Goal: Task Accomplishment & Management: Use online tool/utility

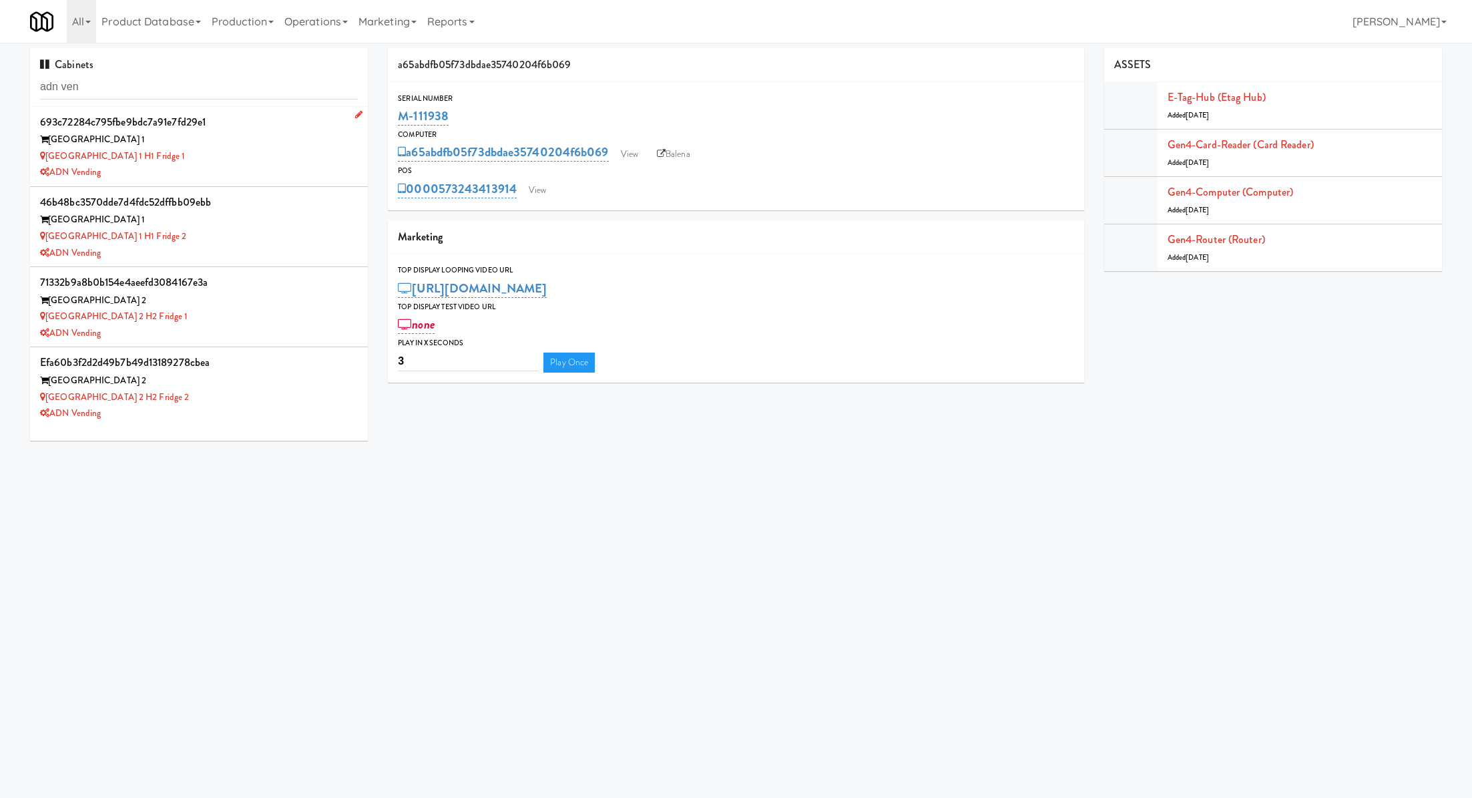
type input "adn ven"
click at [235, 155] on div "[GEOGRAPHIC_DATA] 1 H1 Fridge 1" at bounding box center [199, 156] width 318 height 17
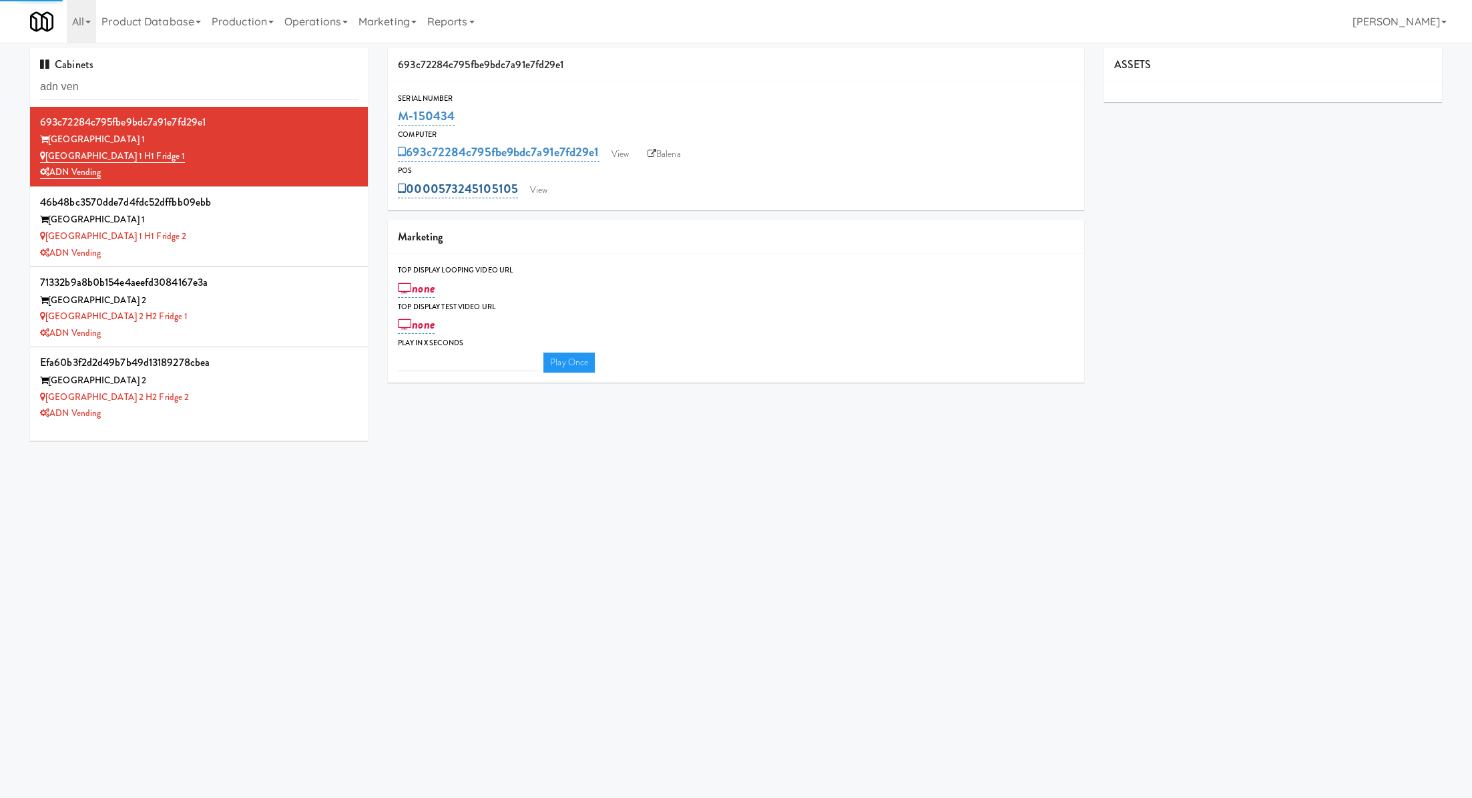
type input "3"
click at [541, 186] on link "View" at bounding box center [539, 190] width 31 height 20
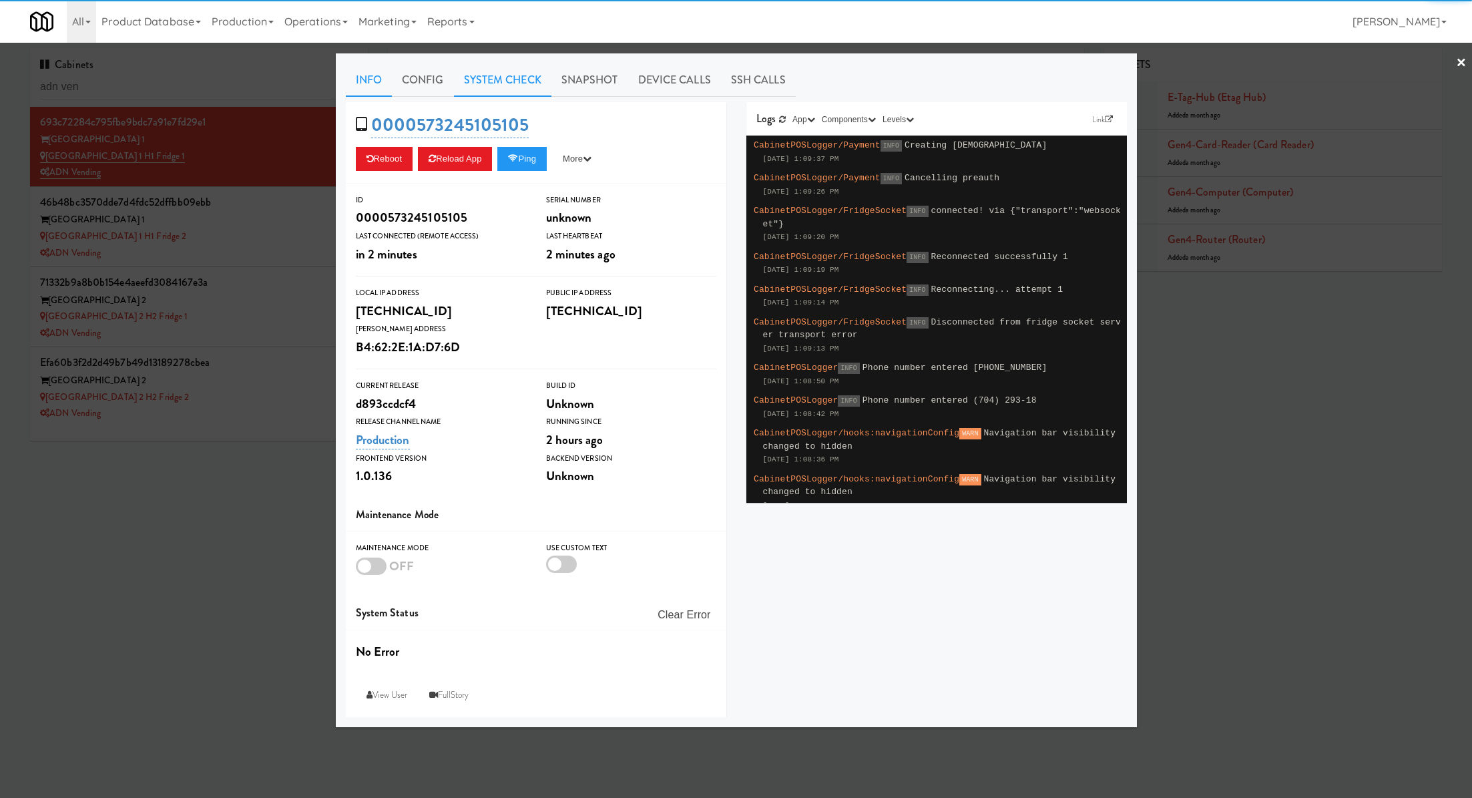
click at [490, 81] on link "System Check" at bounding box center [502, 79] width 97 height 33
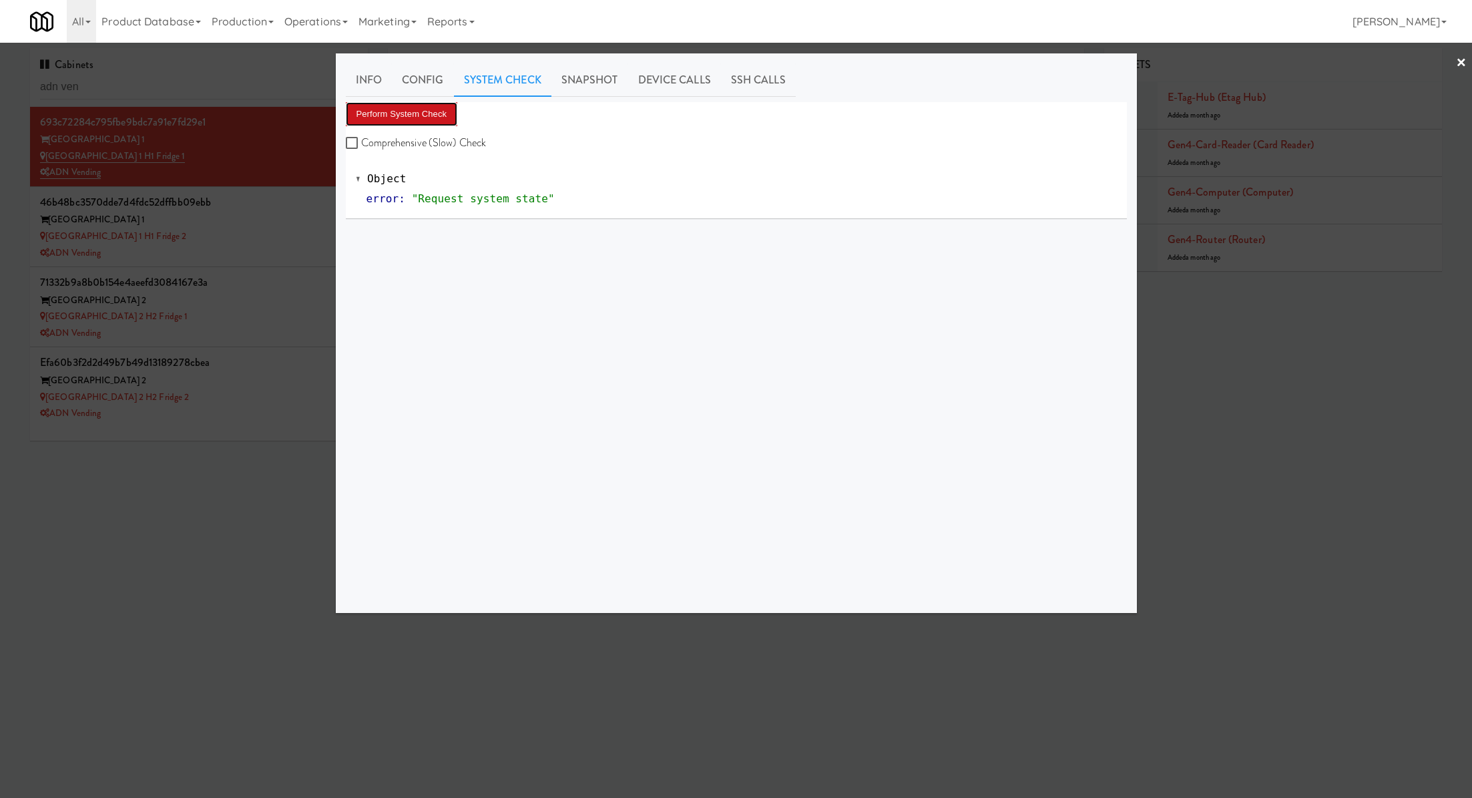
click at [448, 120] on button "Perform System Check" at bounding box center [402, 114] width 112 height 24
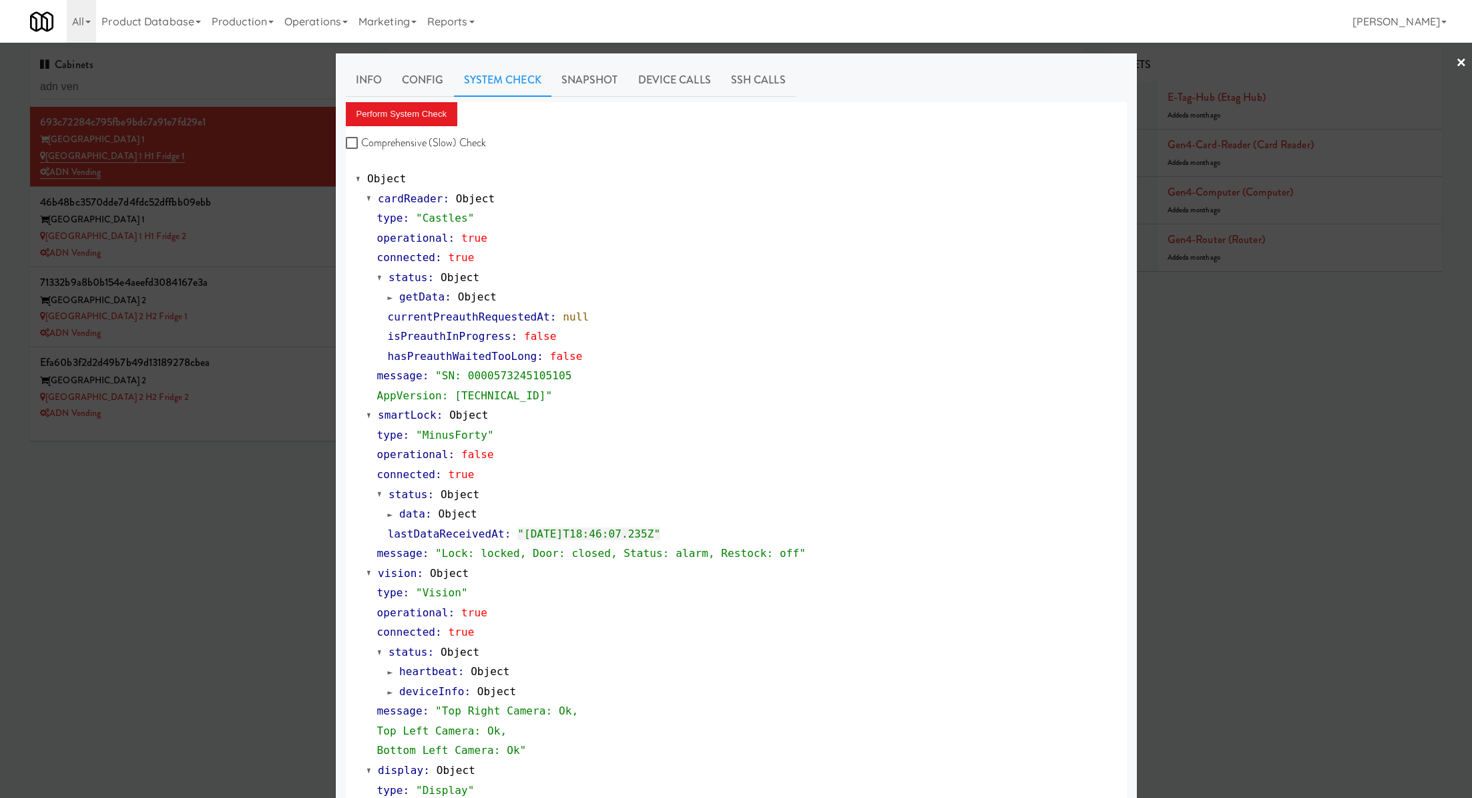
click at [243, 138] on div at bounding box center [736, 399] width 1472 height 798
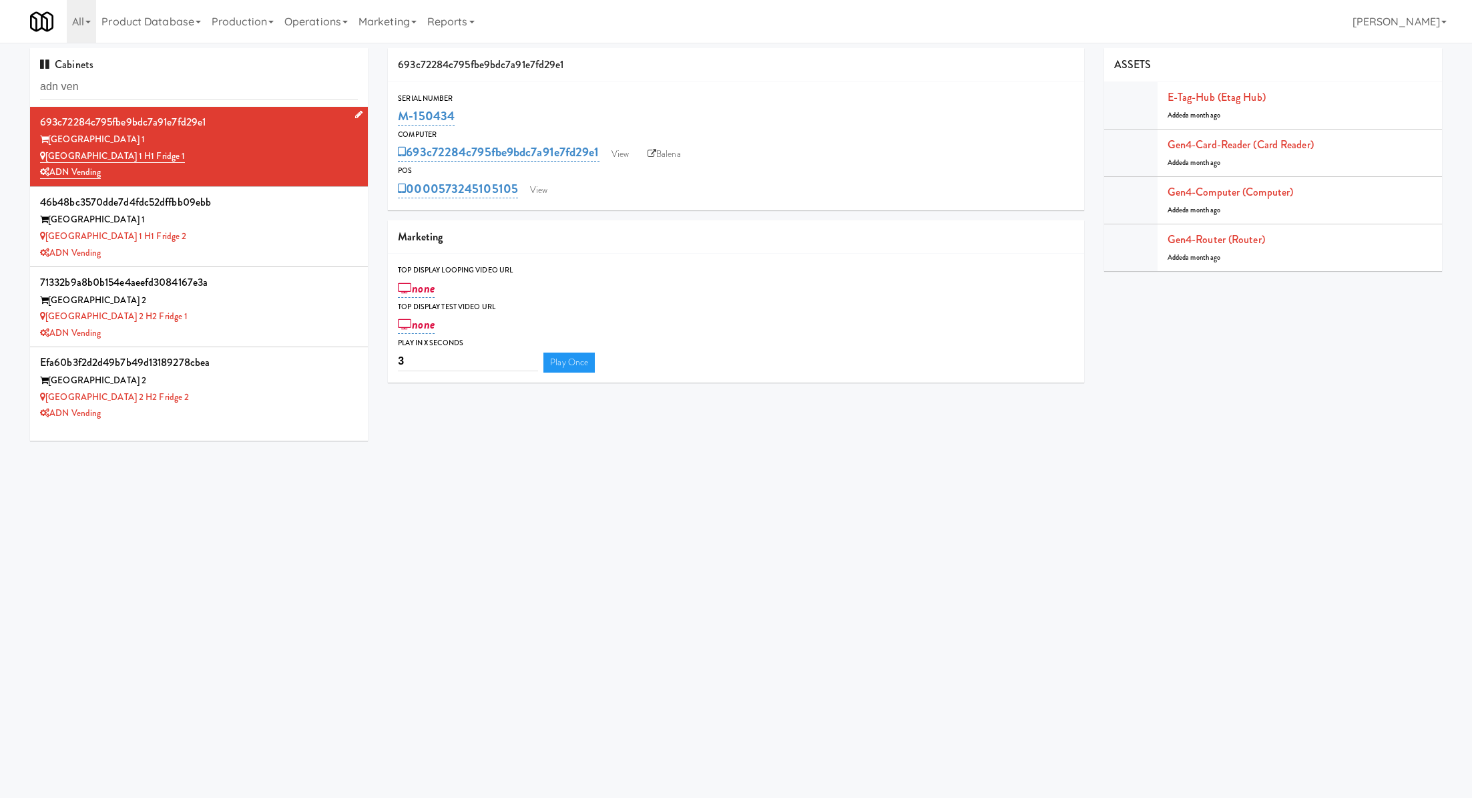
drag, startPoint x: 198, startPoint y: 150, endPoint x: 47, endPoint y: 153, distance: 151.0
click at [47, 153] on div "[GEOGRAPHIC_DATA] 1 H1 Fridge 1" at bounding box center [199, 156] width 318 height 17
copy link "[GEOGRAPHIC_DATA] 1 H1 Fridge 1"
click at [248, 204] on div "46b48bc3570dde7d4fdc52dffbb09ebb" at bounding box center [199, 202] width 318 height 20
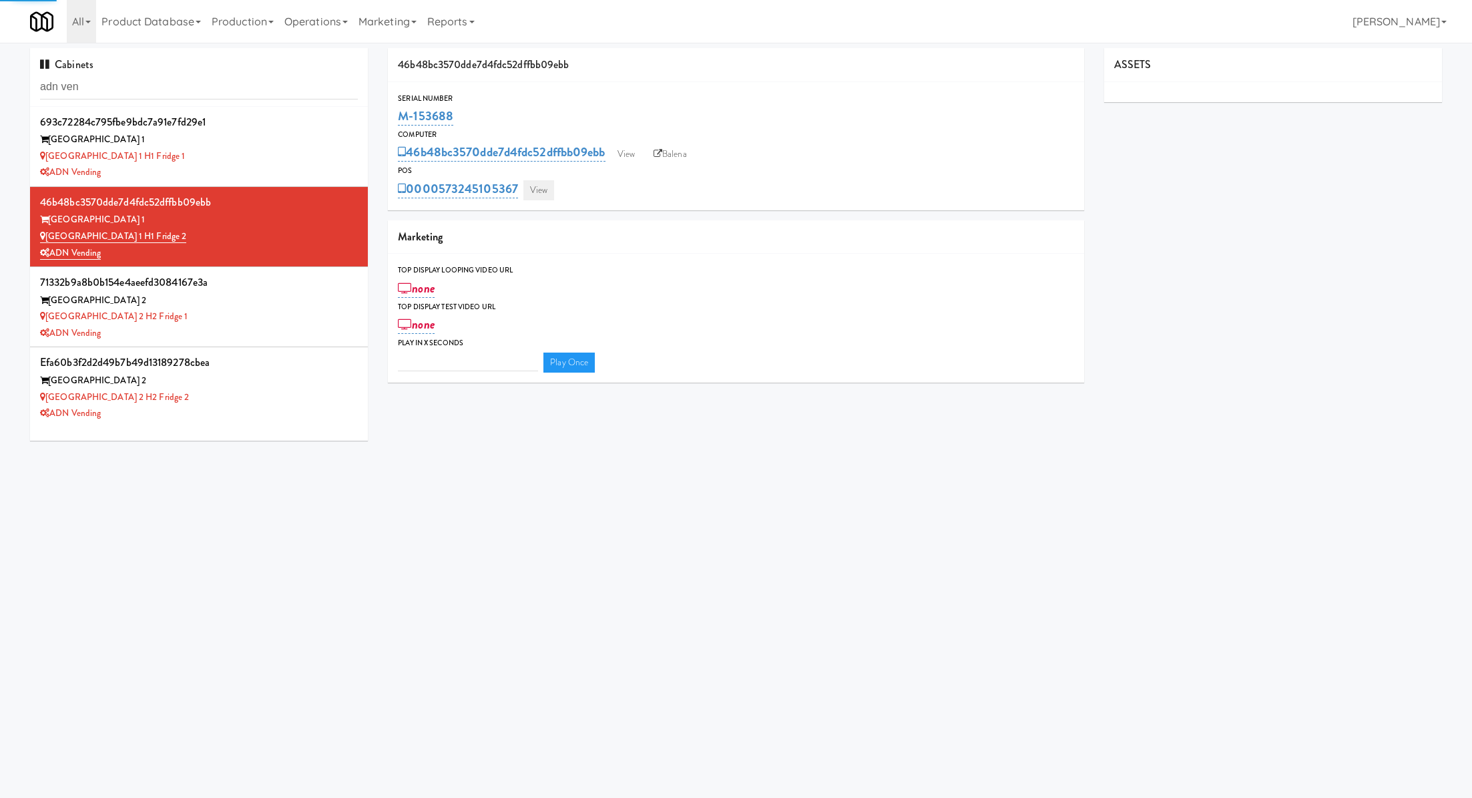
type input "3"
click at [546, 185] on link "View" at bounding box center [539, 190] width 31 height 20
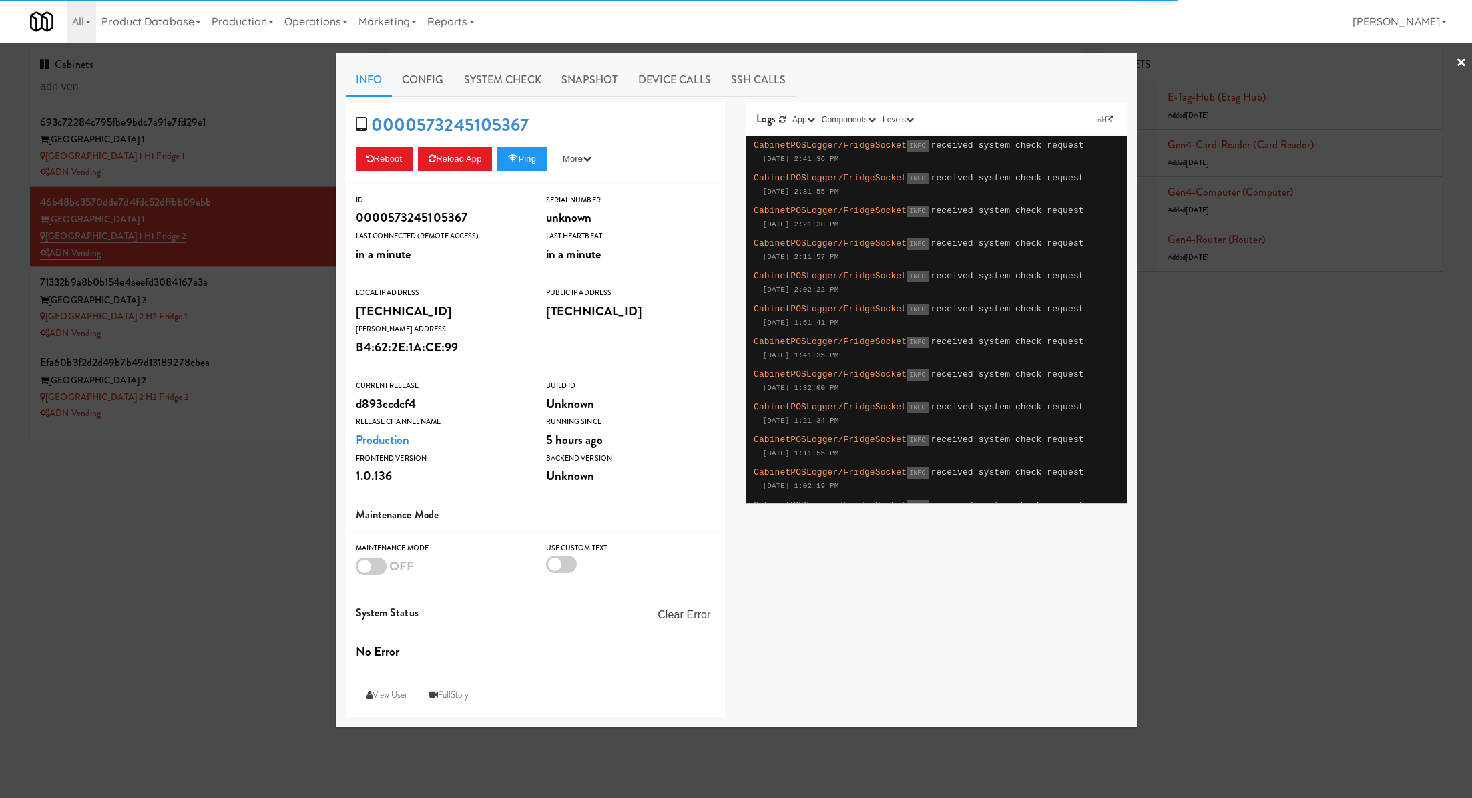
click at [484, 97] on div "Info Config System Check Snapshot Device Calls SSH Calls 0000573245105367 Reboo…" at bounding box center [736, 390] width 781 height 654
click at [477, 79] on link "System Check" at bounding box center [502, 79] width 97 height 33
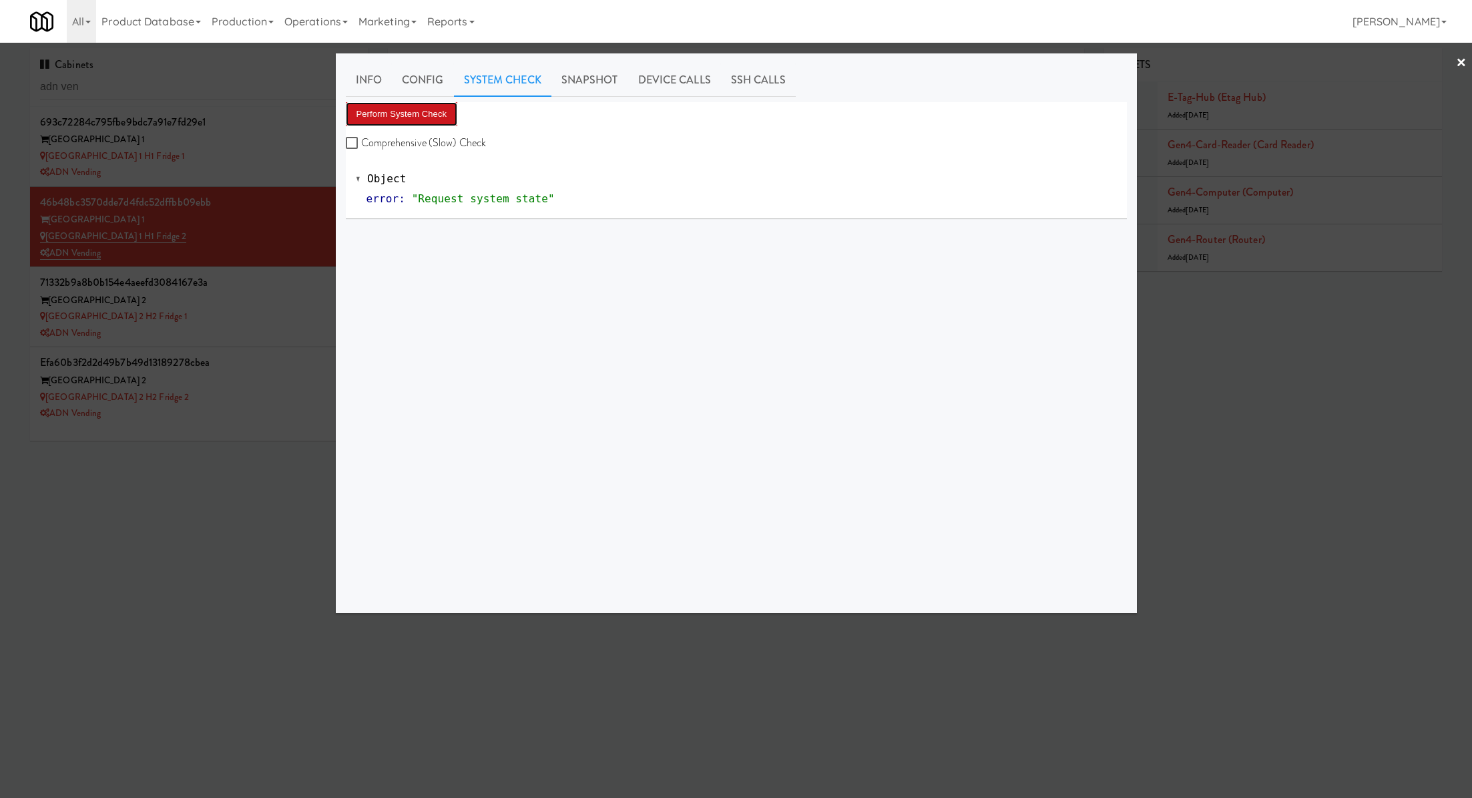
click at [441, 121] on button "Perform System Check" at bounding box center [402, 114] width 112 height 24
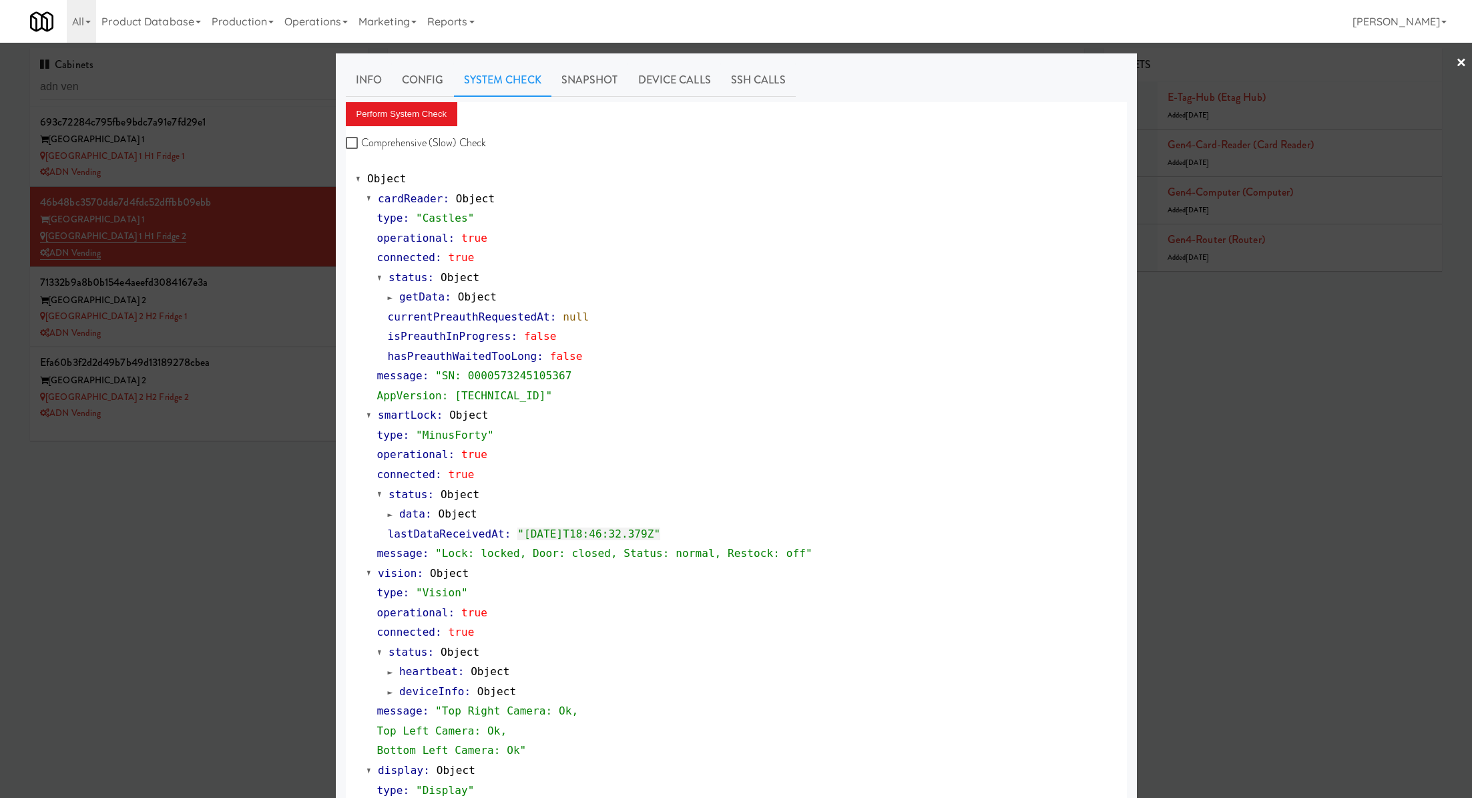
click at [296, 305] on div at bounding box center [736, 399] width 1472 height 798
click at [296, 305] on div "[GEOGRAPHIC_DATA] 2" at bounding box center [199, 300] width 318 height 17
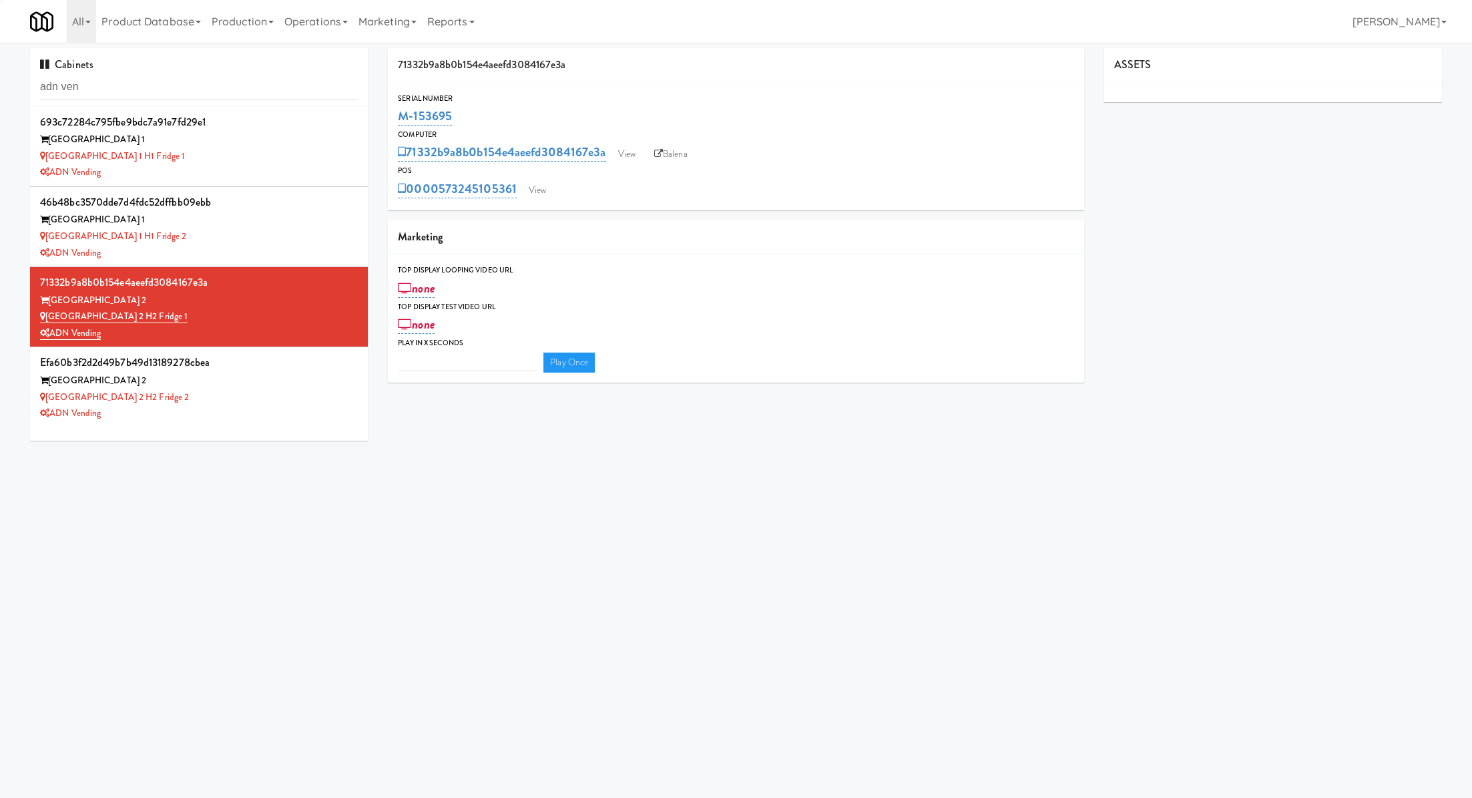
type input "3"
click at [541, 188] on link "View" at bounding box center [537, 190] width 31 height 20
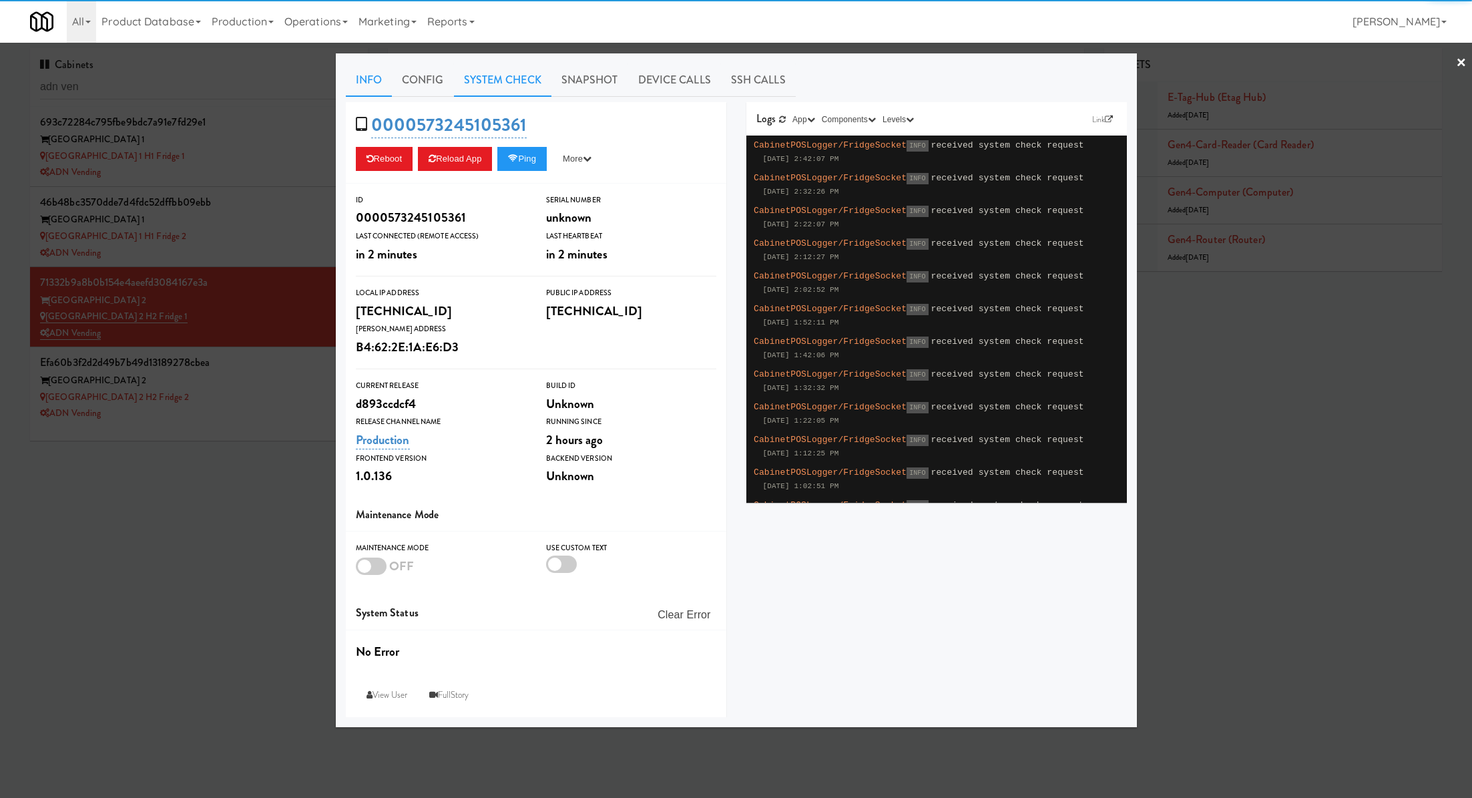
click at [455, 83] on link "System Check" at bounding box center [502, 79] width 97 height 33
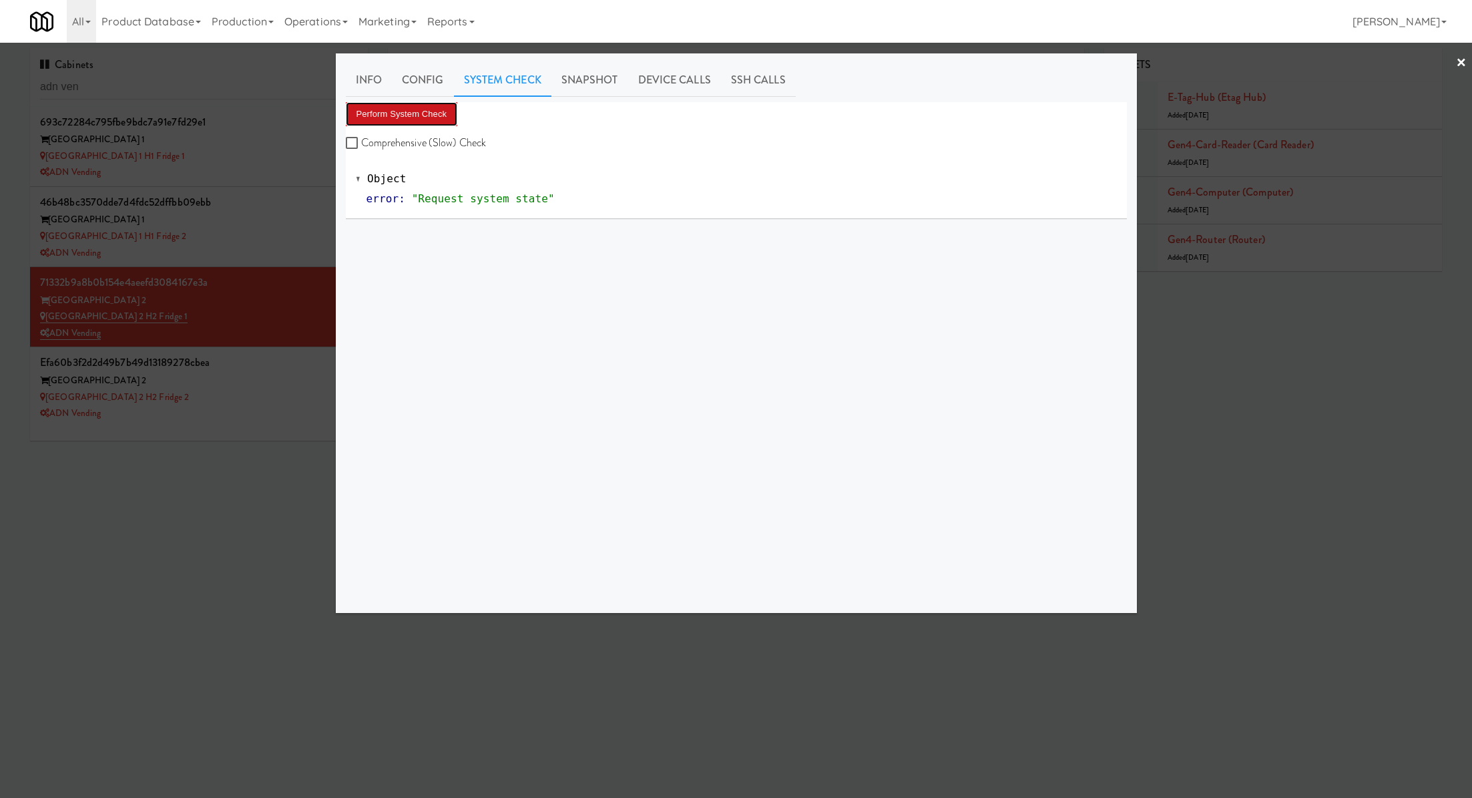
click at [422, 109] on button "Perform System Check" at bounding box center [402, 114] width 112 height 24
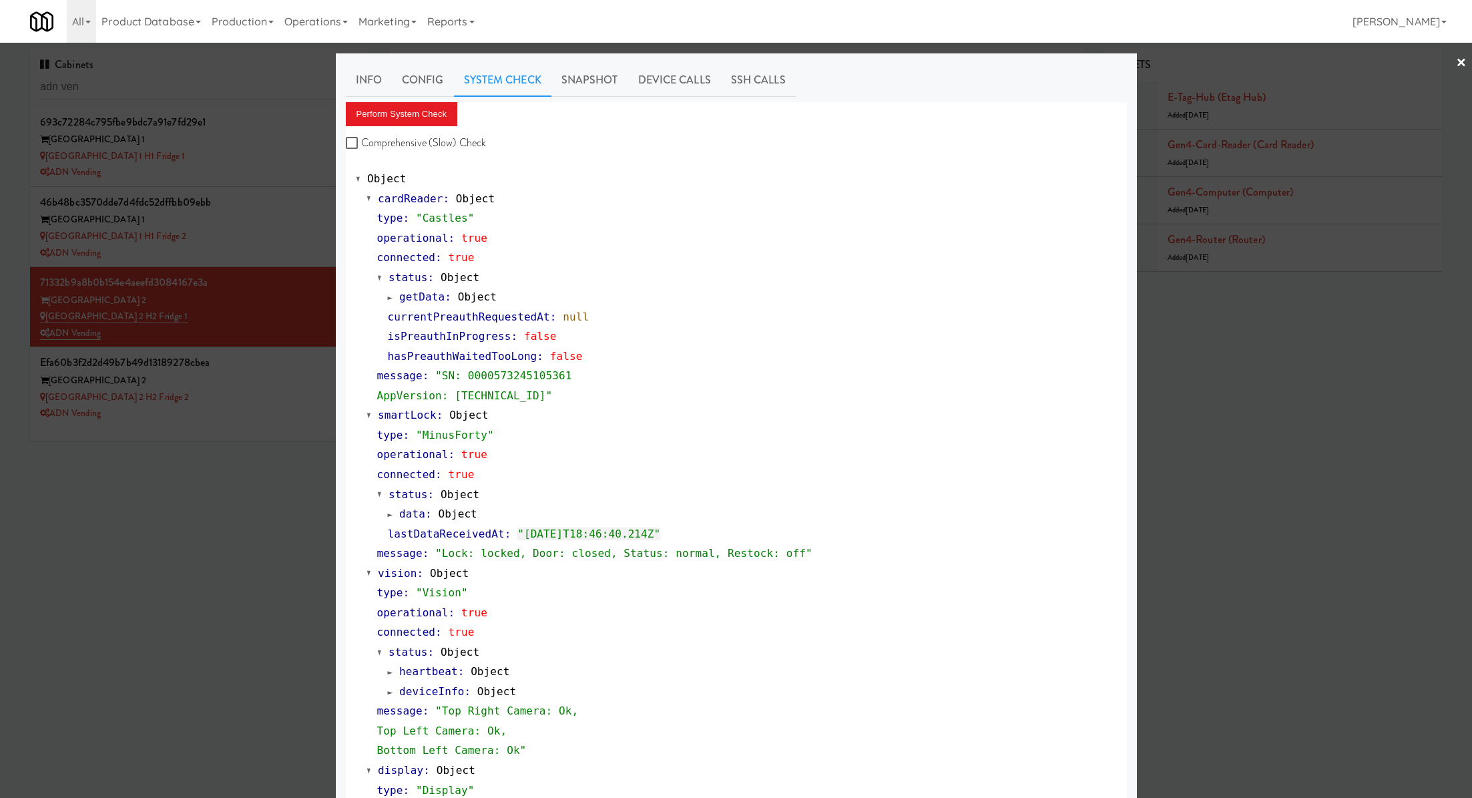
click at [270, 371] on div at bounding box center [736, 399] width 1472 height 798
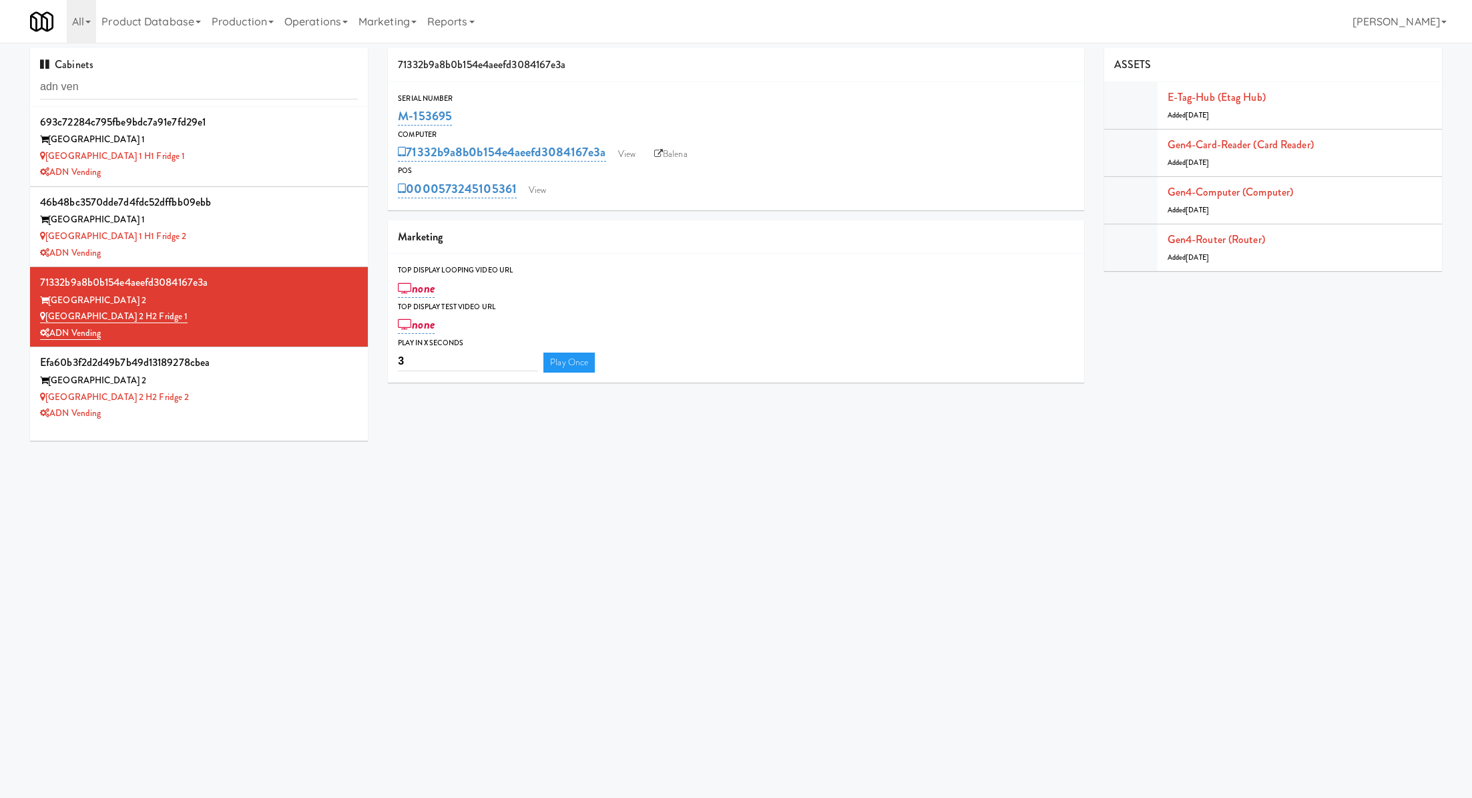
click at [270, 371] on div "efa60b3f2d2d49b7b49d13189278cbea" at bounding box center [199, 363] width 318 height 20
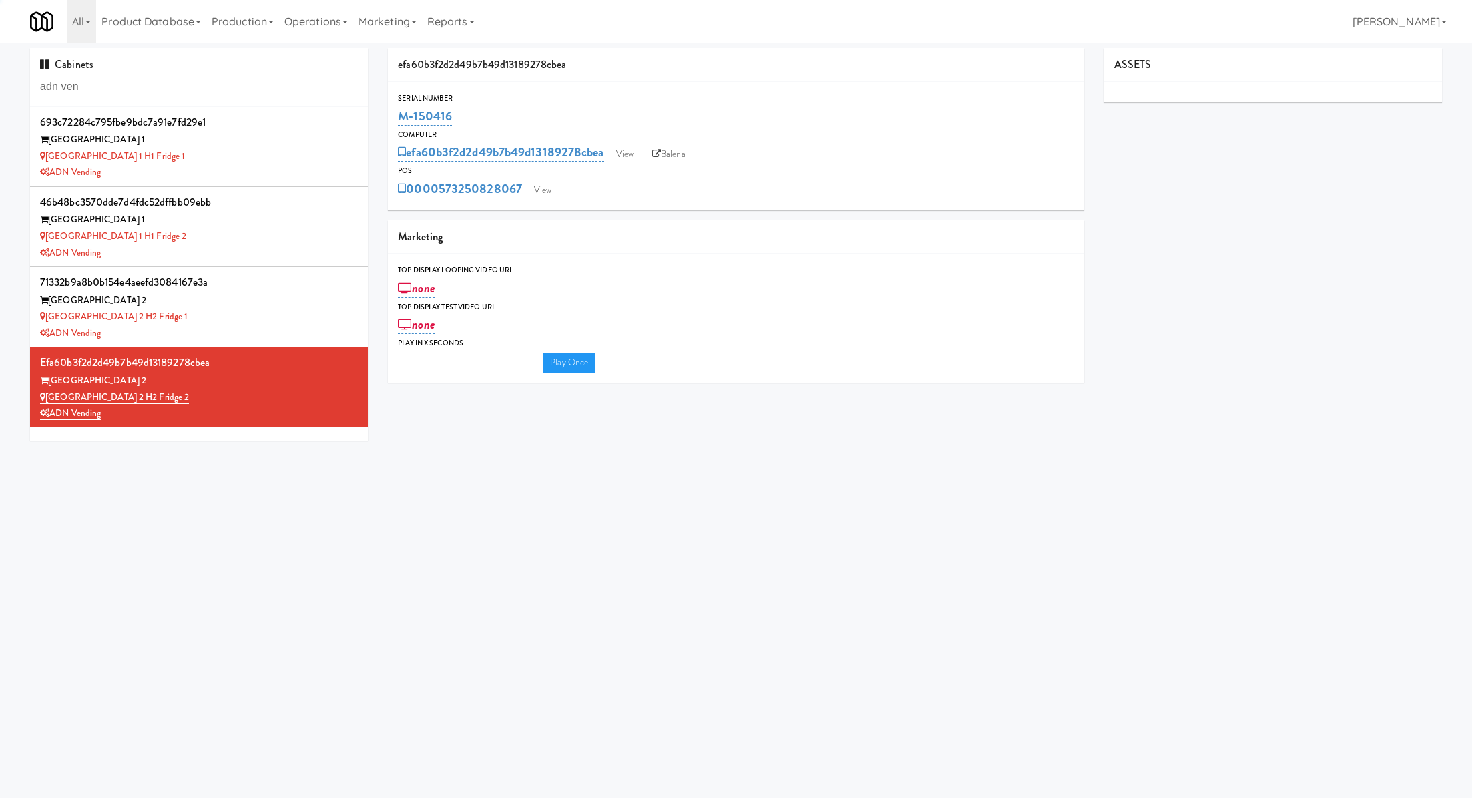
type input "3"
click at [546, 189] on link "View" at bounding box center [543, 190] width 31 height 20
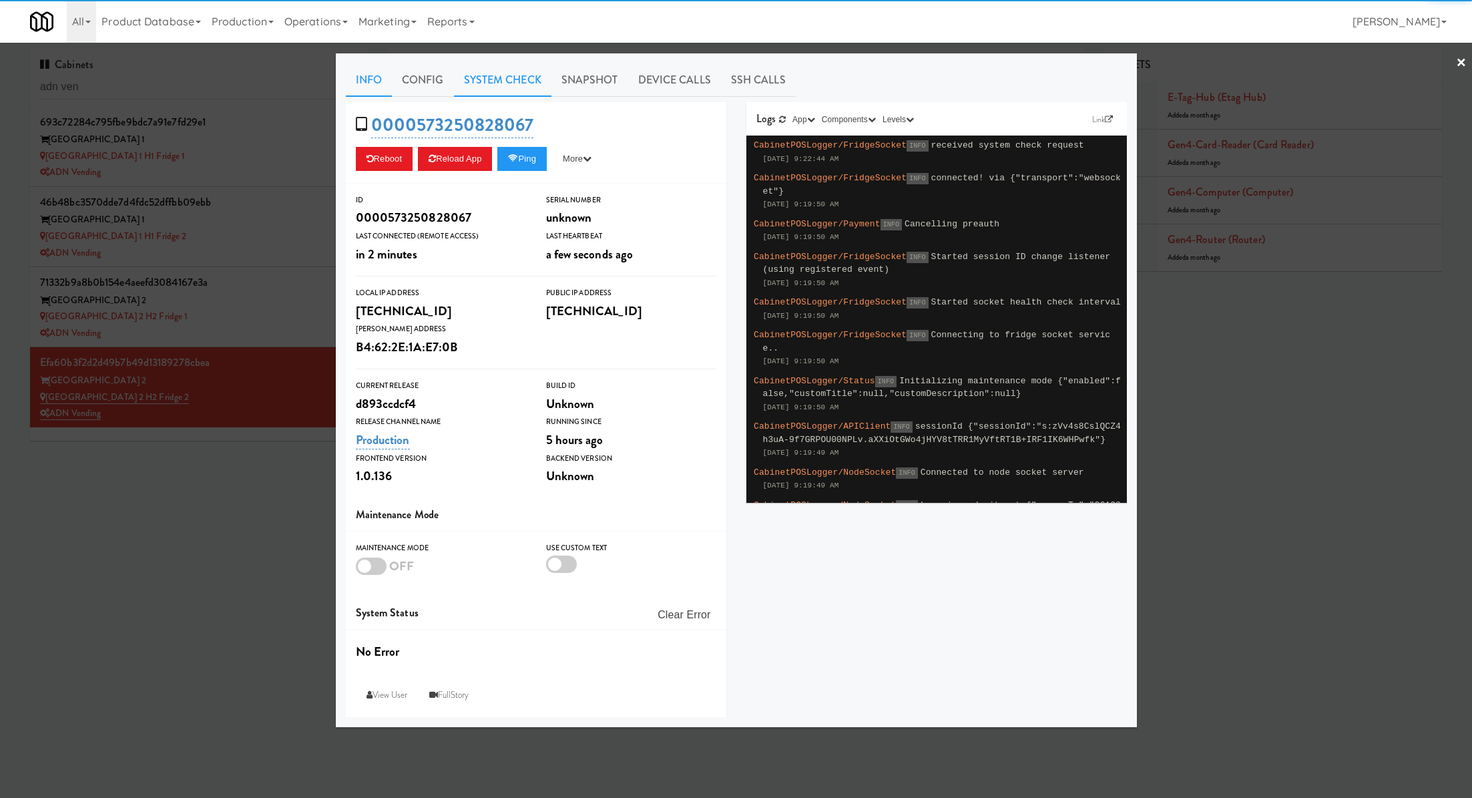
click at [505, 91] on link "System Check" at bounding box center [502, 79] width 97 height 33
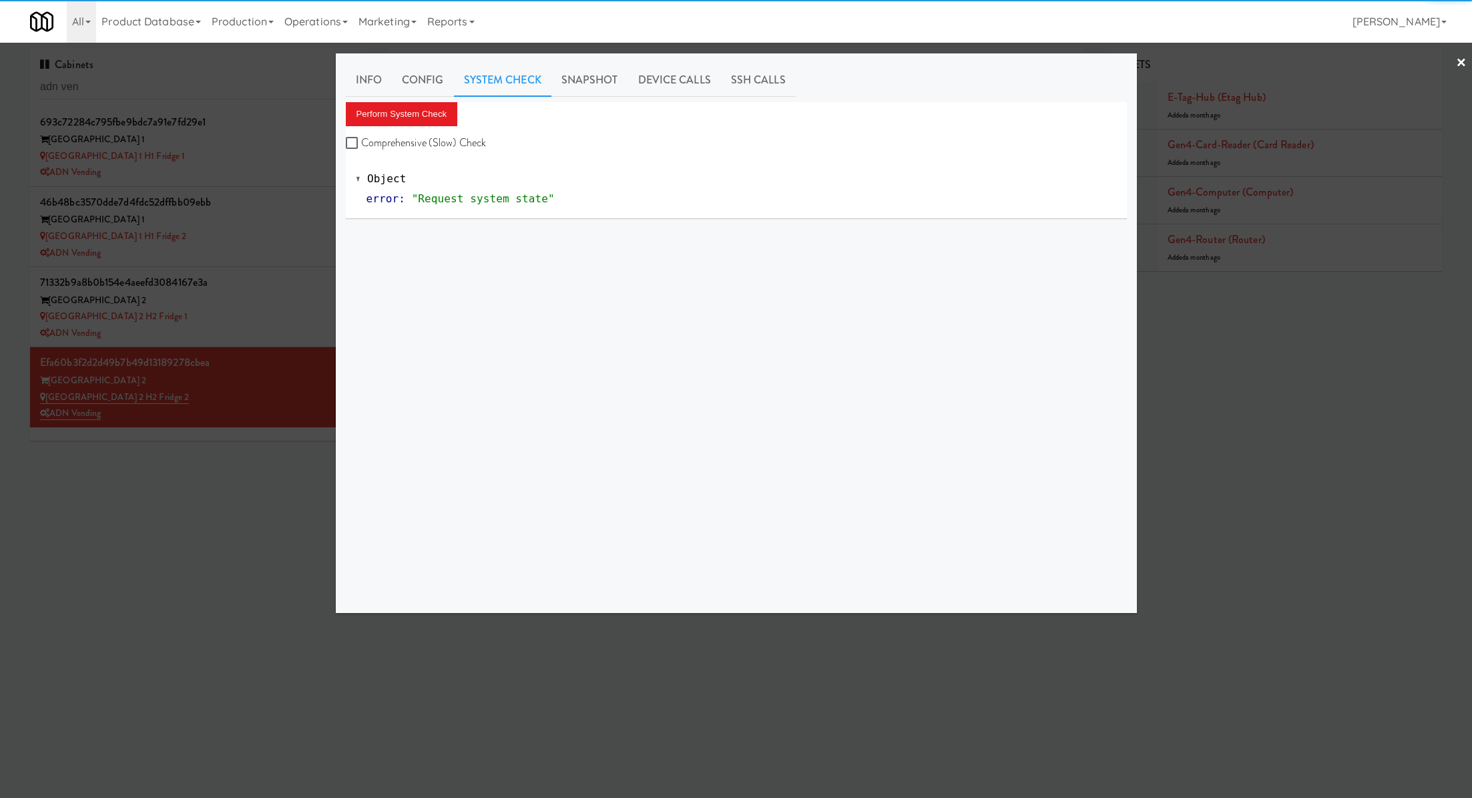
click at [421, 100] on div "Info Config System Check Snapshot Device Calls SSH Calls Perform System Check C…" at bounding box center [736, 333] width 781 height 540
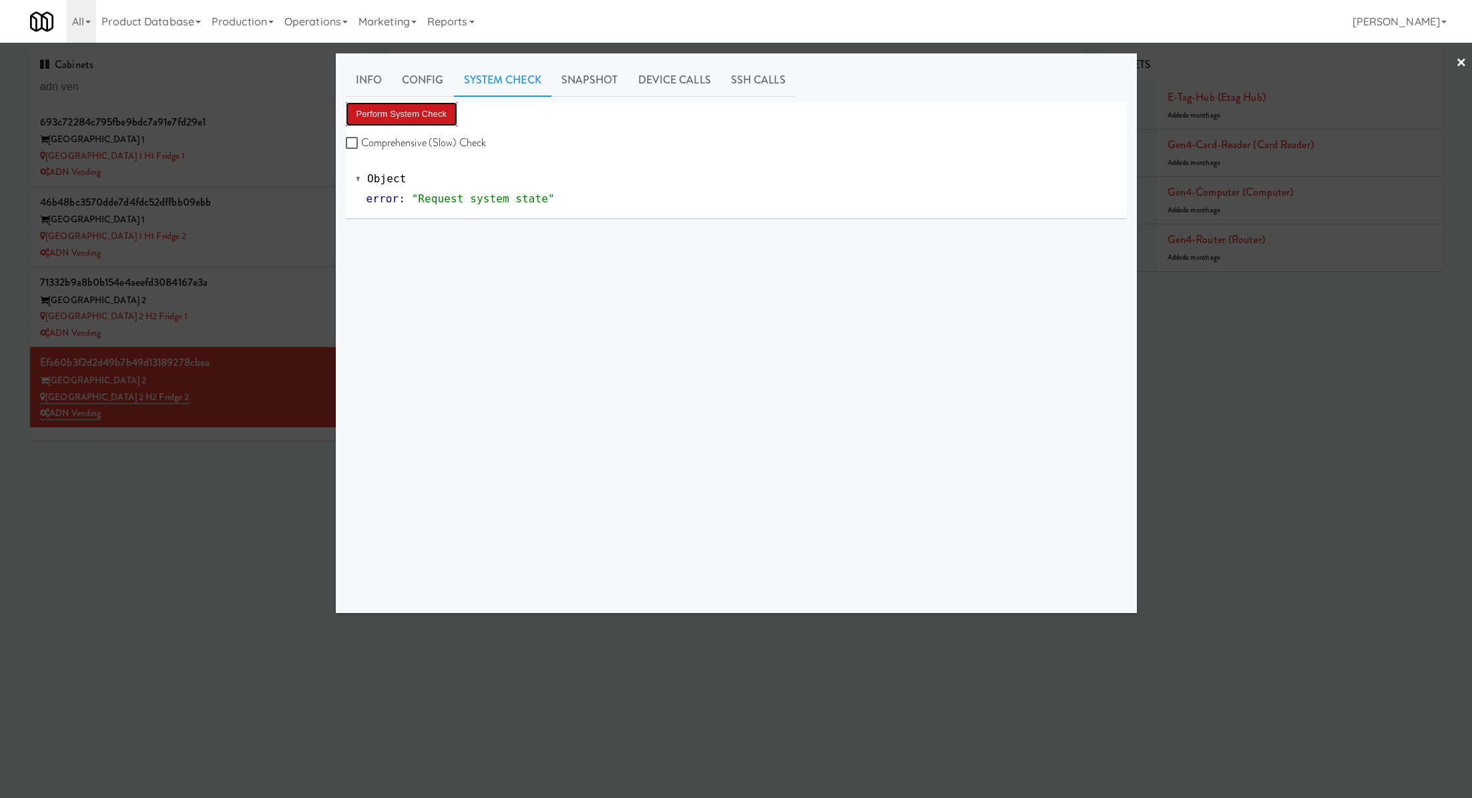
click at [420, 110] on button "Perform System Check" at bounding box center [402, 114] width 112 height 24
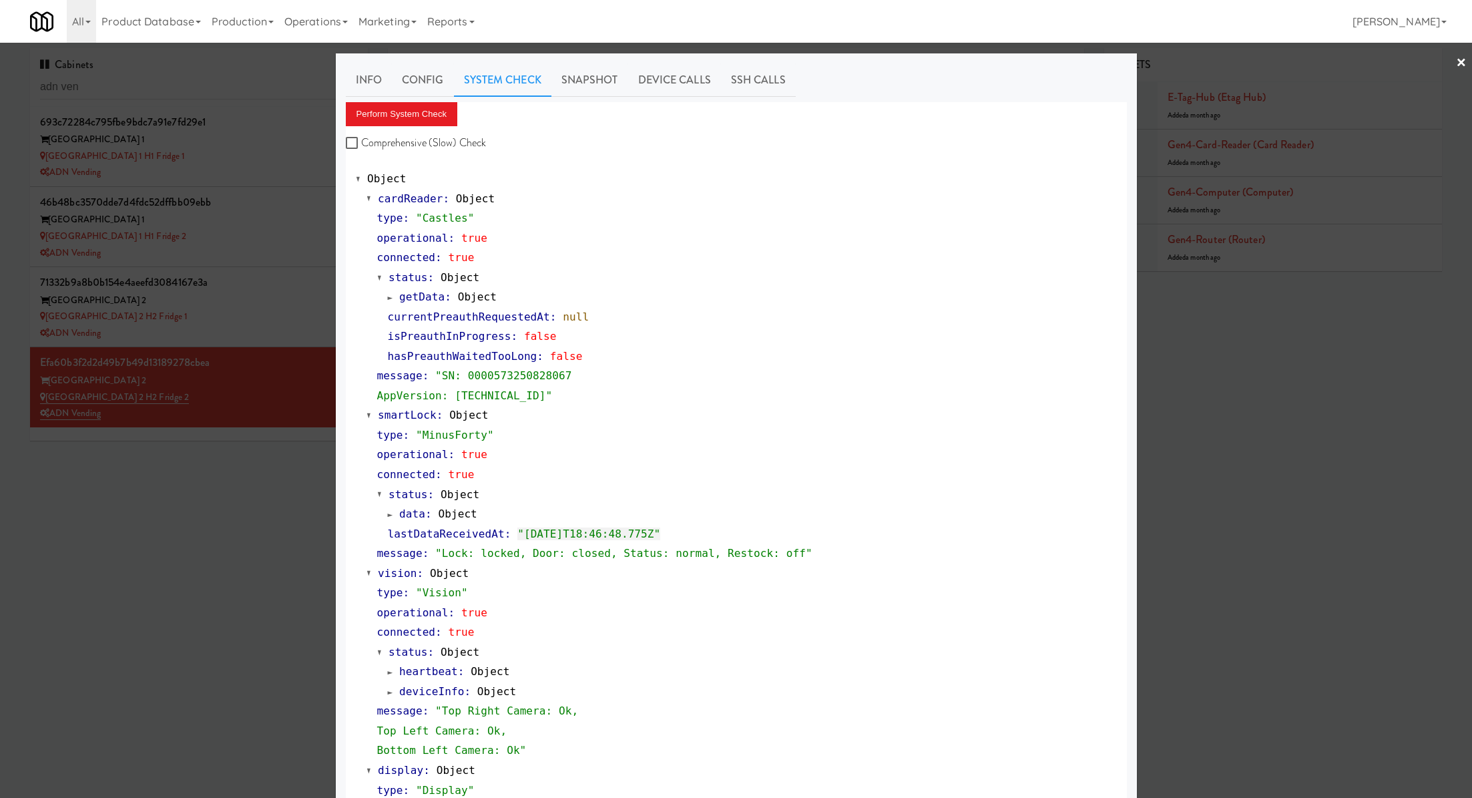
click at [290, 145] on div at bounding box center [736, 399] width 1472 height 798
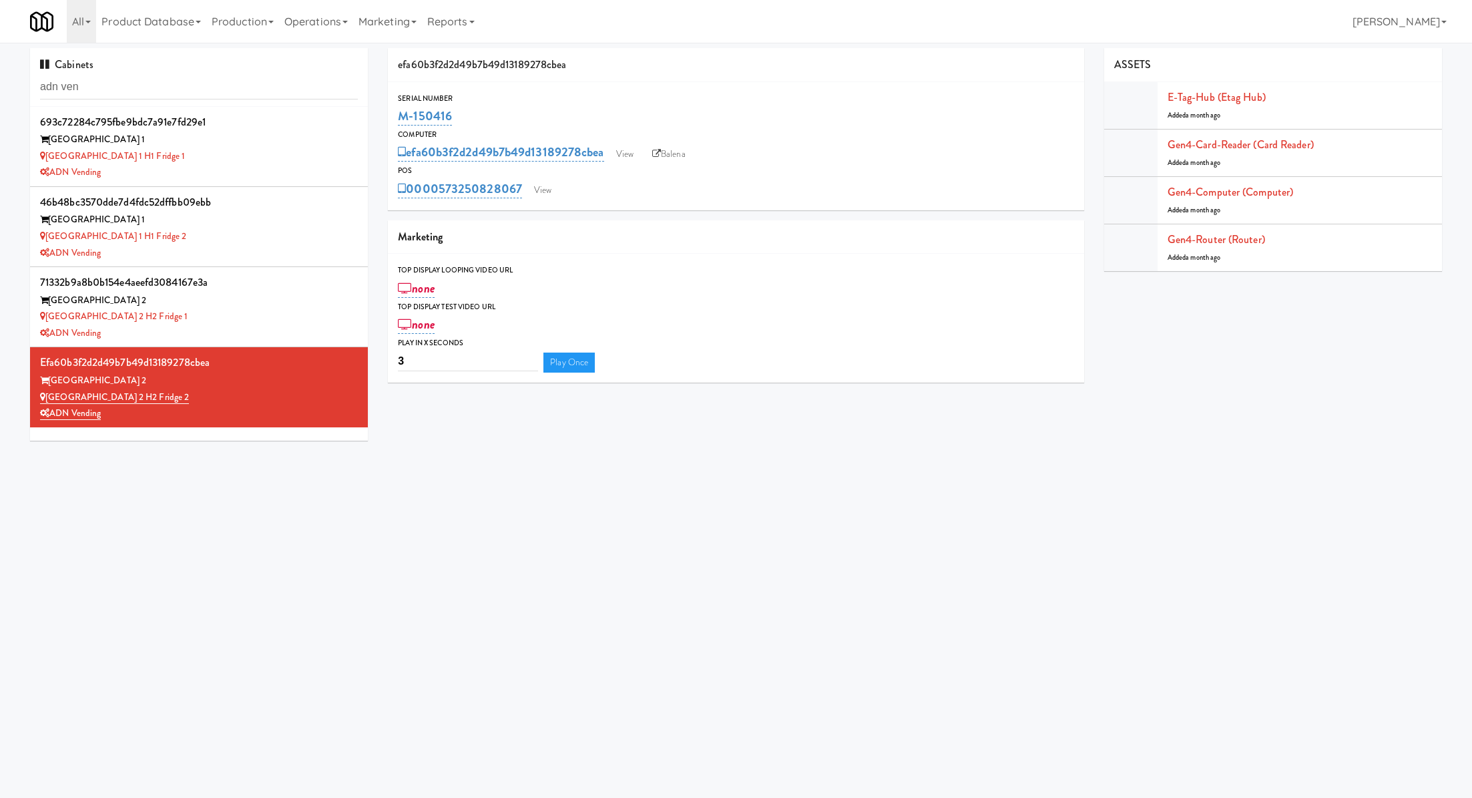
click at [290, 145] on div "[GEOGRAPHIC_DATA] 1" at bounding box center [199, 140] width 318 height 17
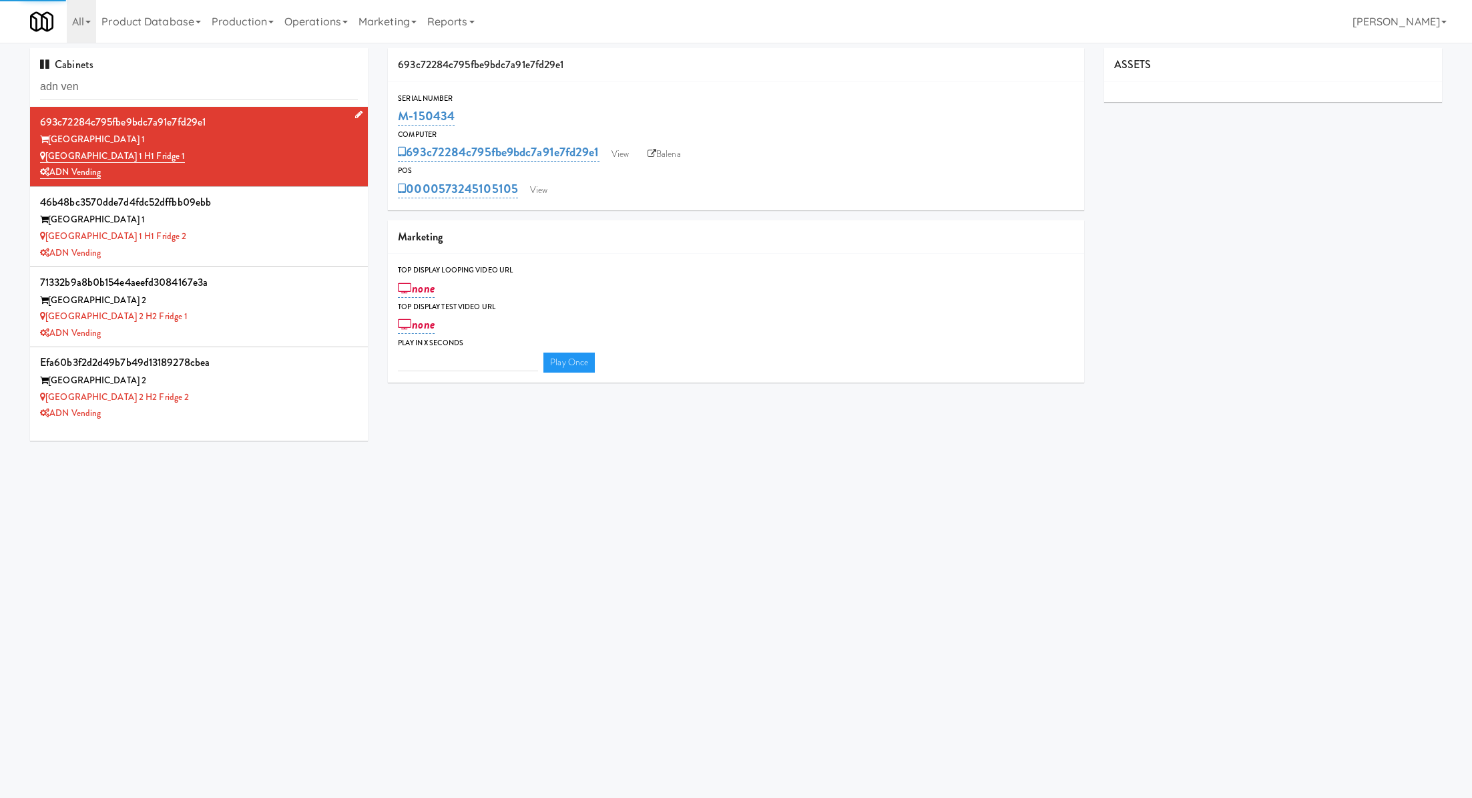
type input "3"
click at [675, 150] on link "Balena" at bounding box center [664, 154] width 47 height 20
click at [310, 246] on div "ADN Vending" at bounding box center [199, 253] width 318 height 17
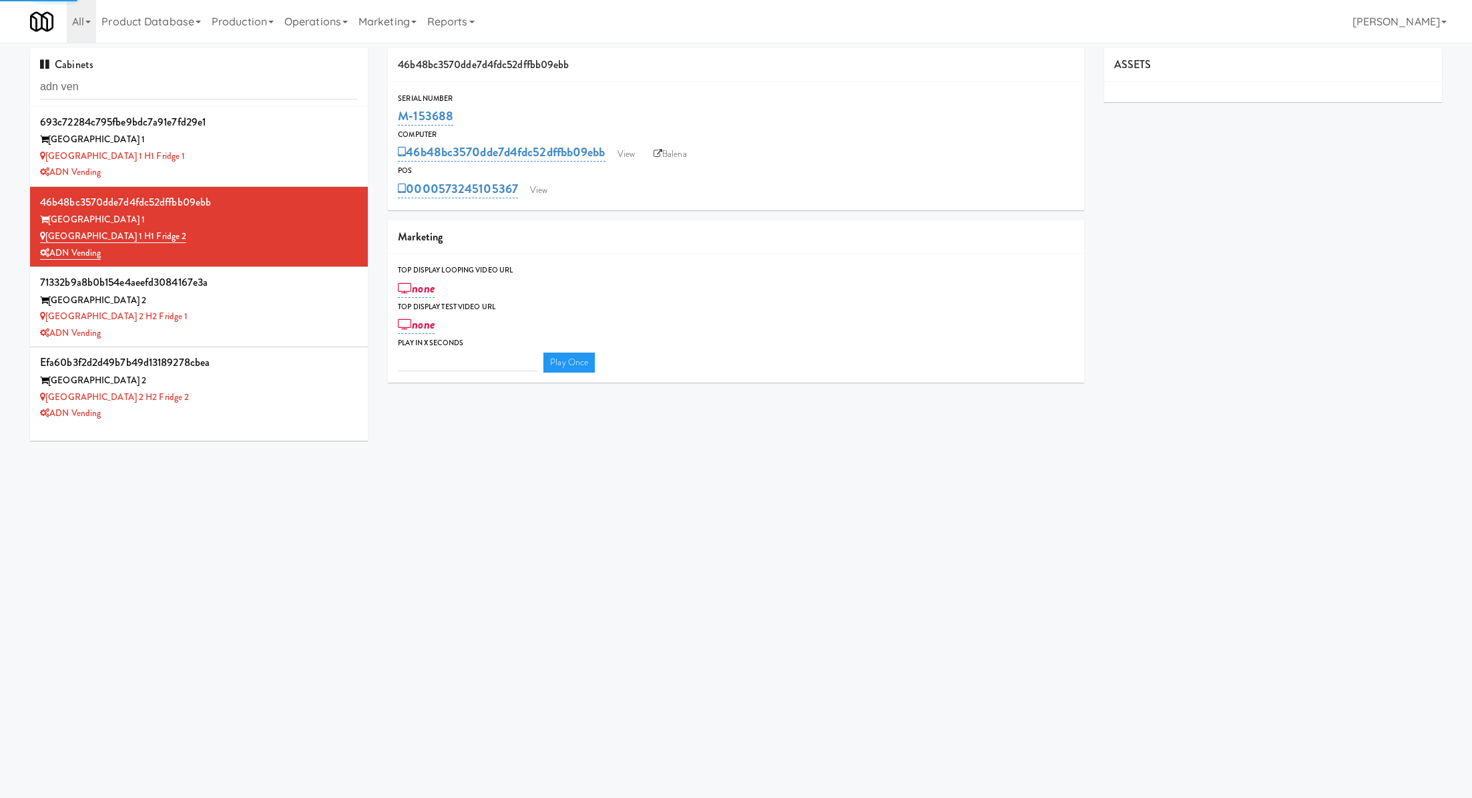
type input "3"
click at [678, 152] on link "Balena" at bounding box center [670, 154] width 47 height 20
click at [280, 132] on div "[GEOGRAPHIC_DATA] 1" at bounding box center [199, 140] width 318 height 17
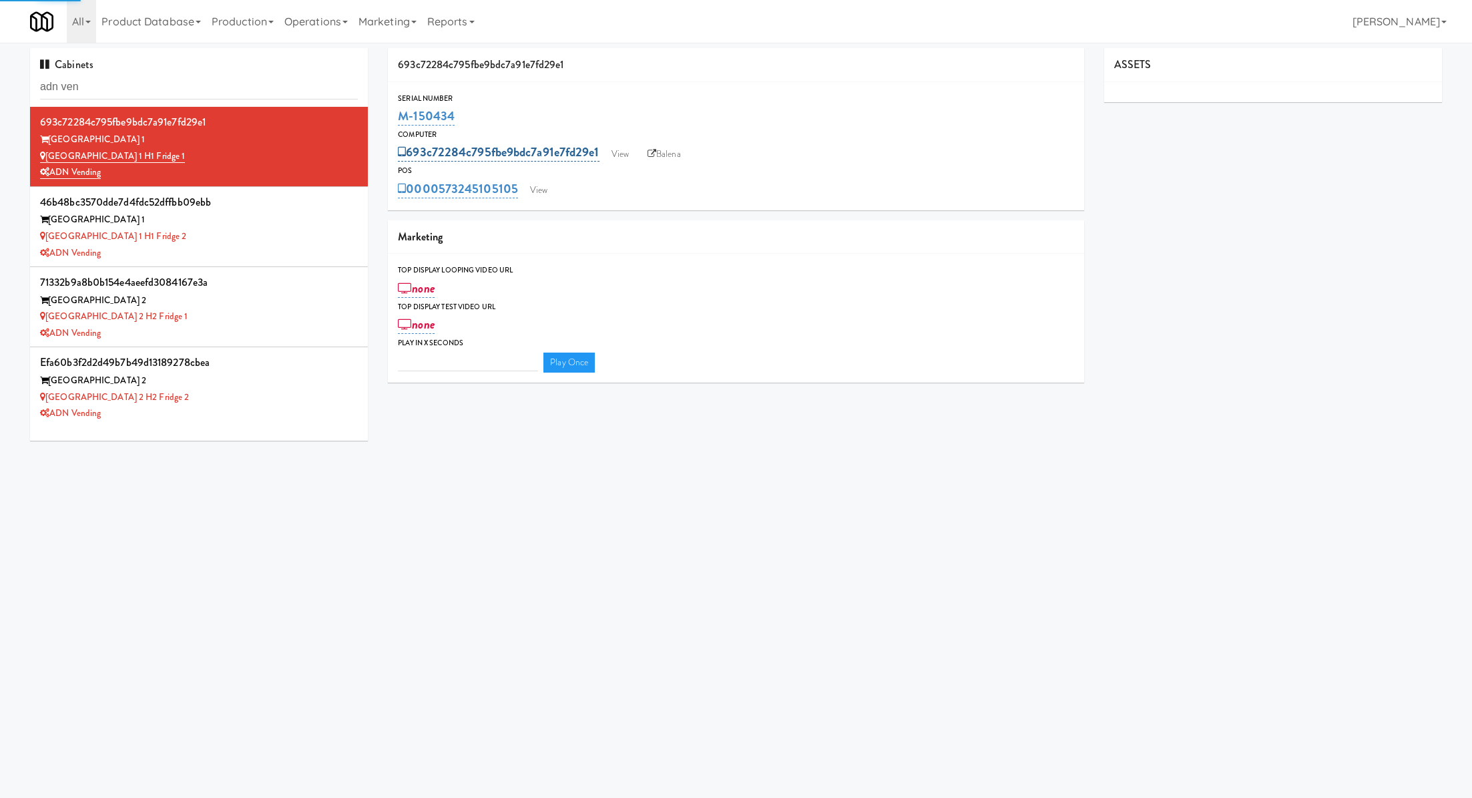
type input "3"
click at [547, 188] on link "View" at bounding box center [539, 190] width 31 height 20
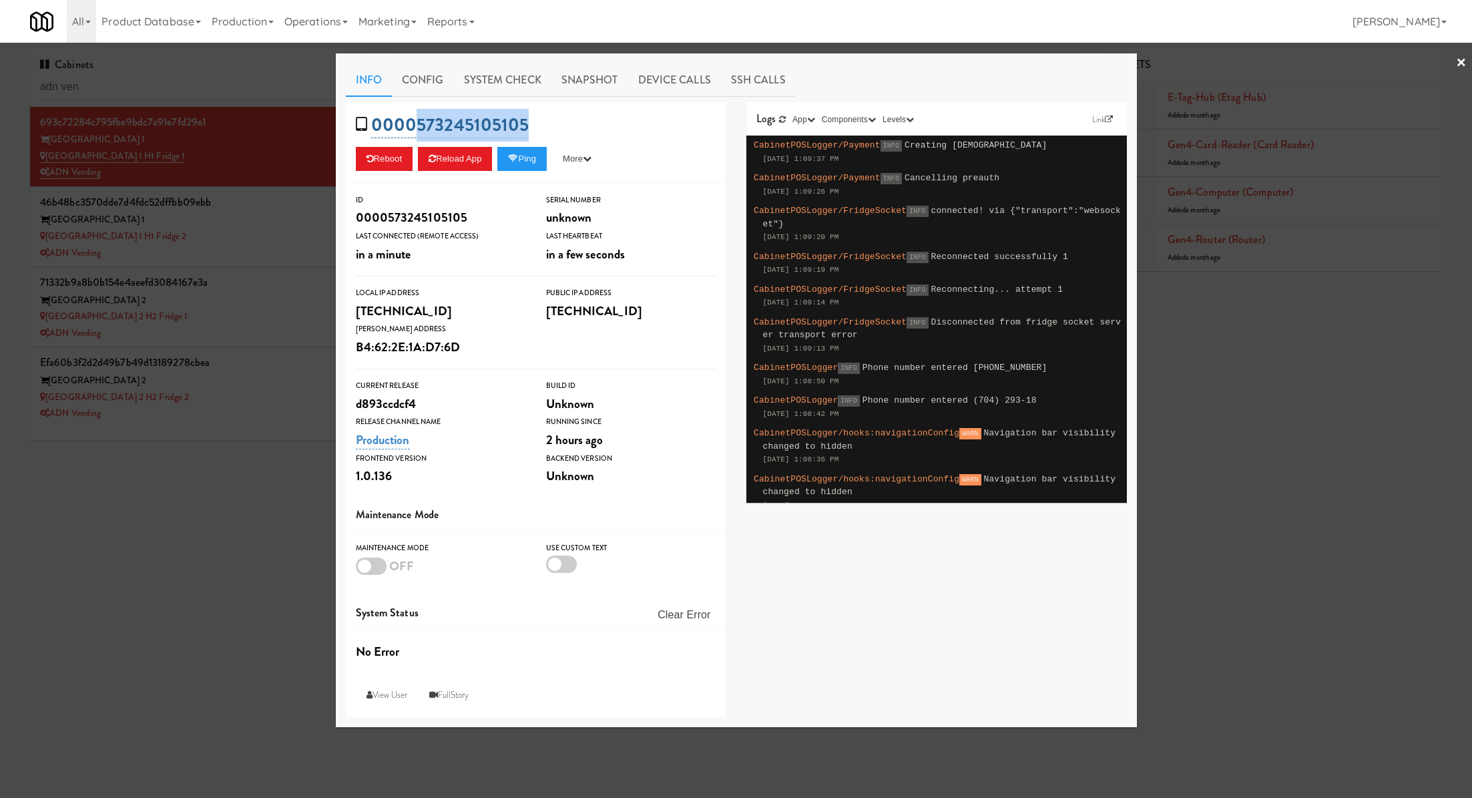
drag, startPoint x: 552, startPoint y: 125, endPoint x: 417, endPoint y: 128, distance: 134.2
click at [417, 128] on div "0000573245105105 Reboot Reload App Ping More Ping Server Restart Server Force R…" at bounding box center [536, 142] width 381 height 81
copy link "573245105105"
click at [271, 323] on div at bounding box center [736, 399] width 1472 height 798
click at [271, 323] on div "[GEOGRAPHIC_DATA] 2 H2 Fridge 1" at bounding box center [199, 317] width 318 height 17
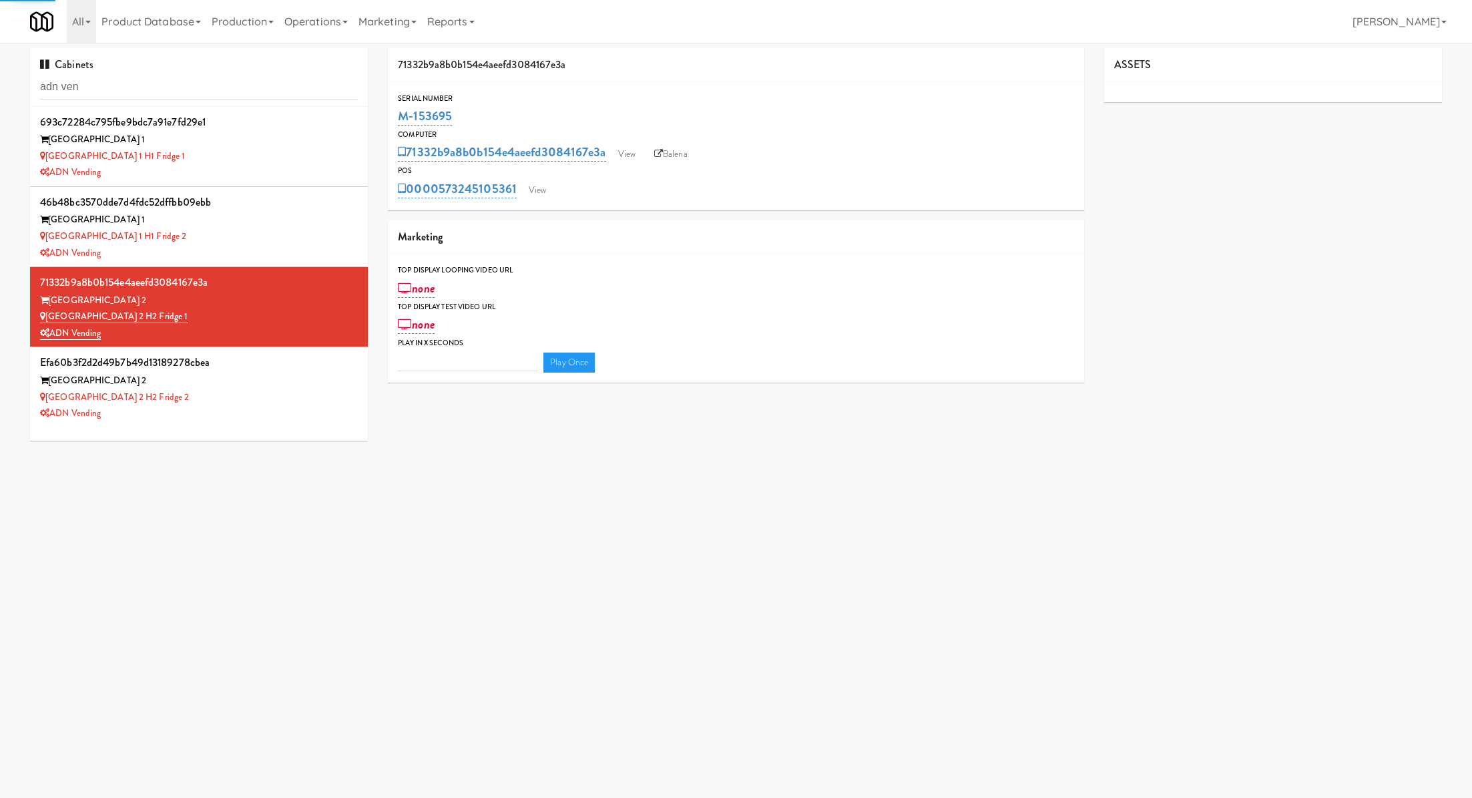
type input "3"
click at [666, 162] on link "Balena" at bounding box center [671, 154] width 47 height 20
click at [260, 379] on div "[GEOGRAPHIC_DATA] 2" at bounding box center [199, 381] width 318 height 17
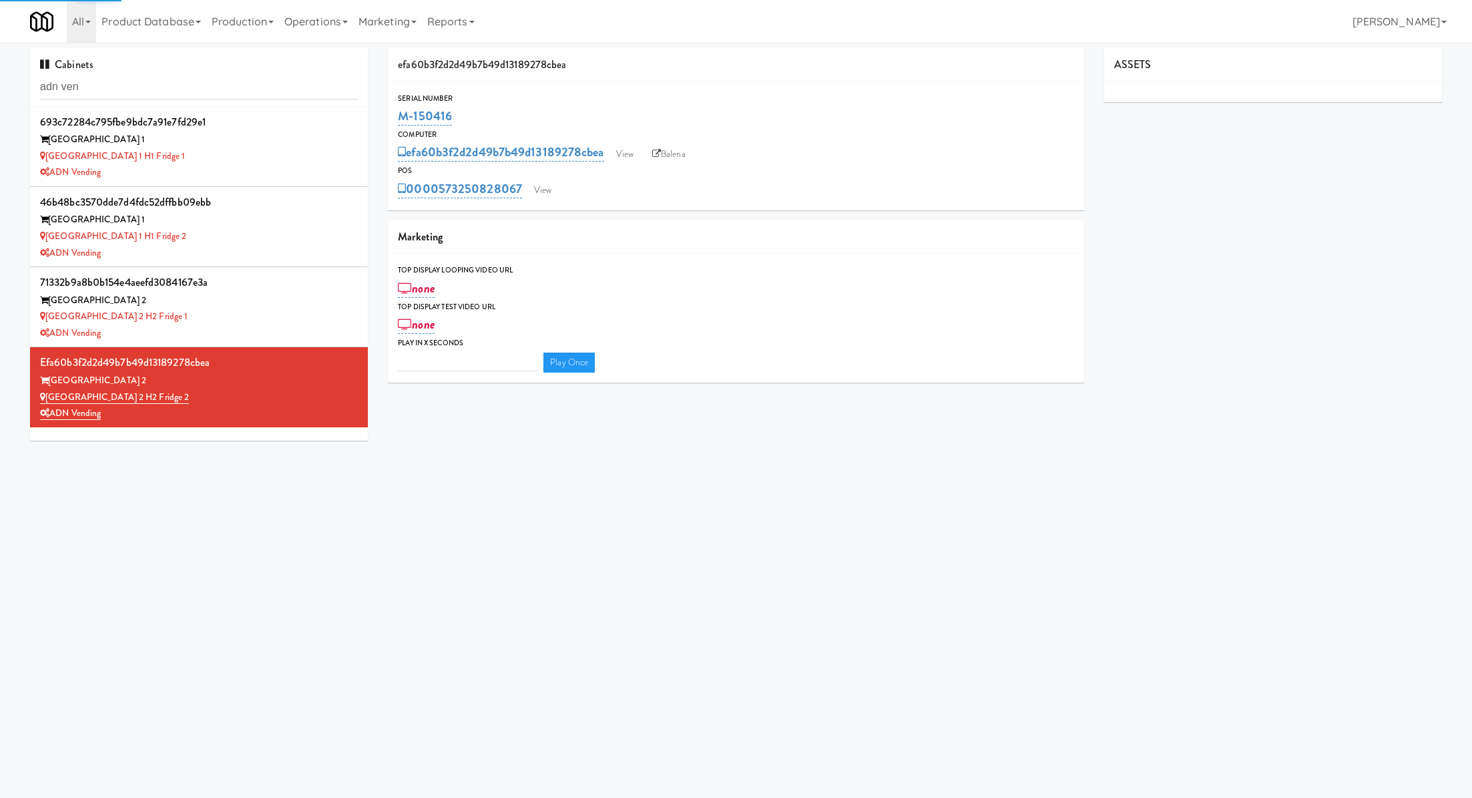
type input "3"
click at [688, 153] on link "Balena" at bounding box center [669, 154] width 47 height 20
click at [300, 223] on div "[GEOGRAPHIC_DATA] 1" at bounding box center [199, 220] width 318 height 17
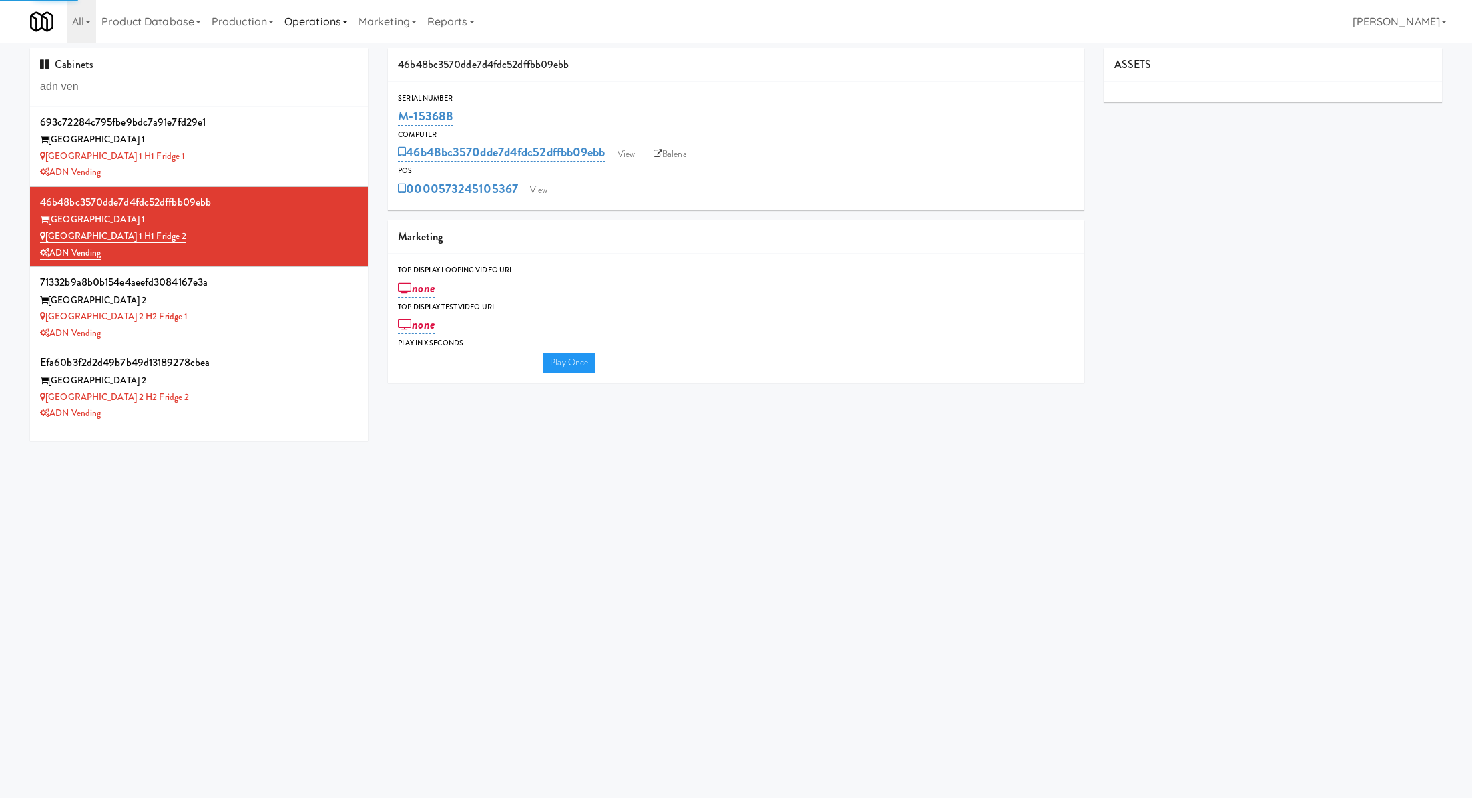
type input "3"
click at [538, 190] on link "View" at bounding box center [539, 190] width 31 height 20
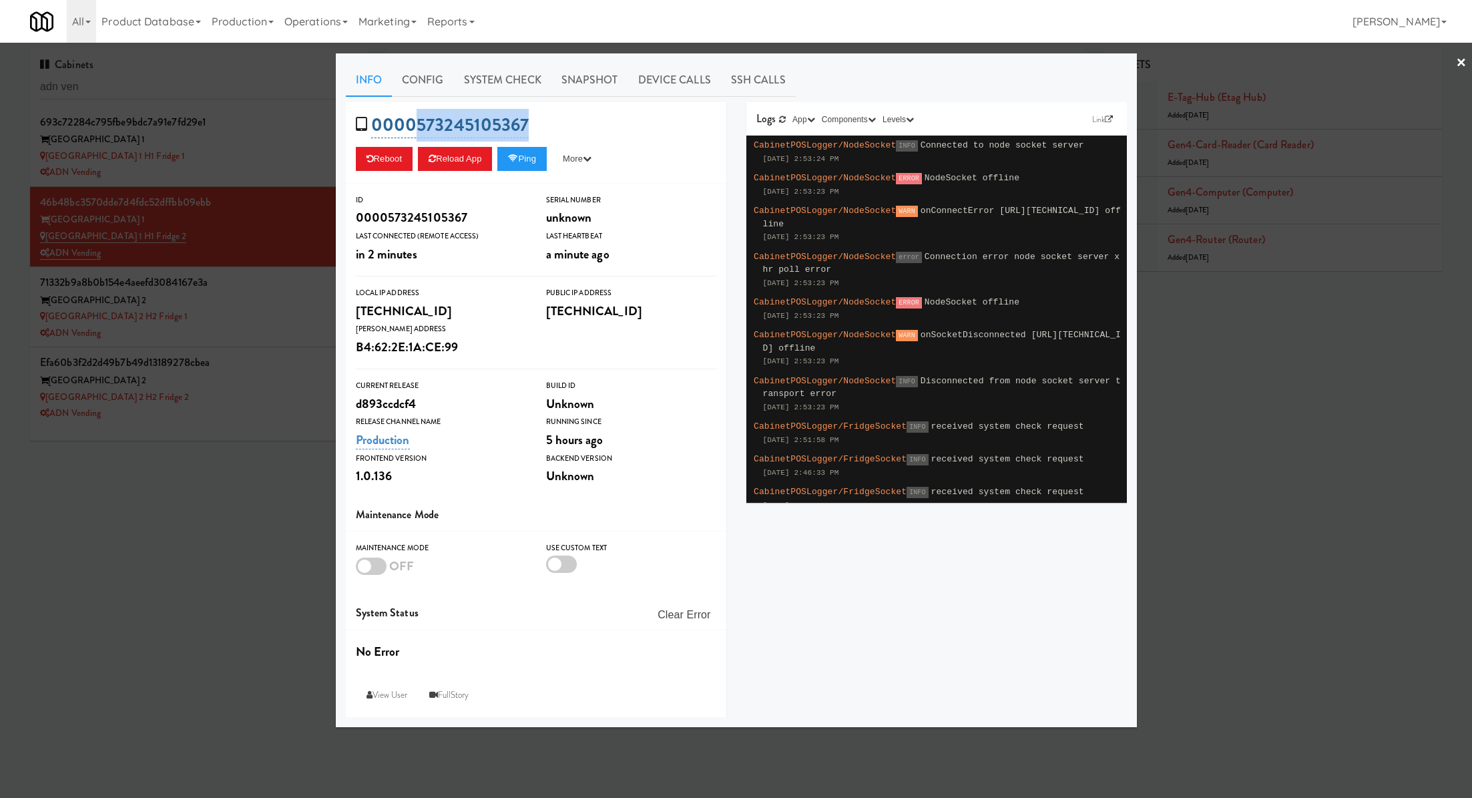
drag, startPoint x: 568, startPoint y: 118, endPoint x: 412, endPoint y: 121, distance: 156.3
click at [413, 122] on div "0000573245105367 Reboot Reload App Ping More Ping Server Restart Server Force R…" at bounding box center [536, 142] width 381 height 81
copy link "573245105367"
click at [290, 311] on div at bounding box center [736, 399] width 1472 height 798
click at [290, 311] on div "[GEOGRAPHIC_DATA] 2 H2 Fridge 1" at bounding box center [199, 317] width 318 height 17
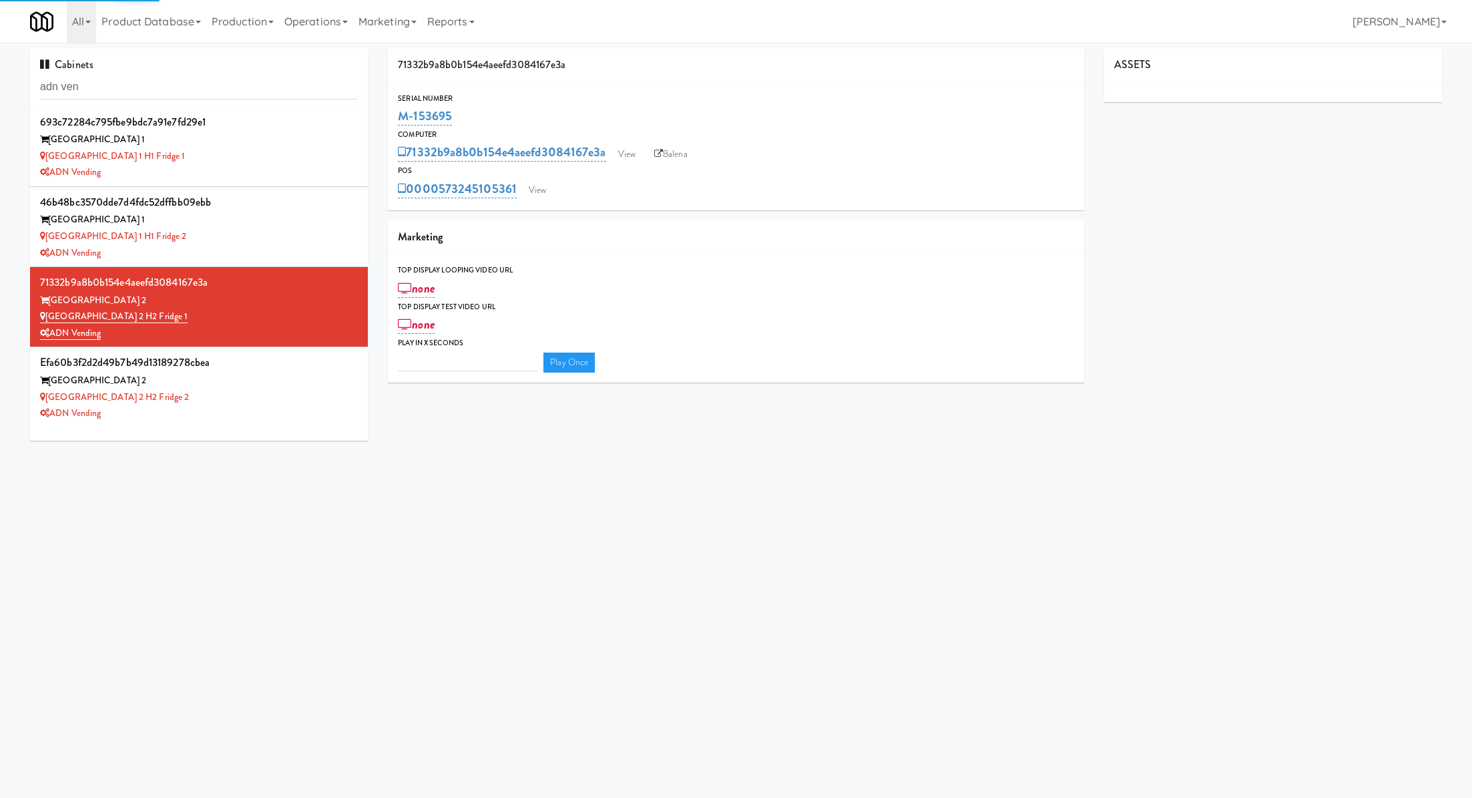
type input "3"
click at [540, 192] on link "View" at bounding box center [537, 190] width 31 height 20
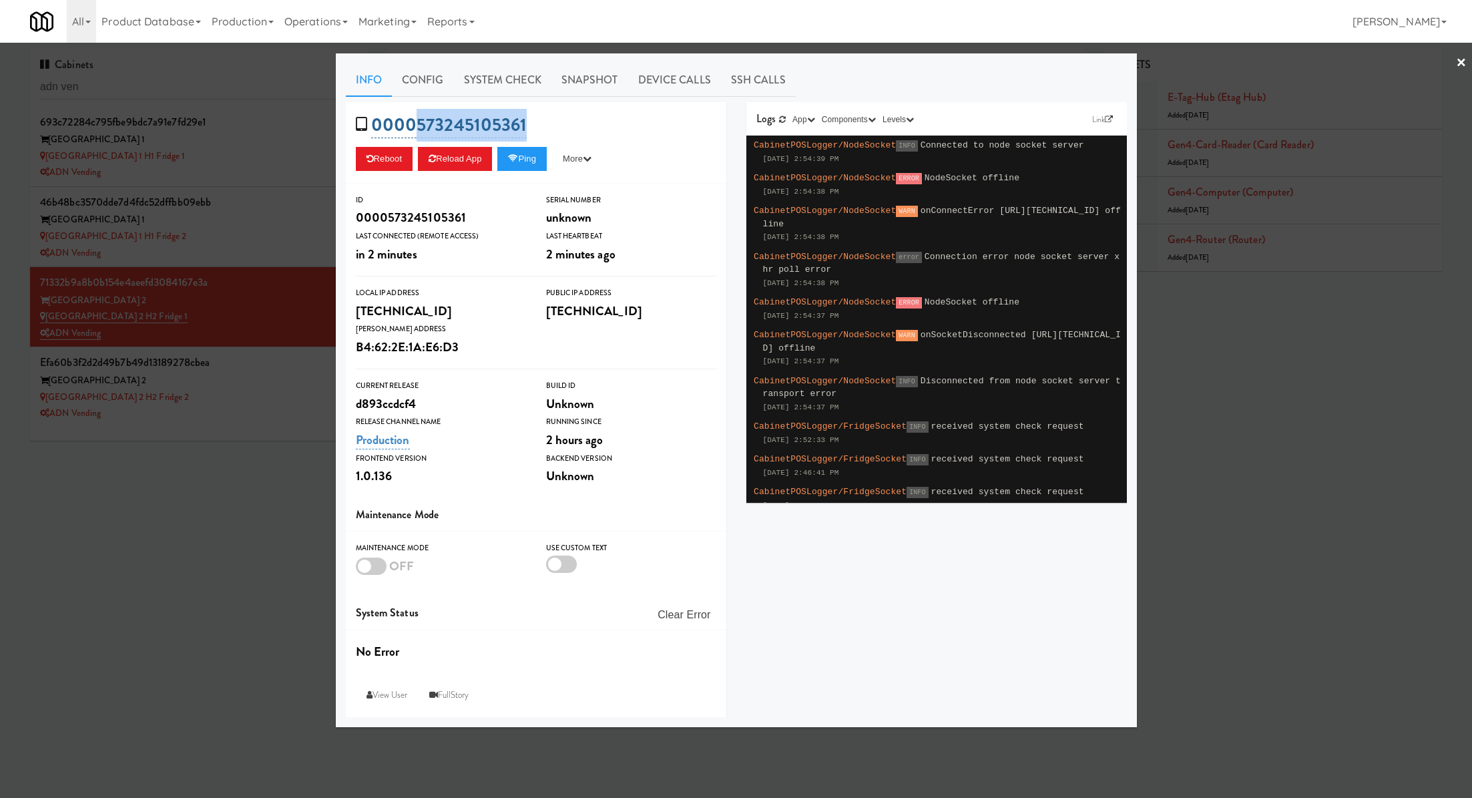
drag, startPoint x: 534, startPoint y: 124, endPoint x: 416, endPoint y: 124, distance: 118.2
click at [416, 124] on div "0000573245105361 Reboot Reload App Ping More Ping Server Restart Server Force R…" at bounding box center [536, 142] width 381 height 81
copy link "573245105361"
click at [230, 397] on div at bounding box center [736, 399] width 1472 height 798
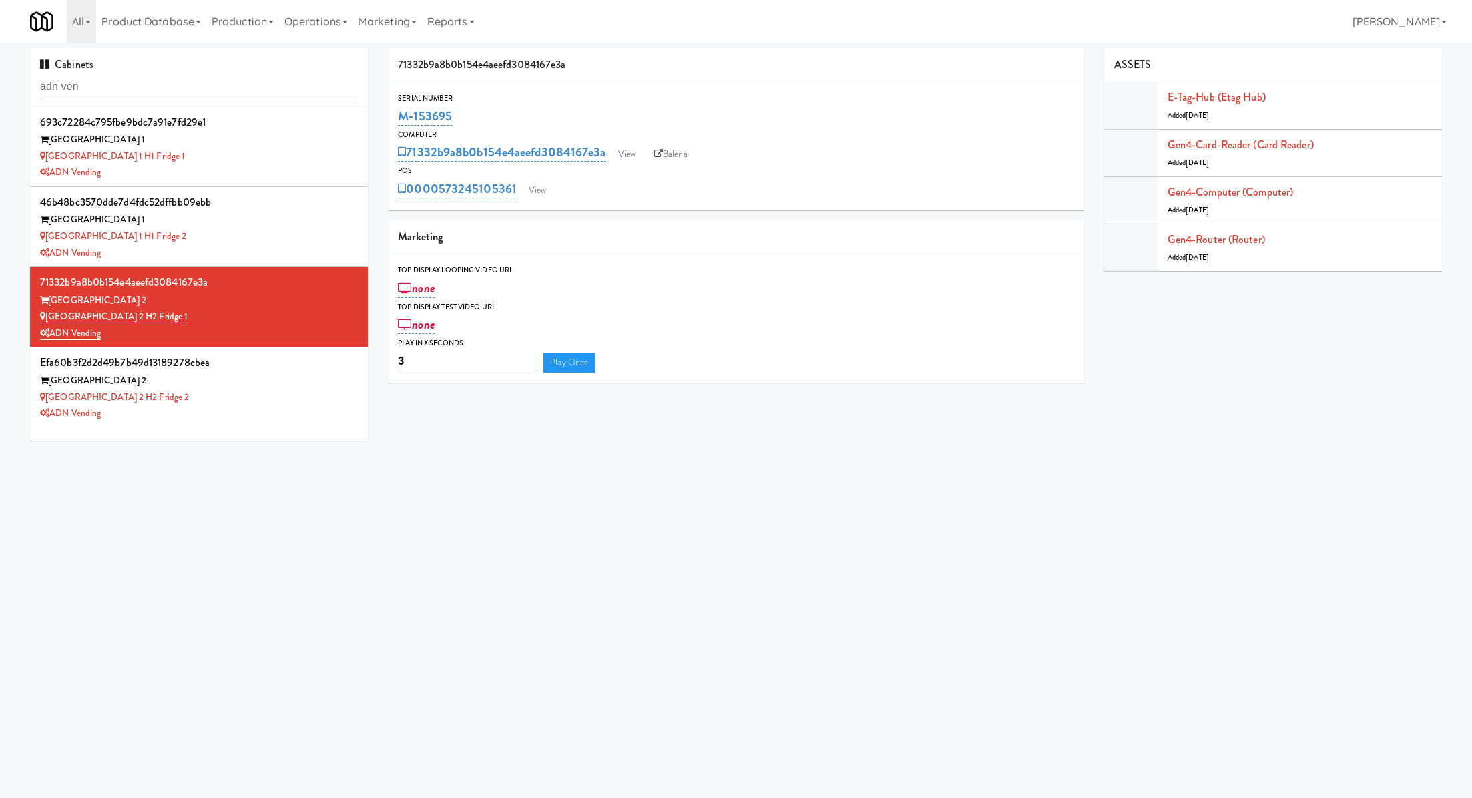
click at [230, 397] on div "[GEOGRAPHIC_DATA] 2 H2 Fridge 2" at bounding box center [199, 397] width 318 height 17
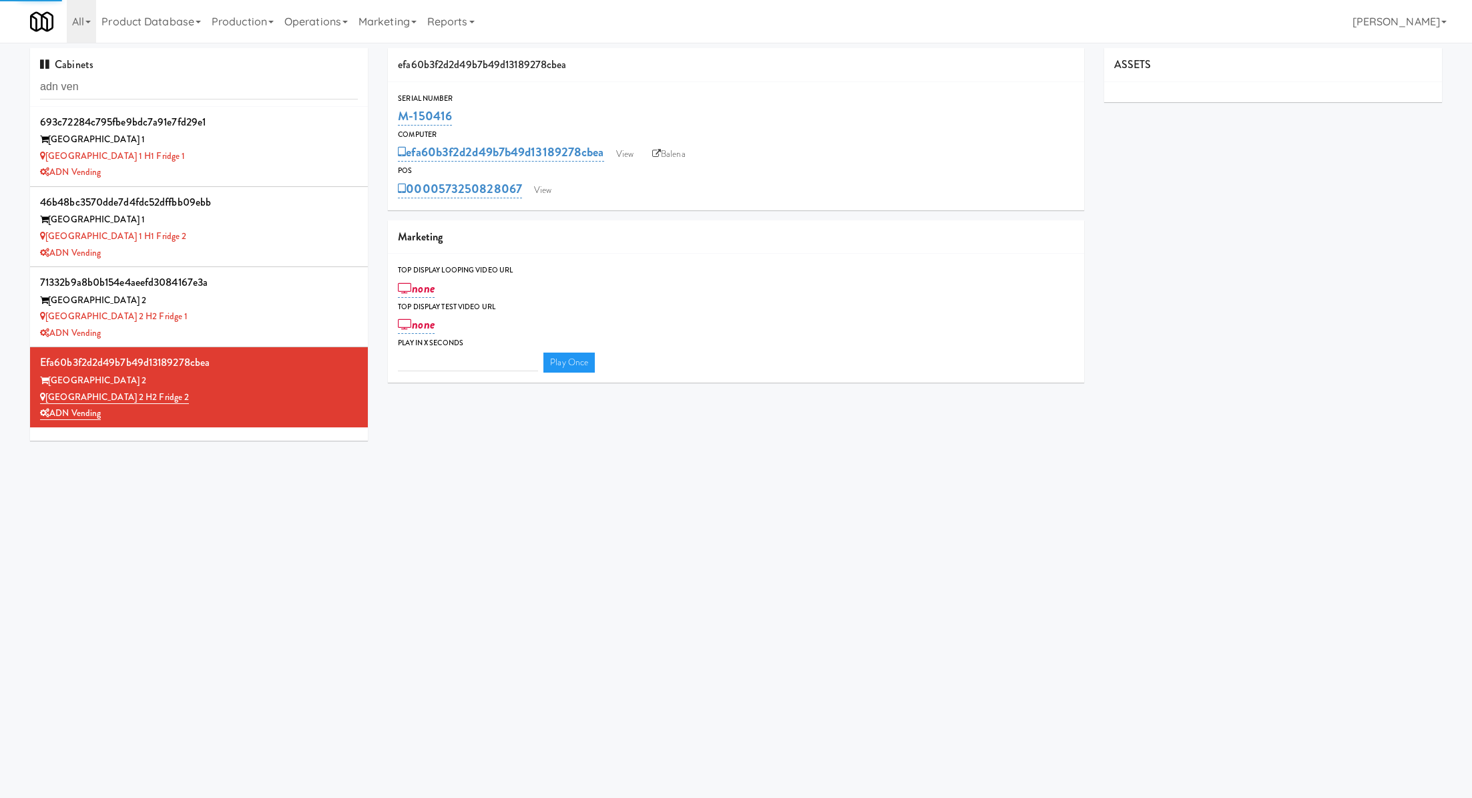
type input "3"
click at [553, 202] on div "Serial Number M-150416 Computer efa60b3f2d2d49b7b49d13189278cbea View Balena PO…" at bounding box center [736, 146] width 696 height 128
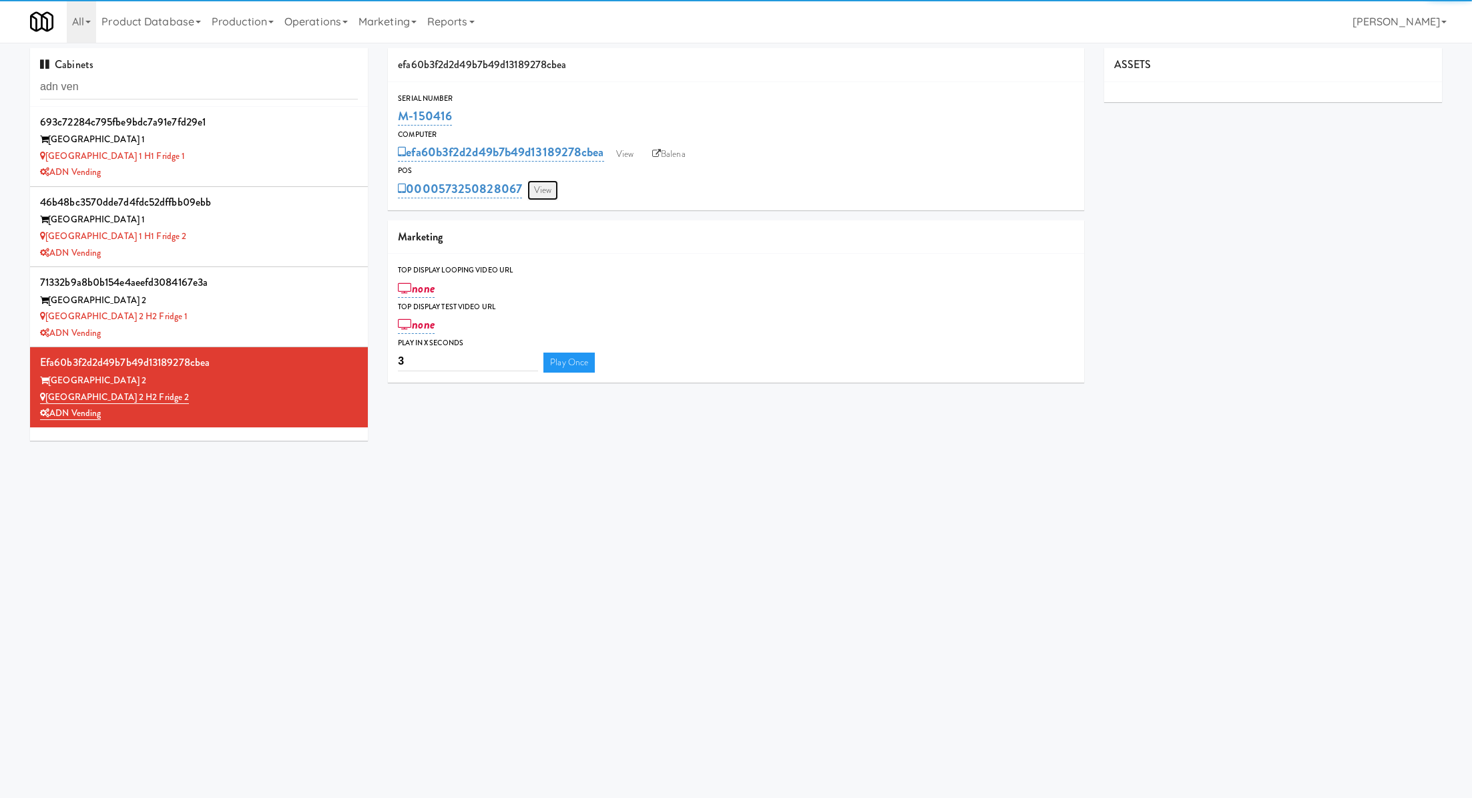
click at [550, 190] on link "View" at bounding box center [543, 190] width 31 height 20
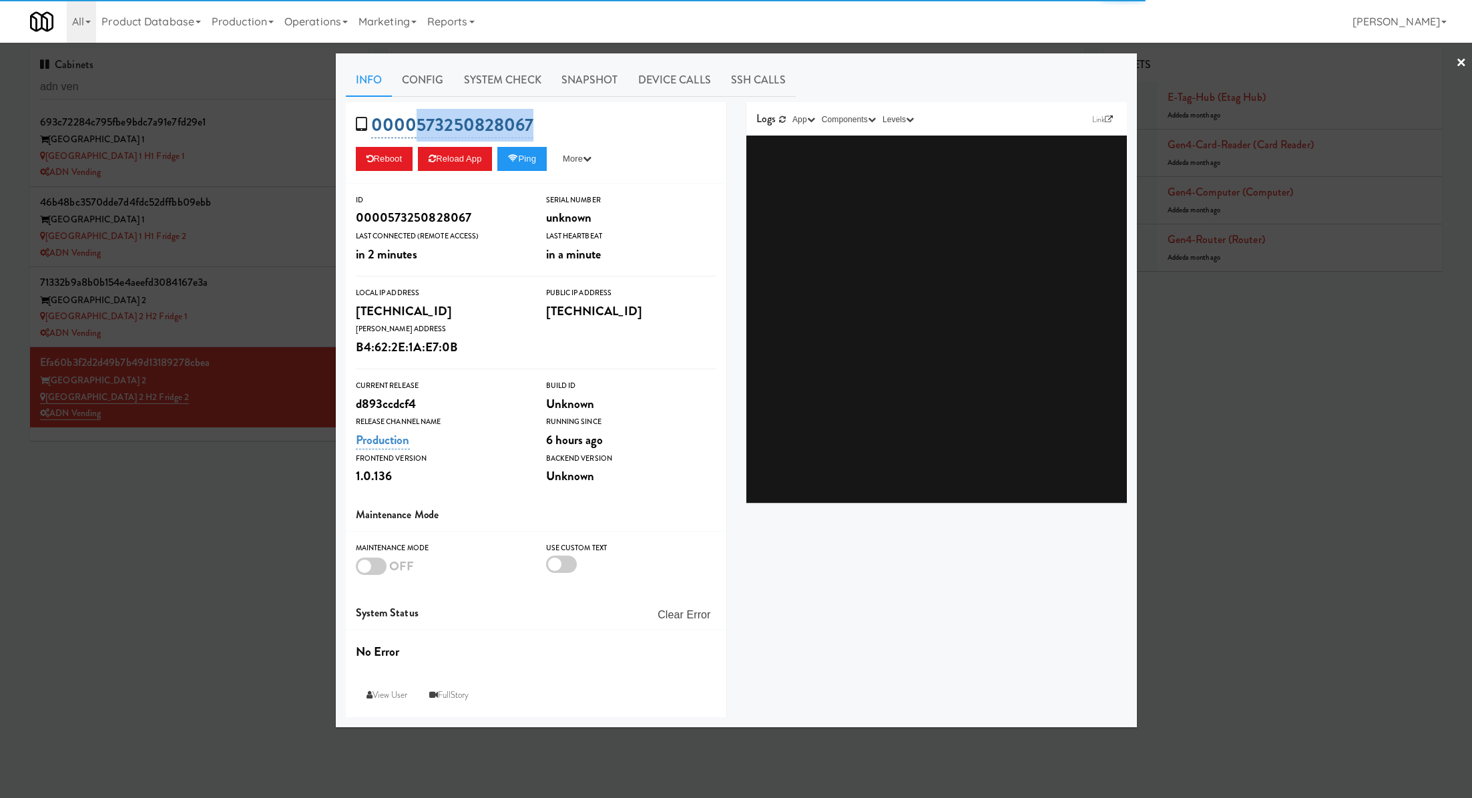
drag, startPoint x: 547, startPoint y: 126, endPoint x: 416, endPoint y: 124, distance: 130.9
click at [416, 124] on div "0000573250828067 Reboot Reload App Ping More Ping Server Restart Server Force R…" at bounding box center [536, 142] width 381 height 81
copy link "573250828067"
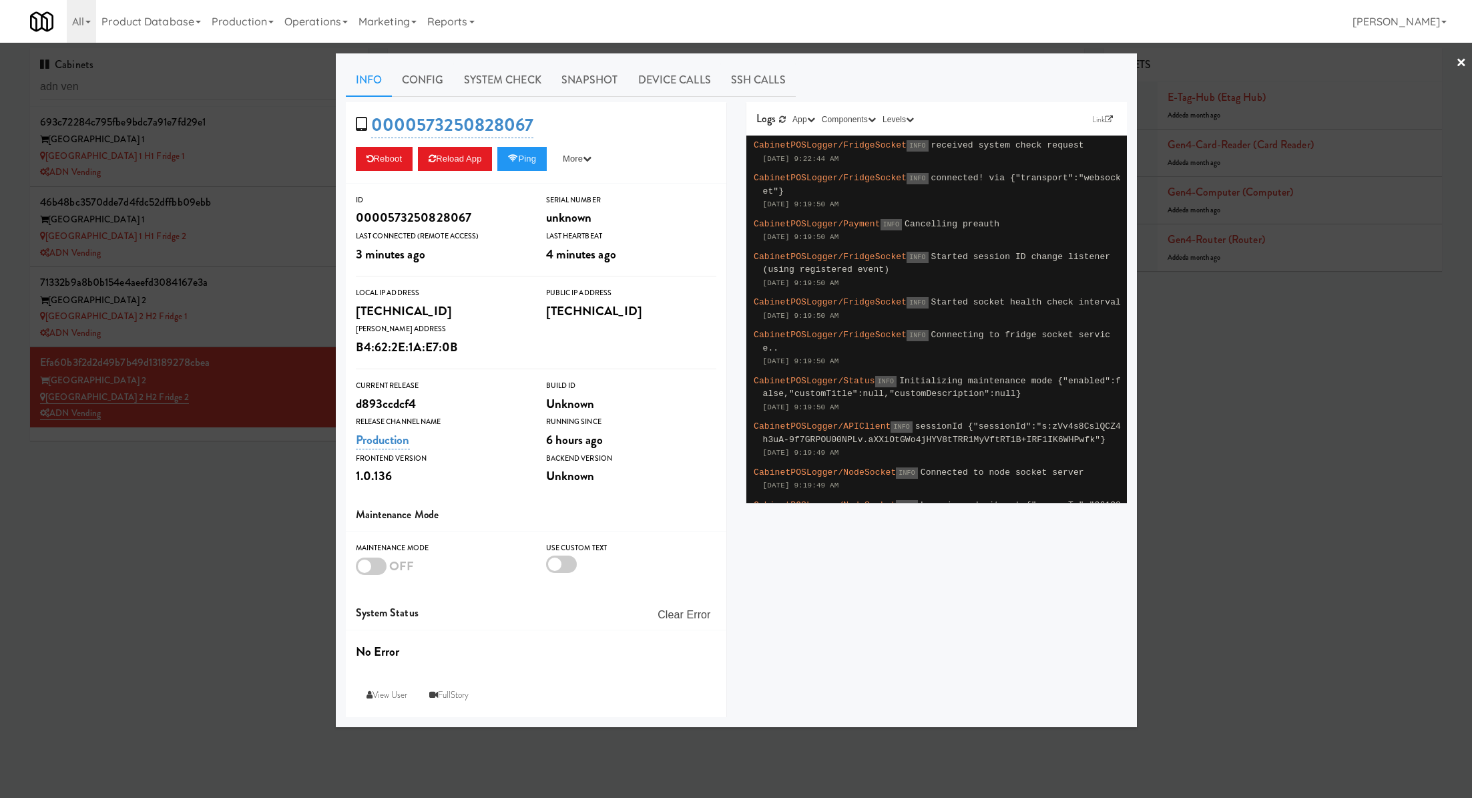
click at [246, 296] on div at bounding box center [736, 399] width 1472 height 798
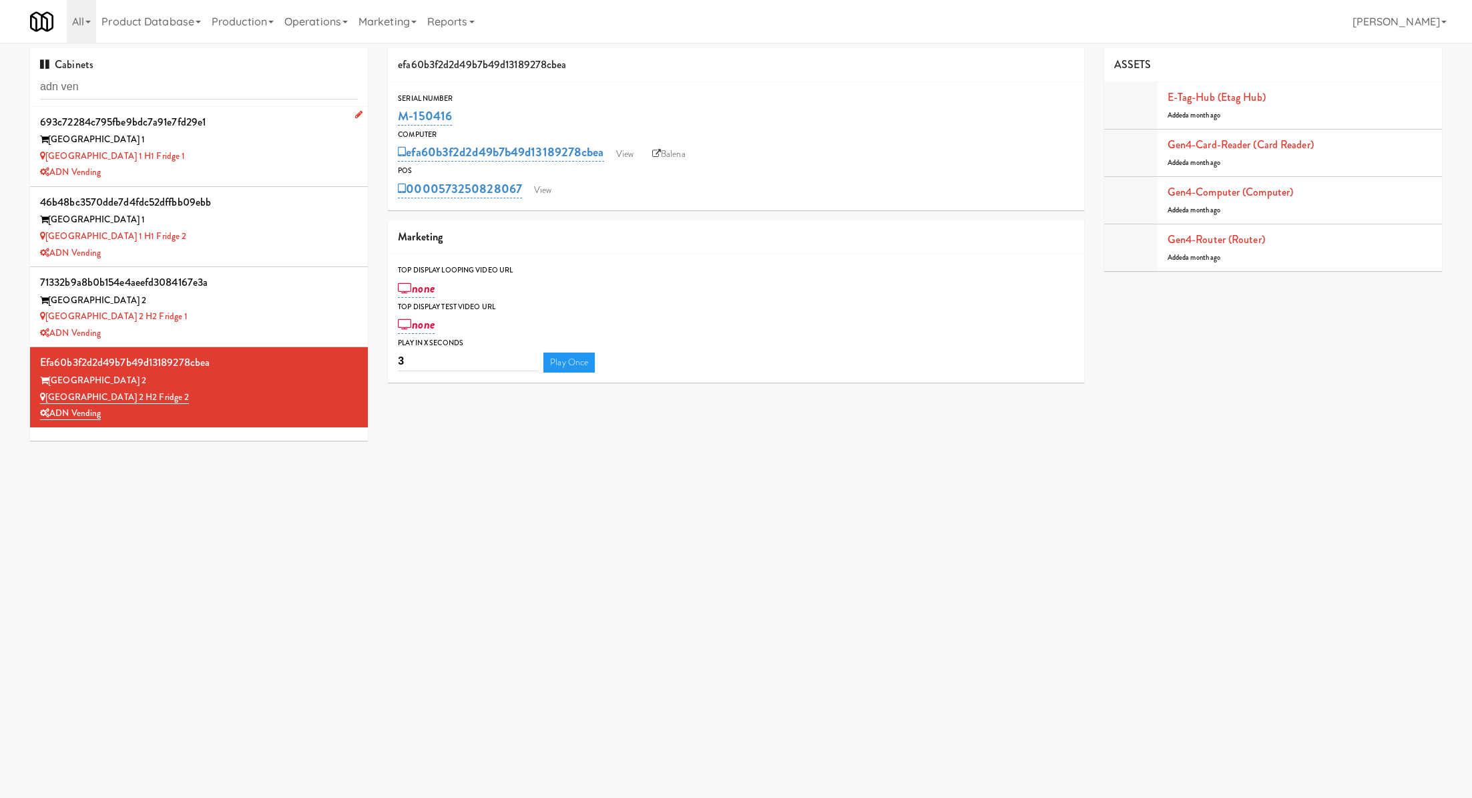
click at [262, 136] on div "[GEOGRAPHIC_DATA] 1" at bounding box center [199, 140] width 318 height 17
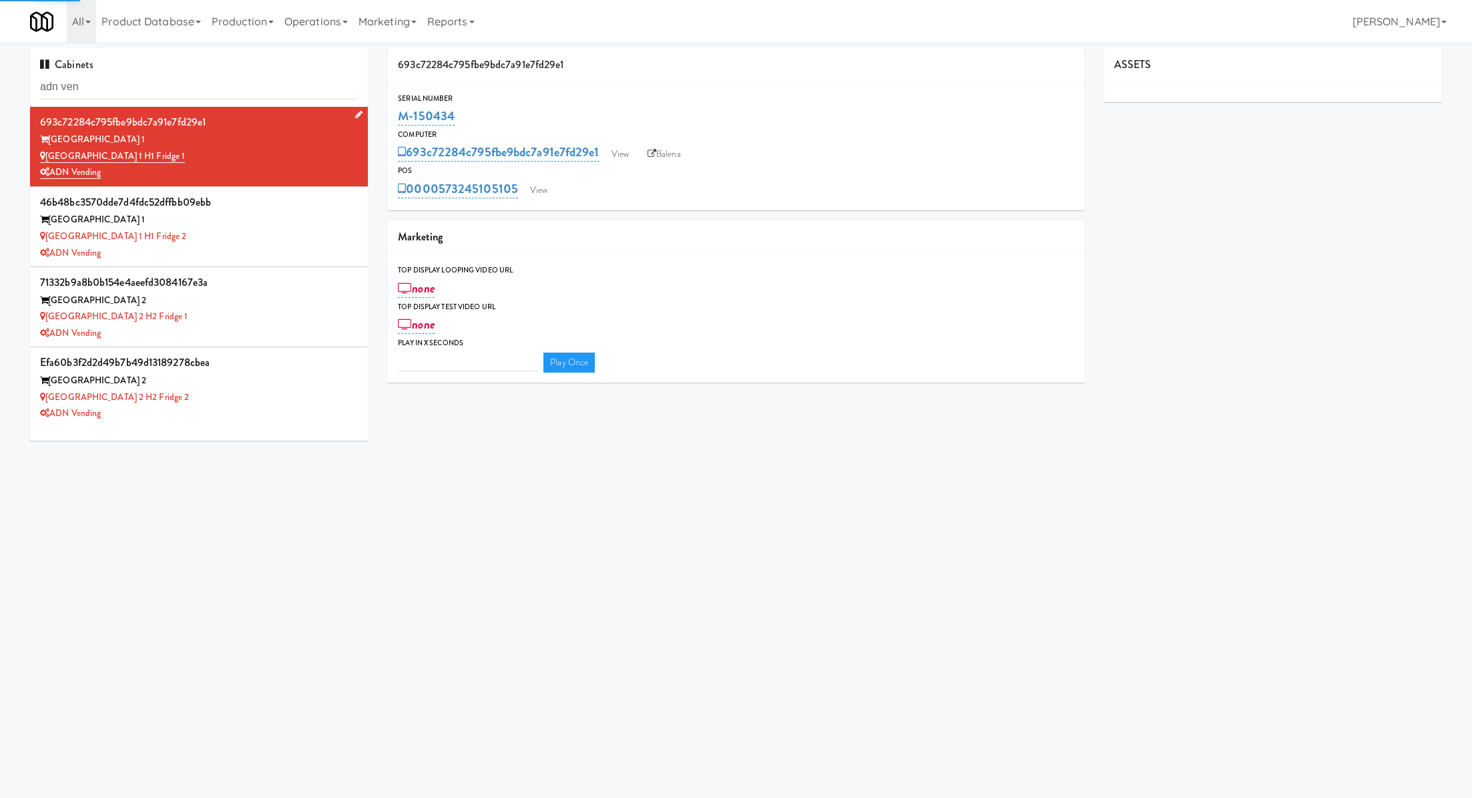
type input "3"
click at [271, 222] on div "[GEOGRAPHIC_DATA] 1" at bounding box center [199, 220] width 318 height 17
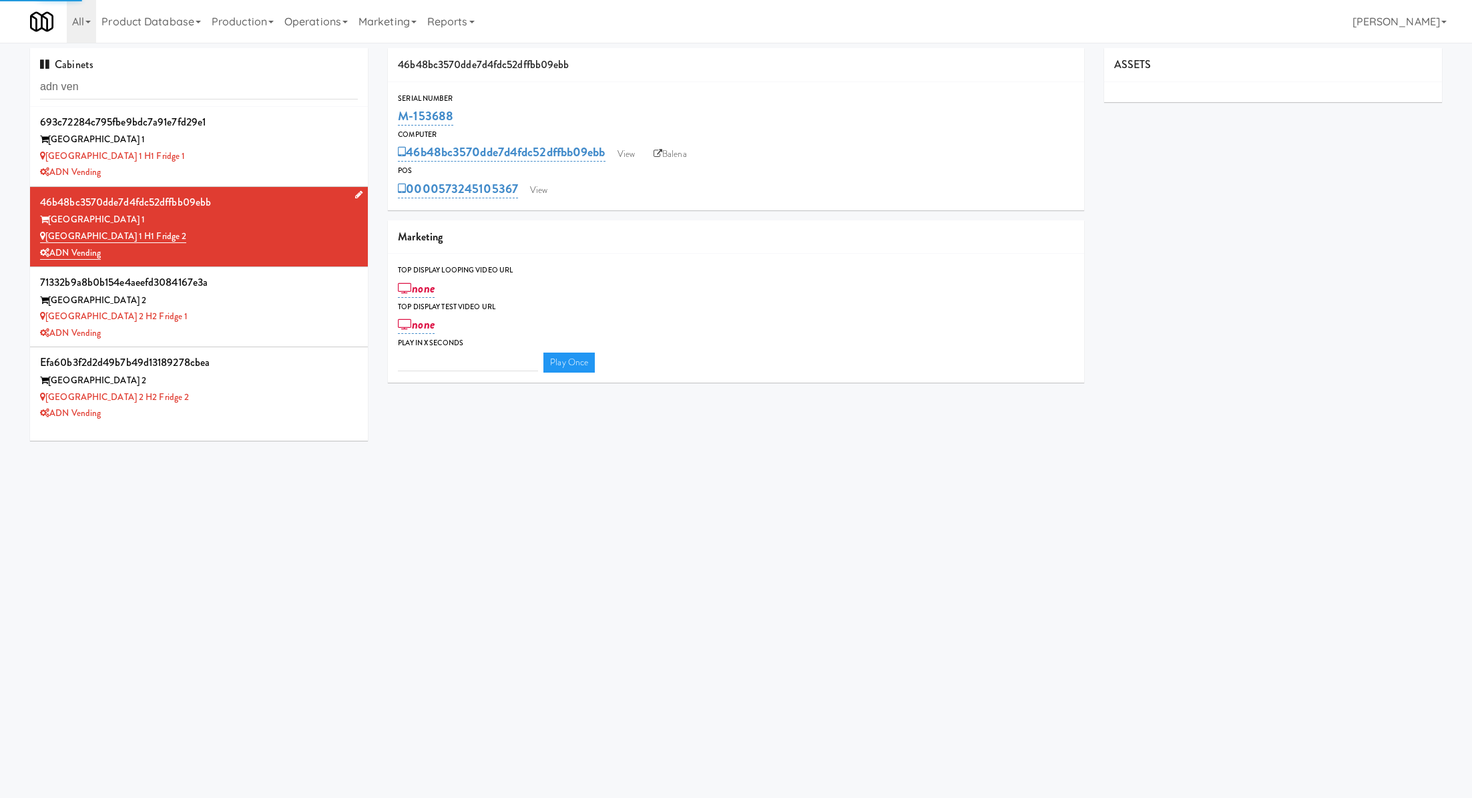
type input "3"
click at [284, 307] on div "[GEOGRAPHIC_DATA] 2" at bounding box center [199, 300] width 318 height 17
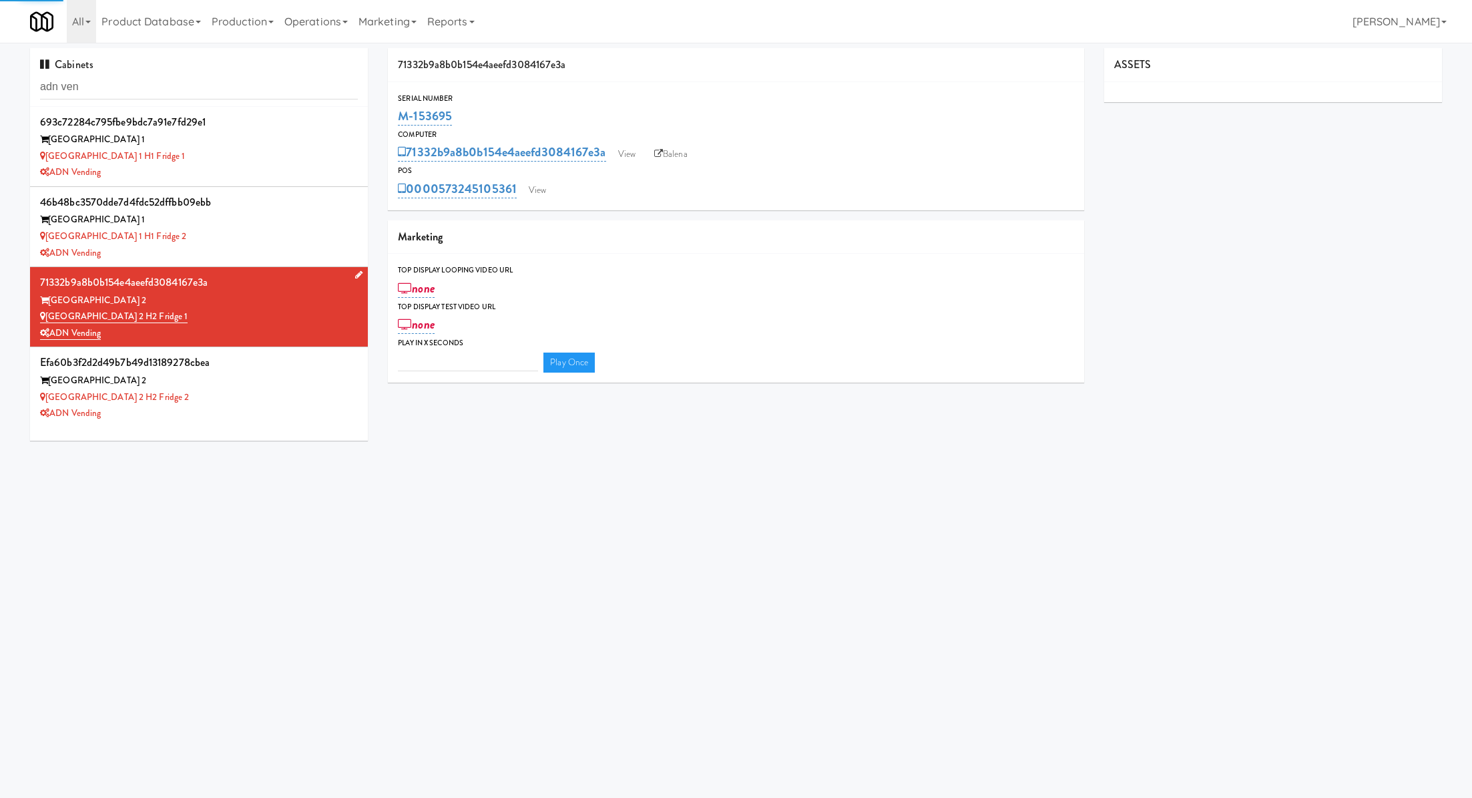
type input "3"
click at [329, 150] on div "[GEOGRAPHIC_DATA] 1 H1 Fridge 1" at bounding box center [199, 156] width 318 height 17
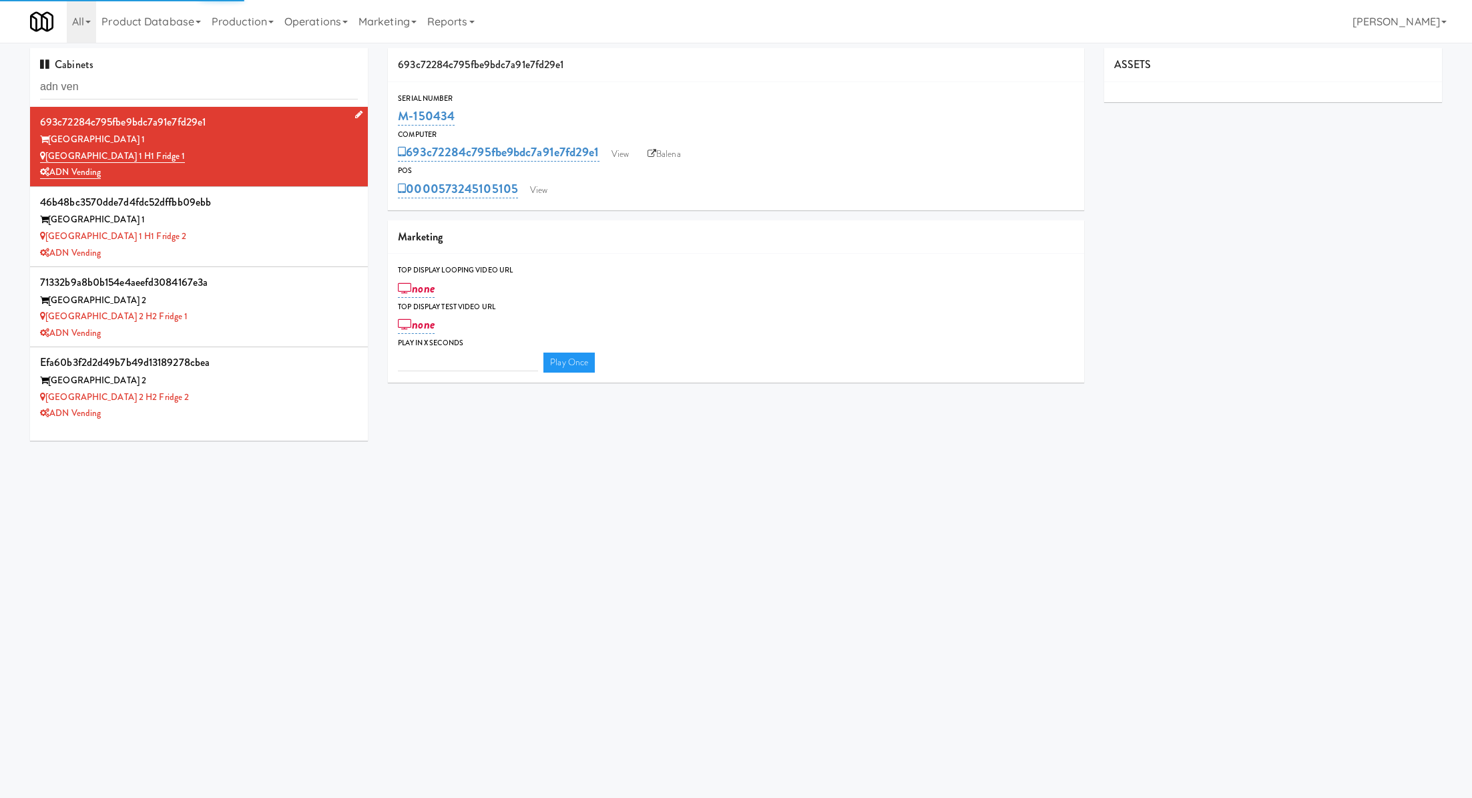
type input "3"
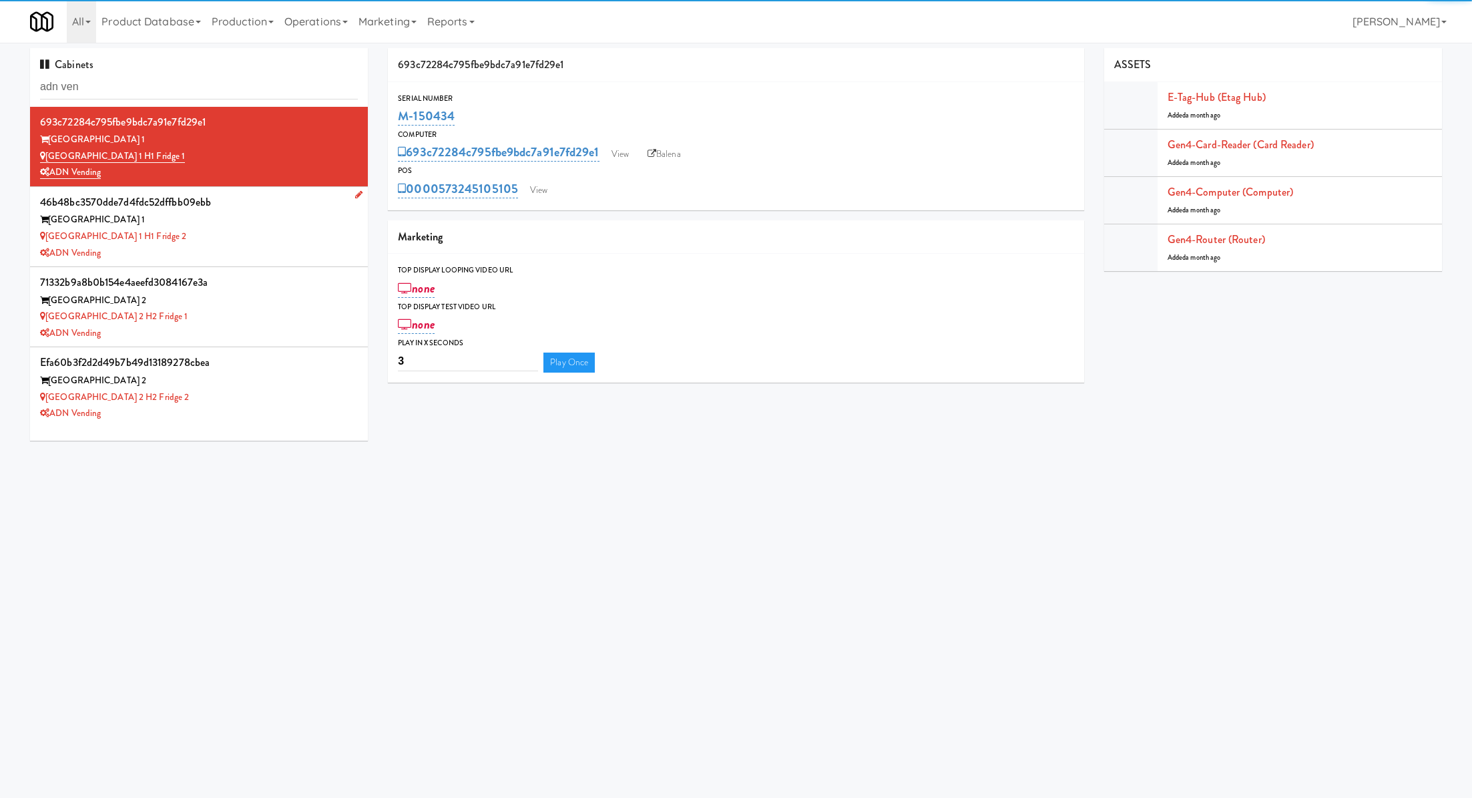
click at [315, 212] on div "[GEOGRAPHIC_DATA] 1" at bounding box center [199, 220] width 318 height 17
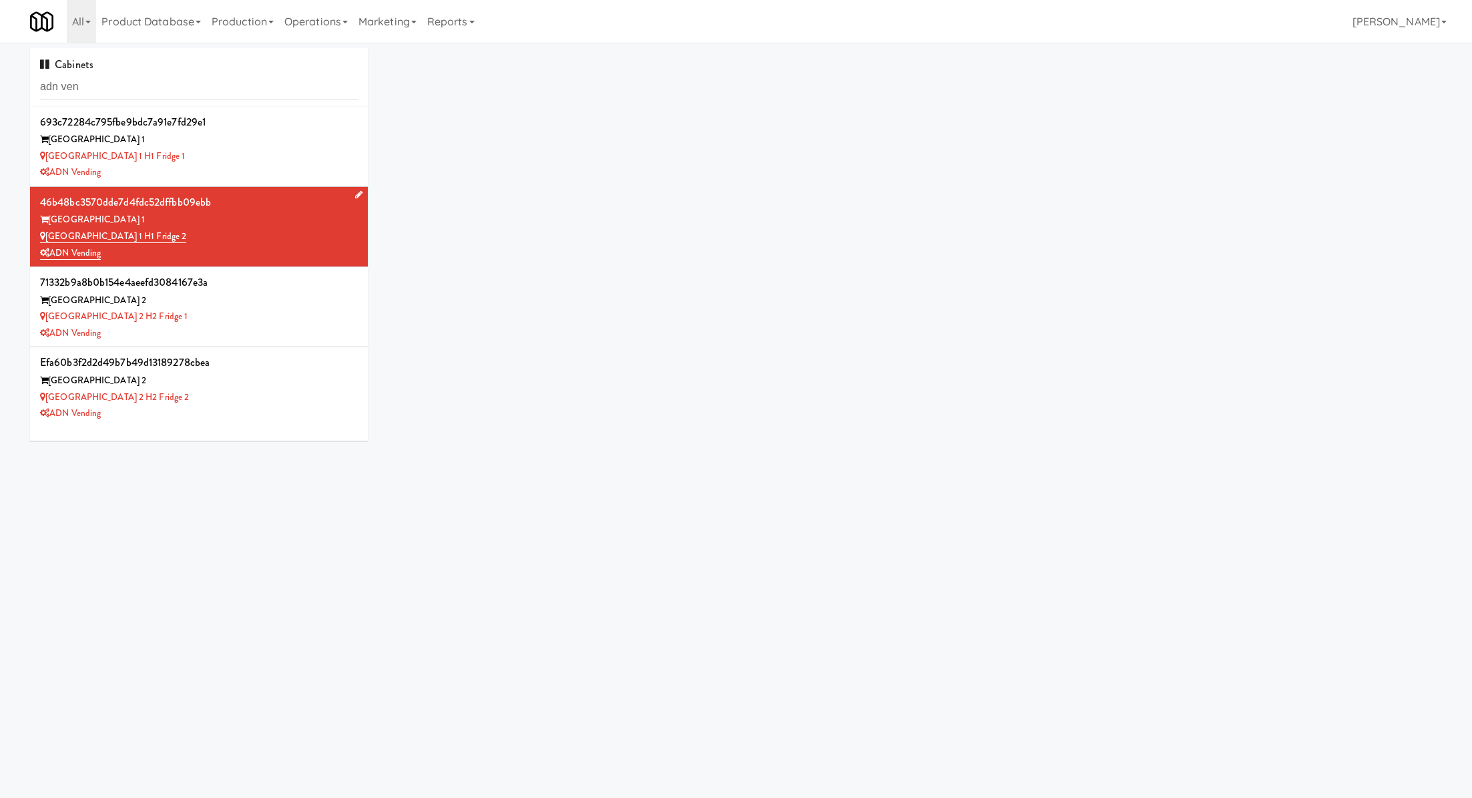
click at [315, 212] on div "[GEOGRAPHIC_DATA] 1" at bounding box center [199, 220] width 318 height 17
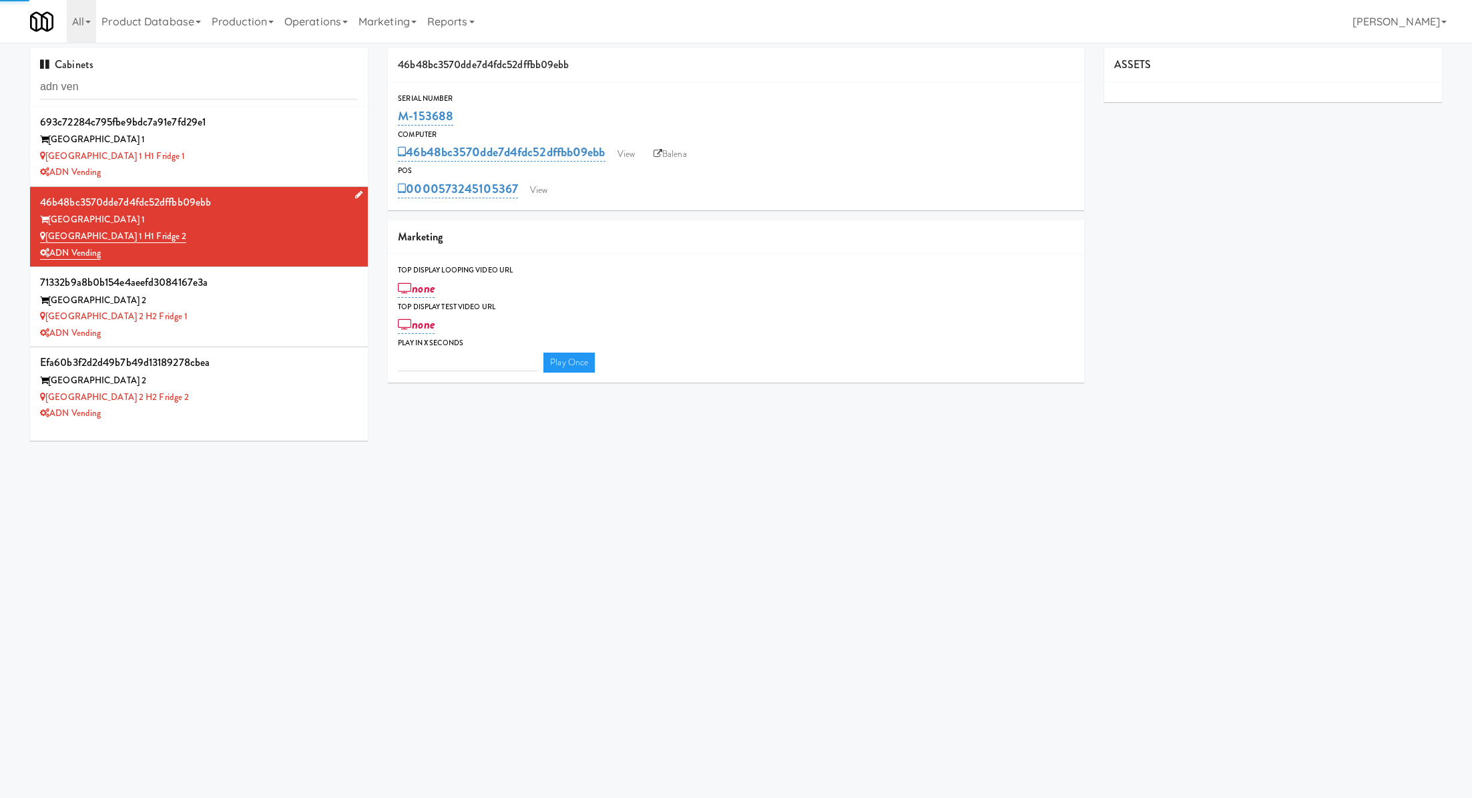
type input "3"
click at [298, 138] on div "[GEOGRAPHIC_DATA] 1" at bounding box center [199, 140] width 318 height 17
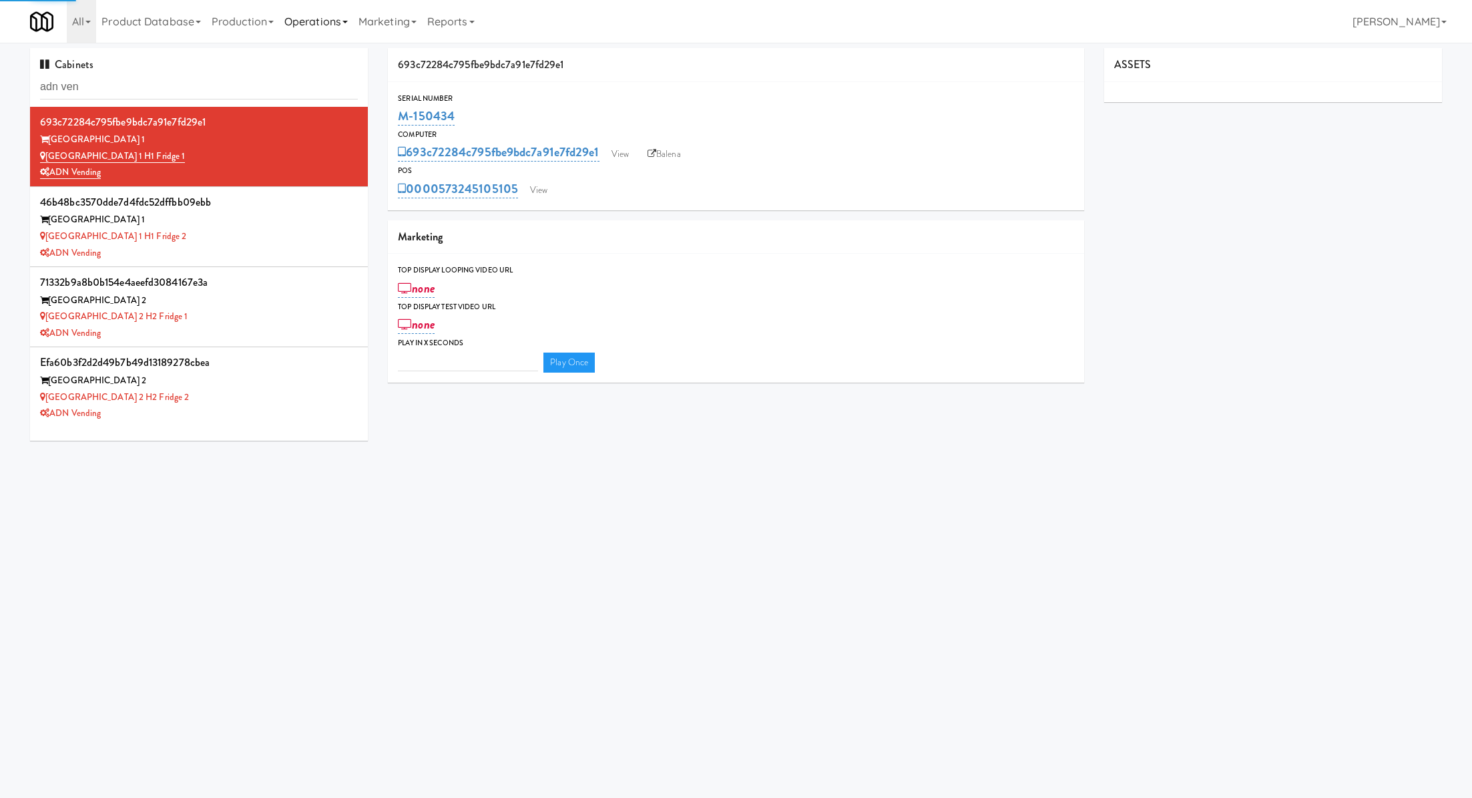
type input "3"
click at [314, 223] on div "[GEOGRAPHIC_DATA] 1" at bounding box center [199, 220] width 318 height 17
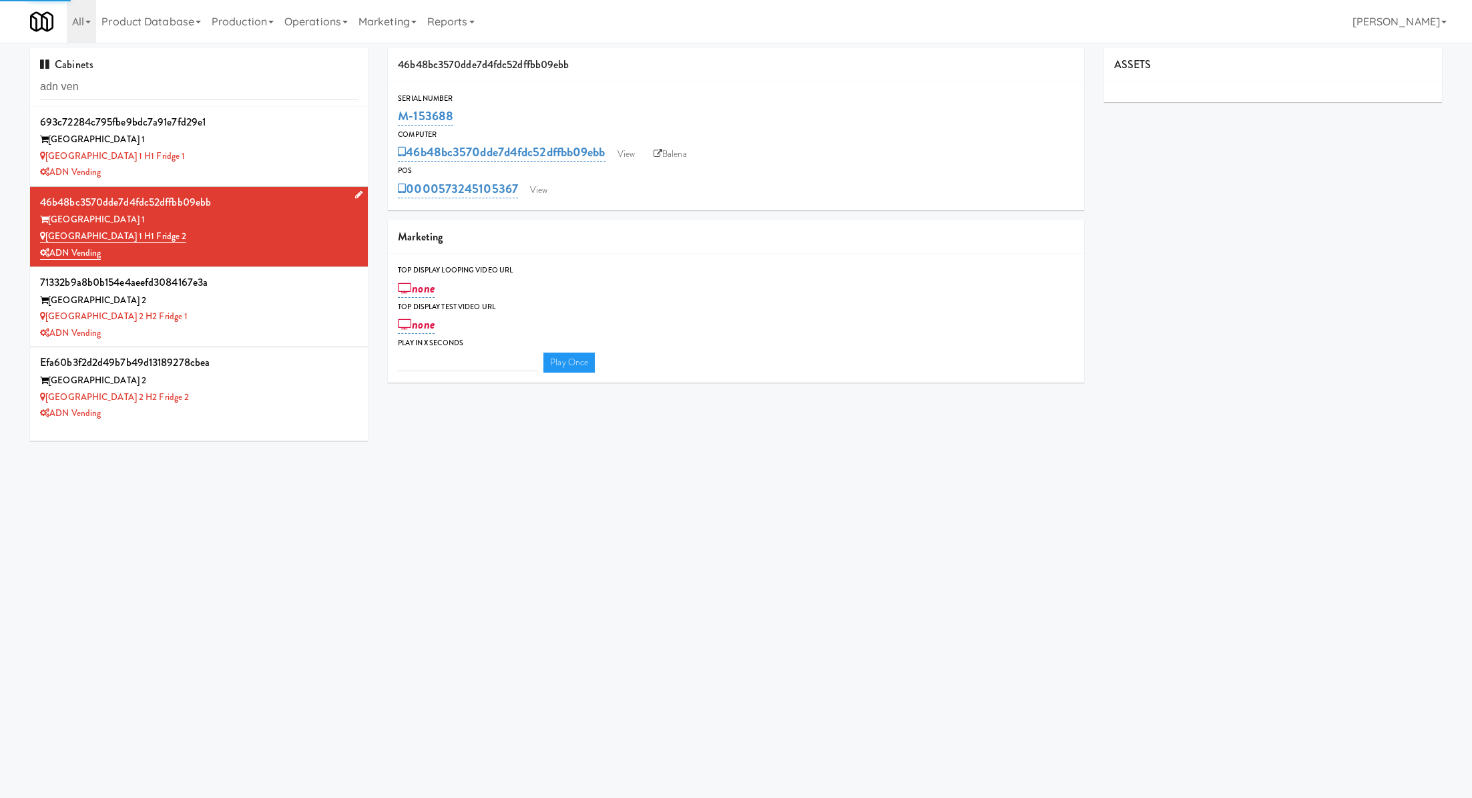
type input "3"
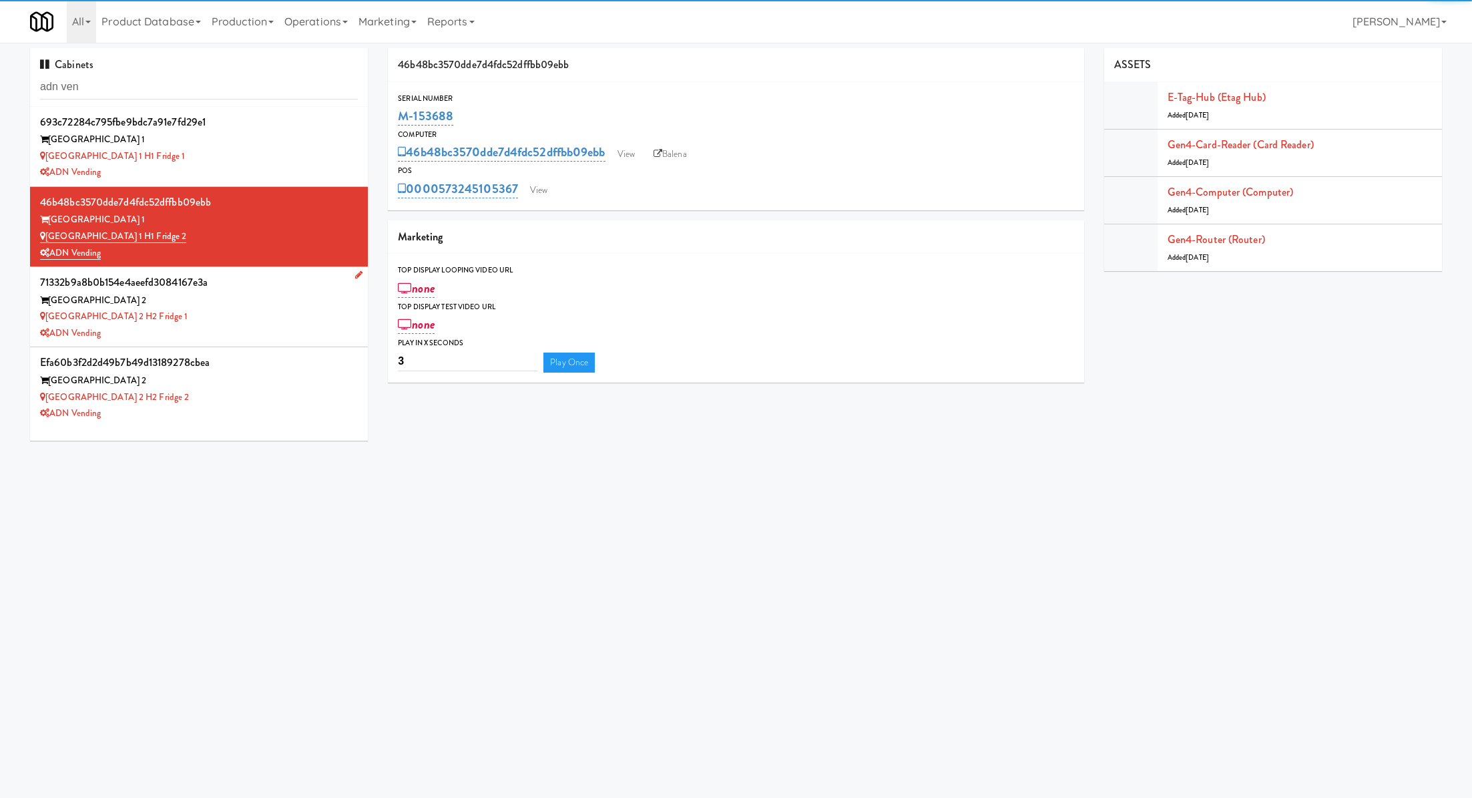
click at [290, 314] on div "[GEOGRAPHIC_DATA] 2 H2 Fridge 1" at bounding box center [199, 317] width 318 height 17
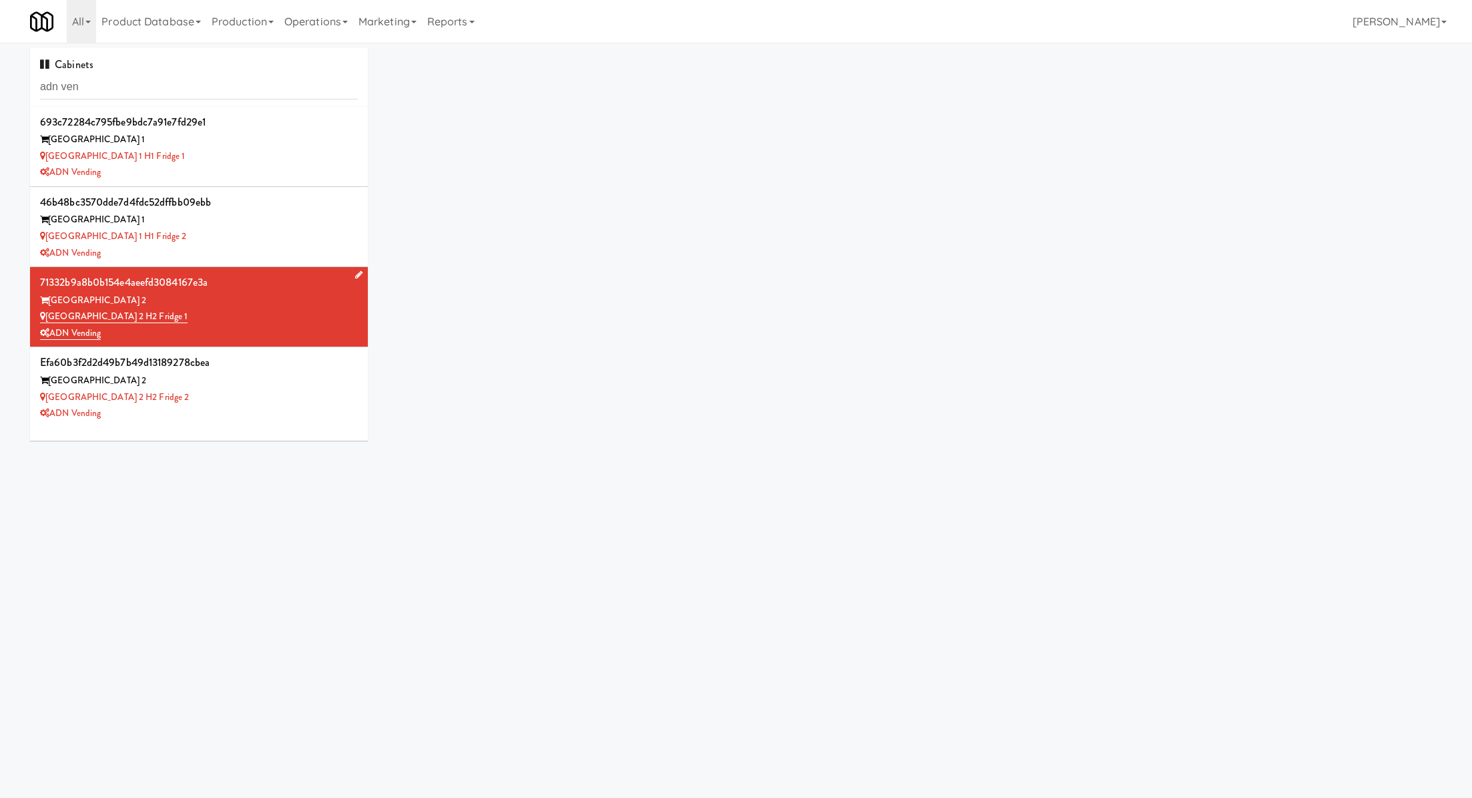
click at [290, 314] on div "[GEOGRAPHIC_DATA] 2 H2 Fridge 1" at bounding box center [199, 317] width 318 height 17
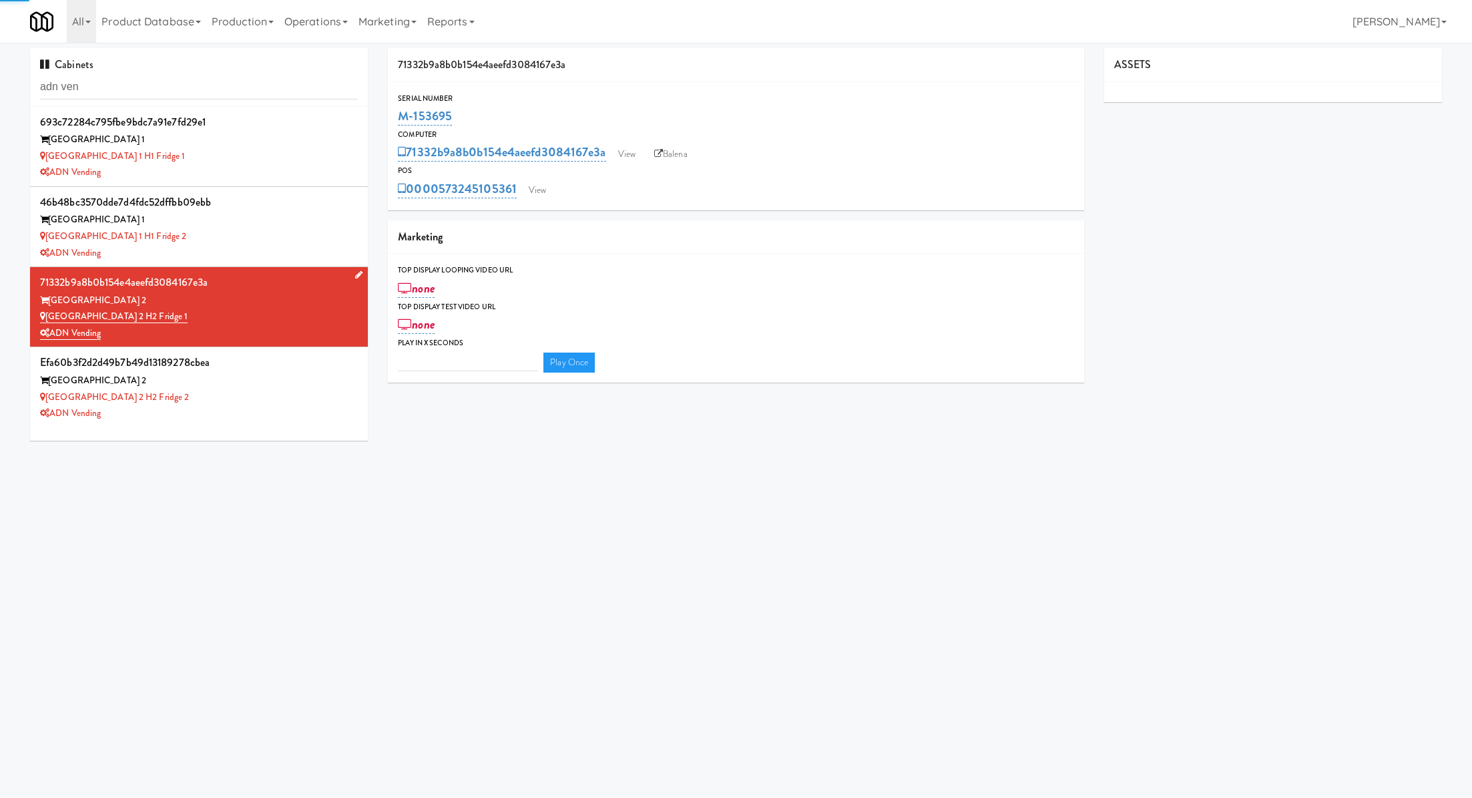
type input "3"
click at [267, 373] on div "[GEOGRAPHIC_DATA] 2" at bounding box center [199, 381] width 318 height 17
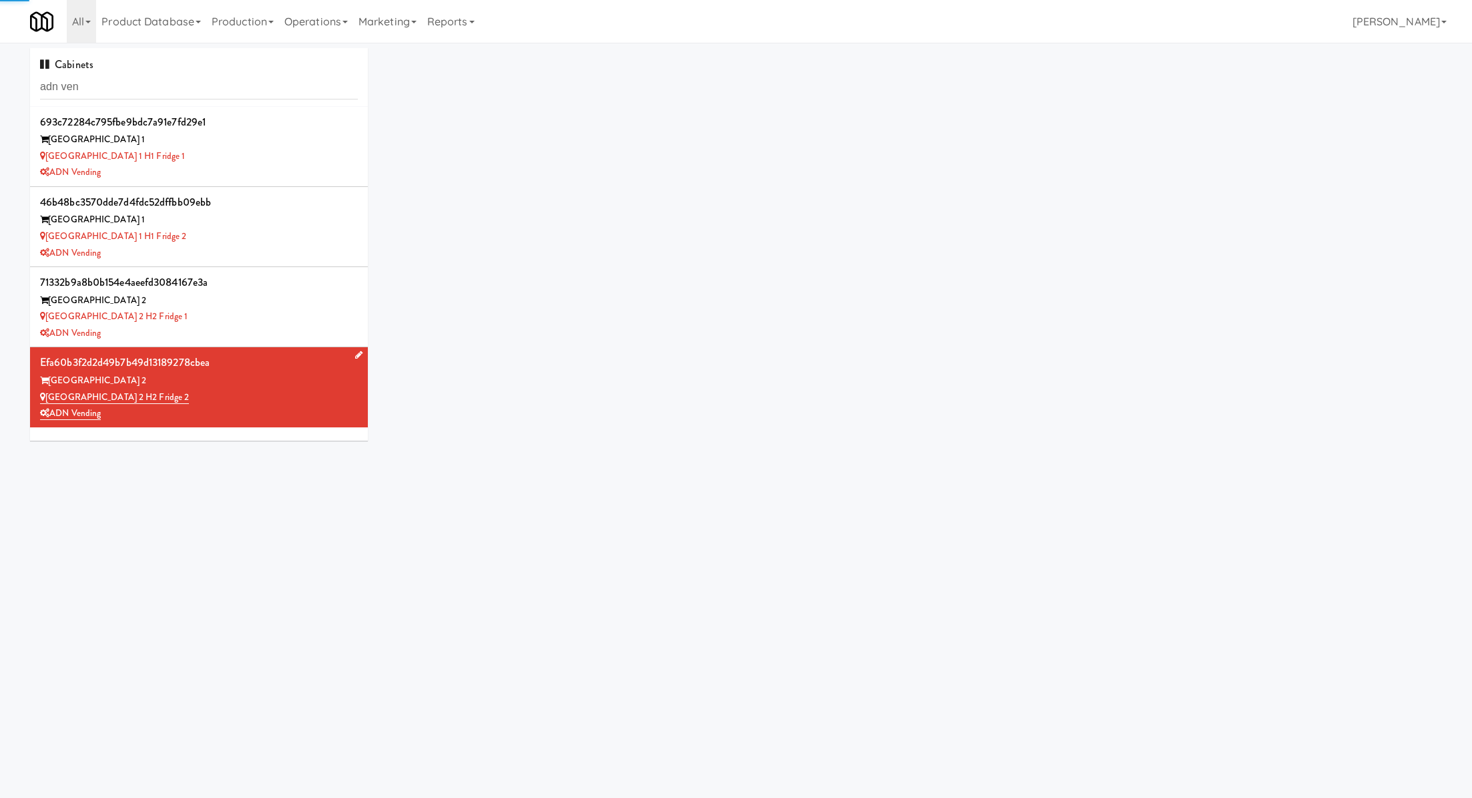
click at [267, 373] on div "[GEOGRAPHIC_DATA] 2" at bounding box center [199, 381] width 318 height 17
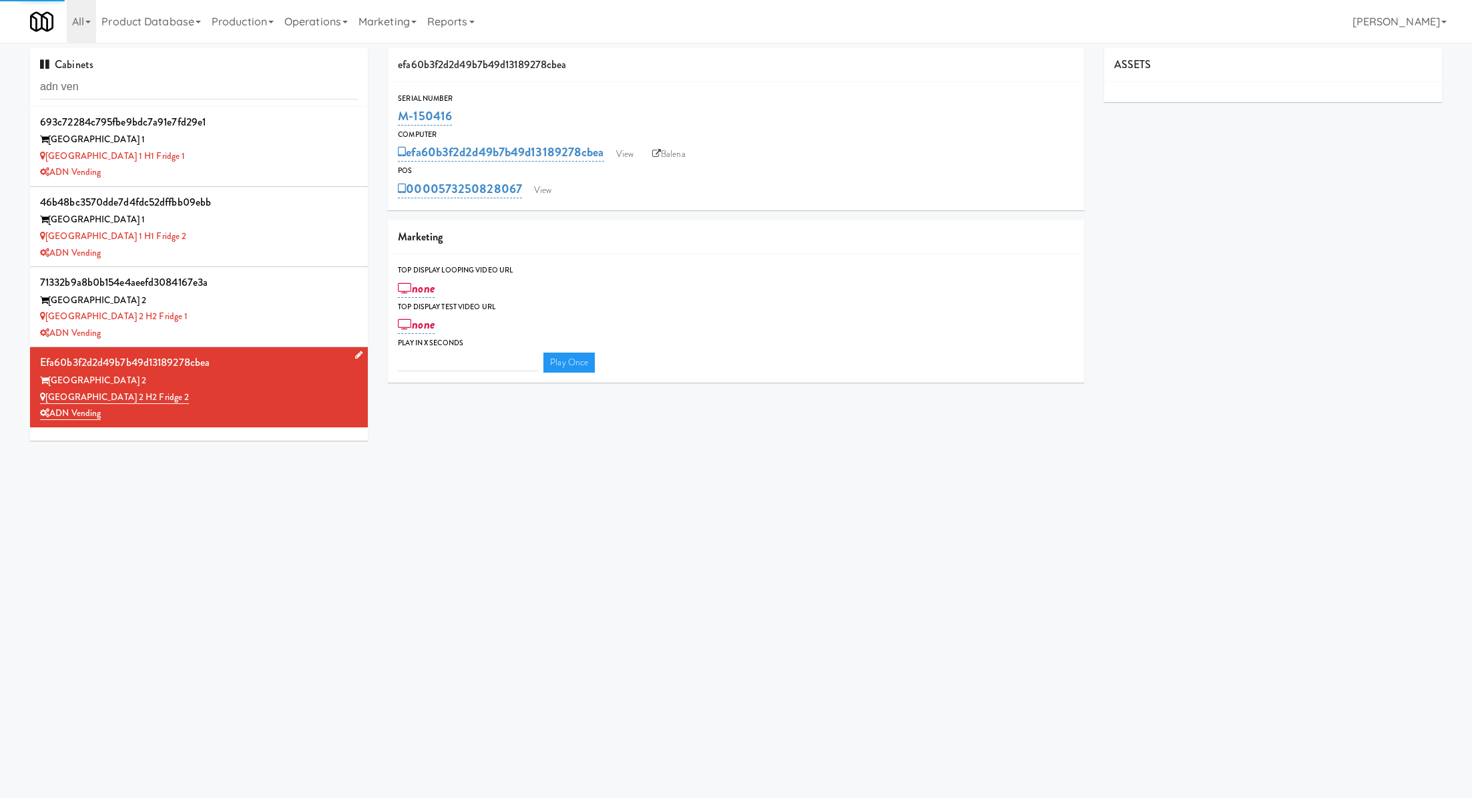
type input "3"
click at [279, 230] on div "[GEOGRAPHIC_DATA] 1 H1 Fridge 2" at bounding box center [199, 236] width 318 height 17
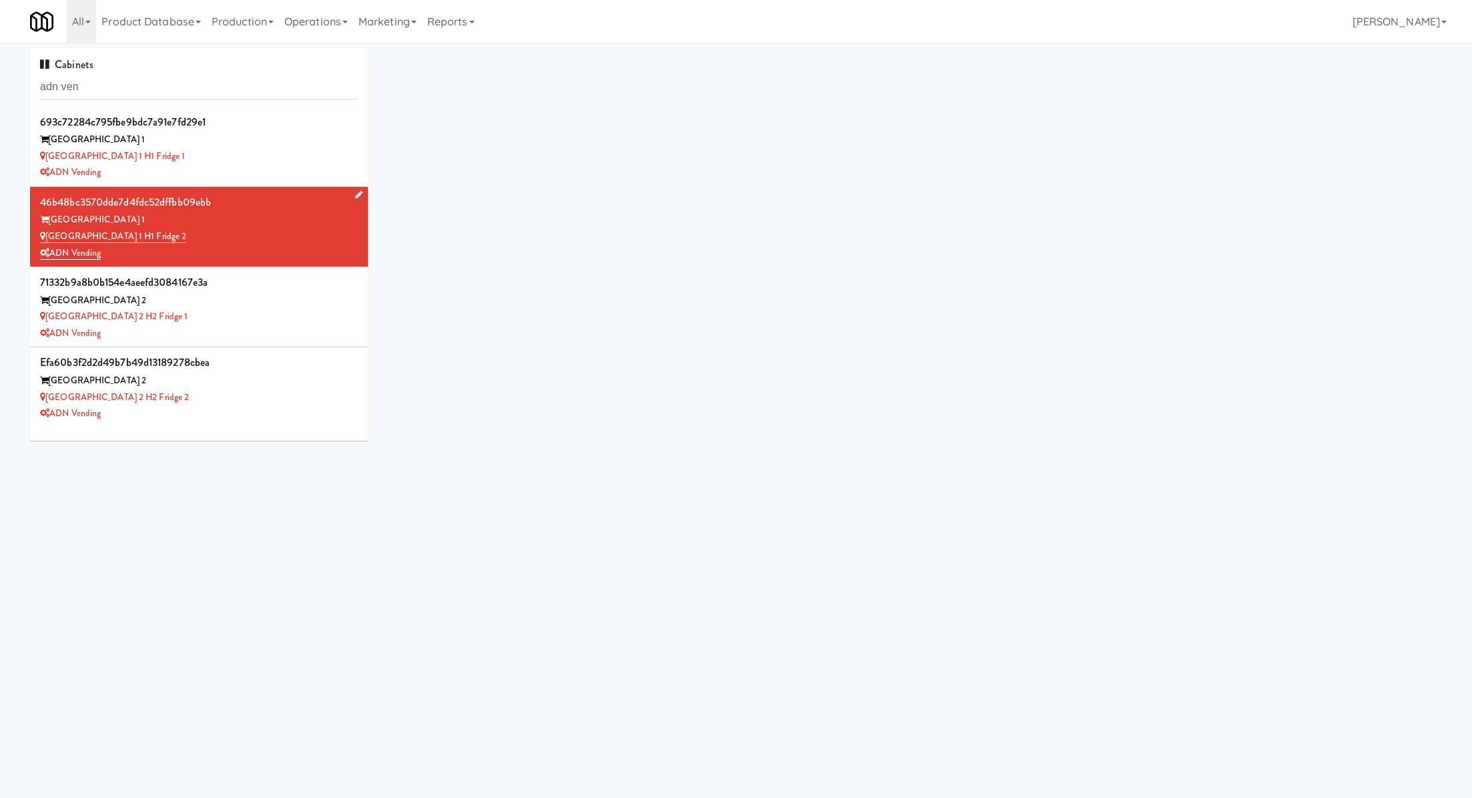
click at [279, 230] on div "[GEOGRAPHIC_DATA] 1 H1 Fridge 2" at bounding box center [199, 236] width 318 height 17
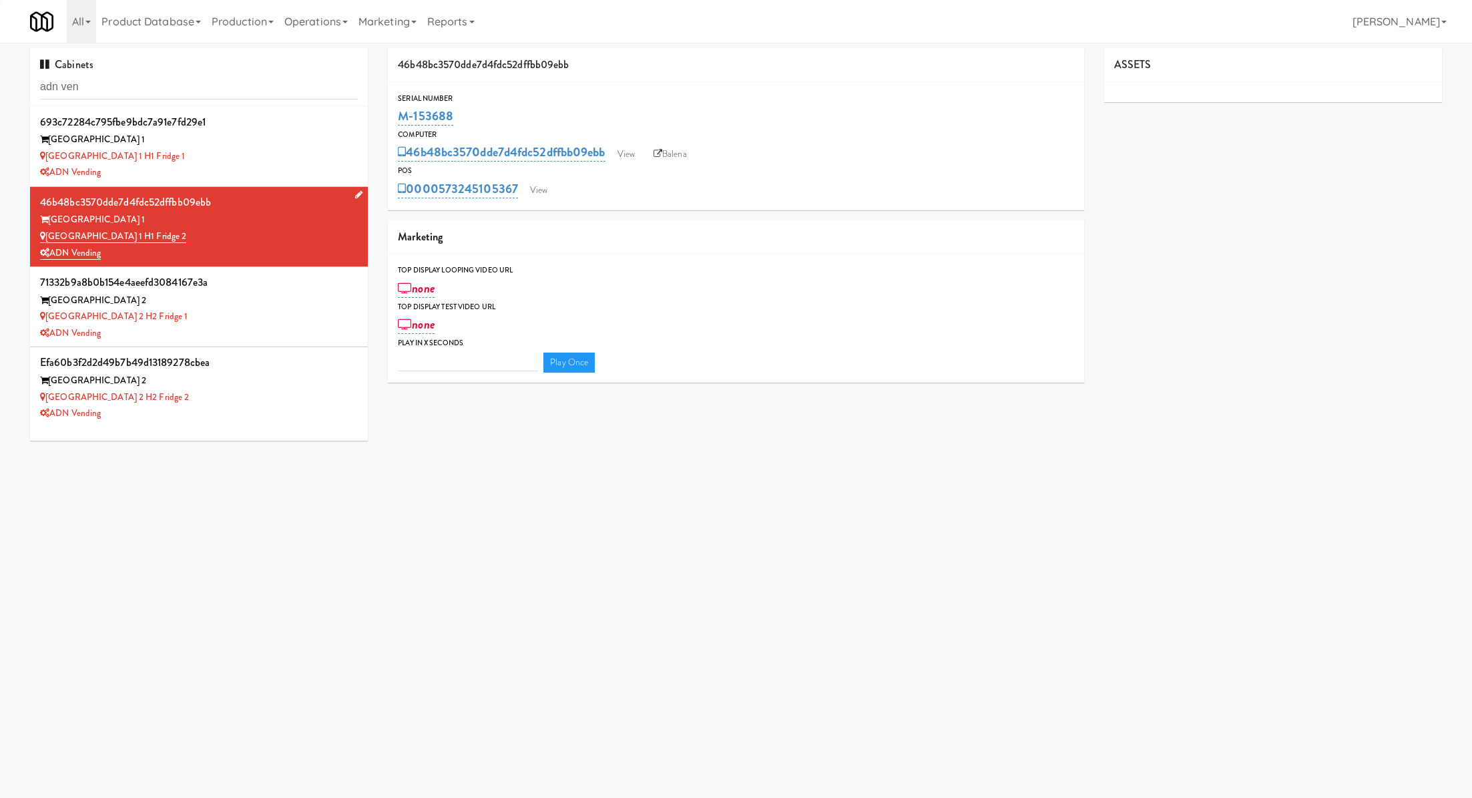
type input "3"
click at [280, 311] on div "[GEOGRAPHIC_DATA] 2 H2 Fridge 1" at bounding box center [199, 317] width 318 height 17
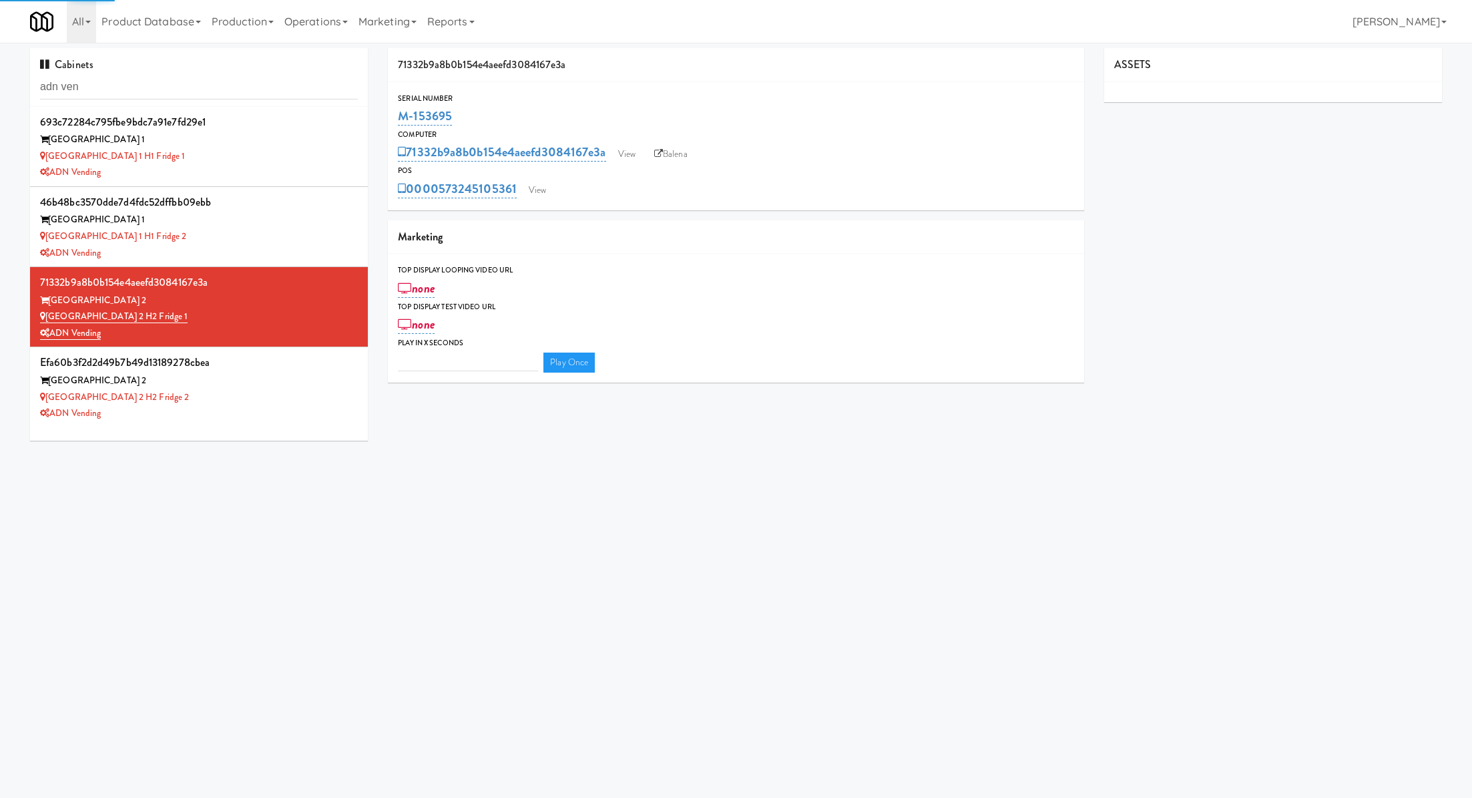
type input "3"
click at [666, 151] on link "Balena" at bounding box center [671, 154] width 47 height 20
click at [313, 375] on div "[GEOGRAPHIC_DATA] 2" at bounding box center [199, 381] width 318 height 17
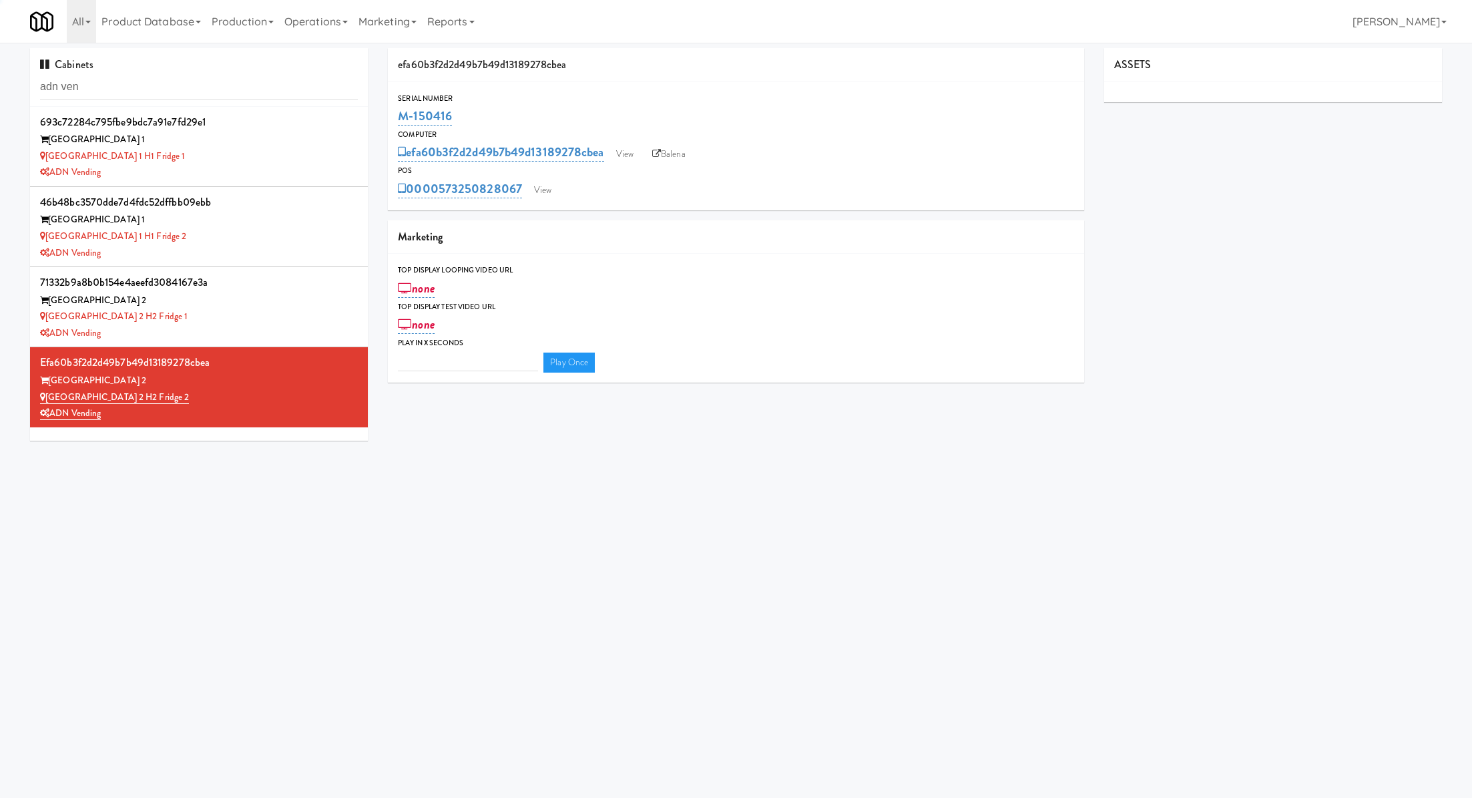
type input "3"
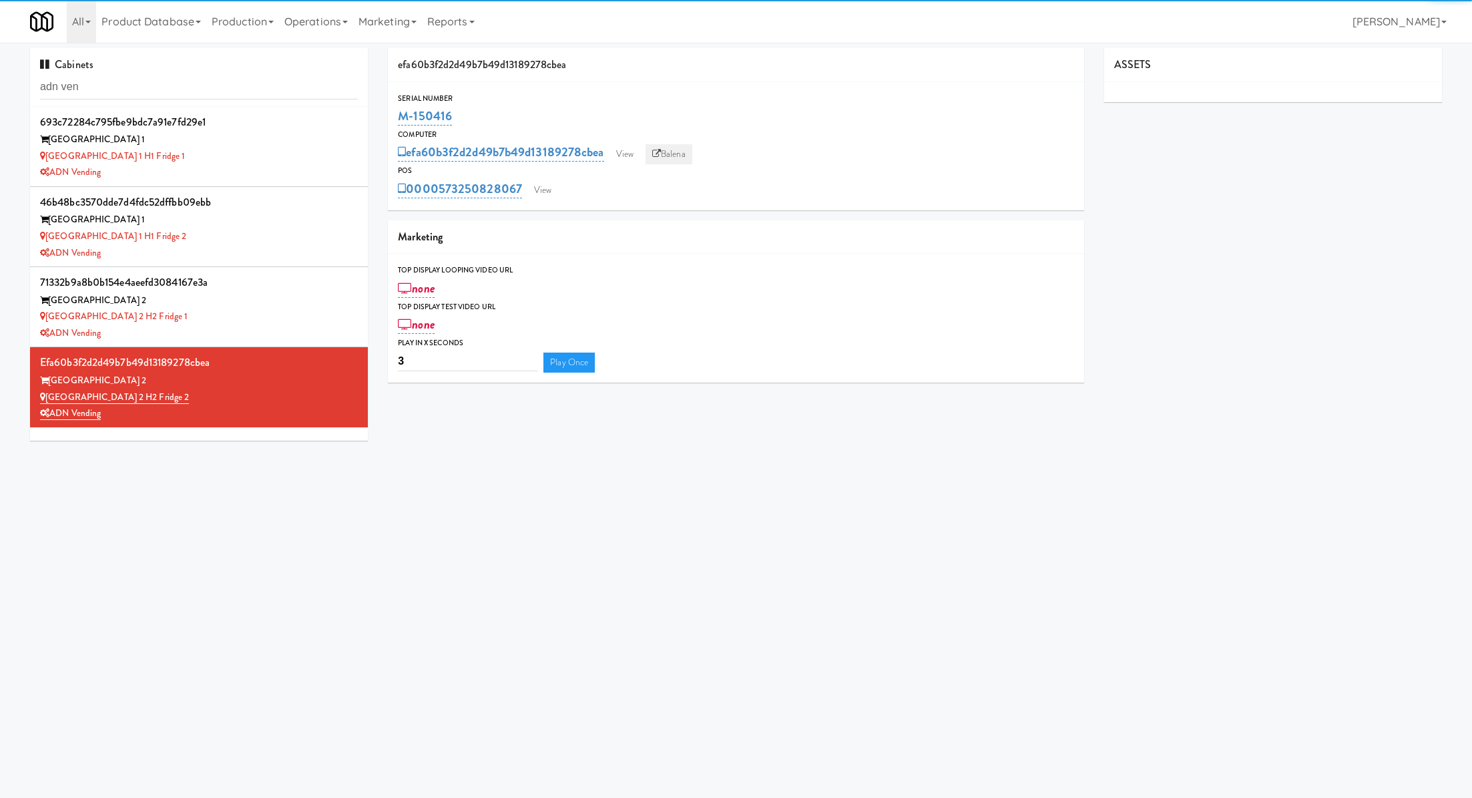
click at [672, 154] on link "Balena" at bounding box center [669, 154] width 47 height 20
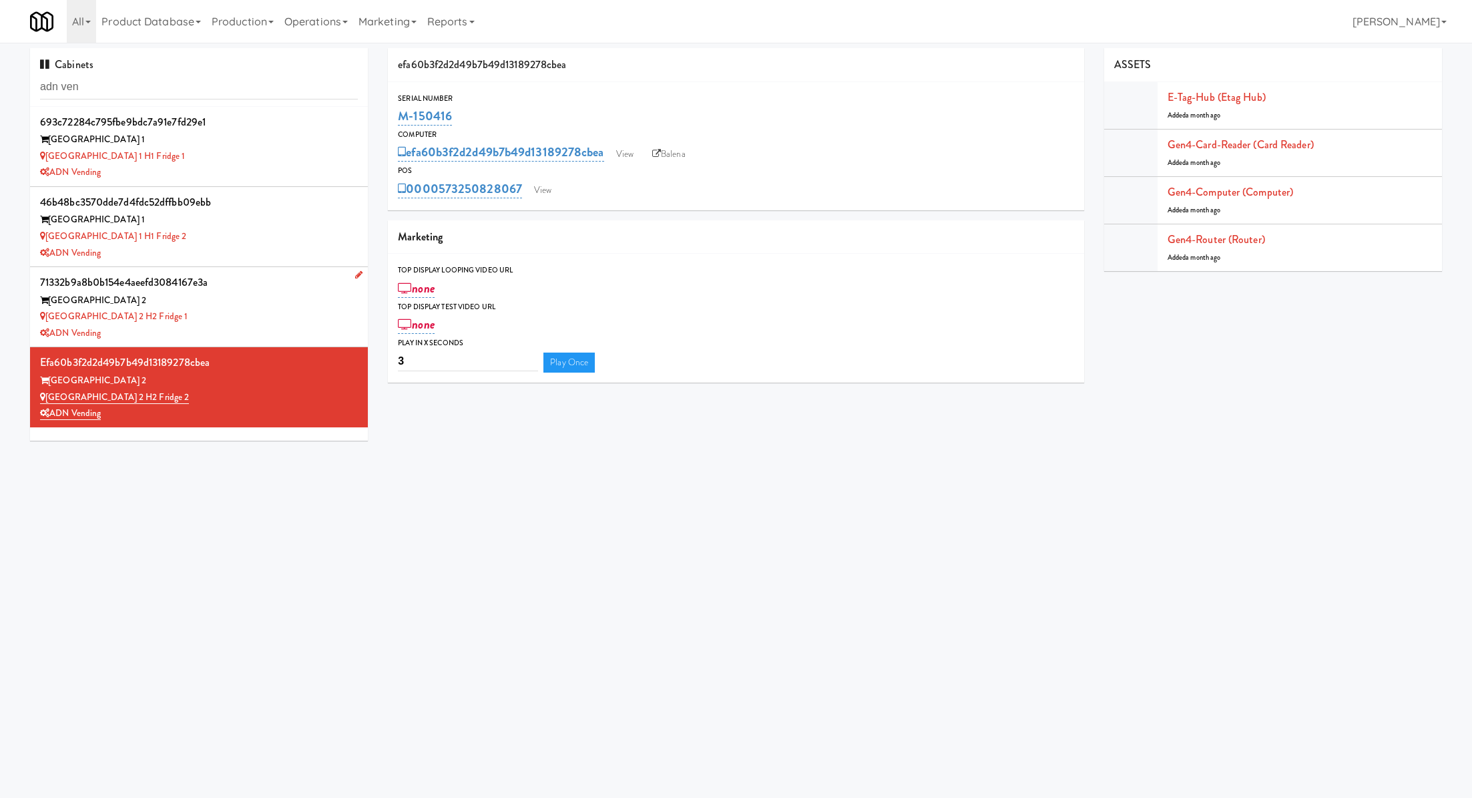
click at [310, 306] on div "[GEOGRAPHIC_DATA] 2" at bounding box center [199, 300] width 318 height 17
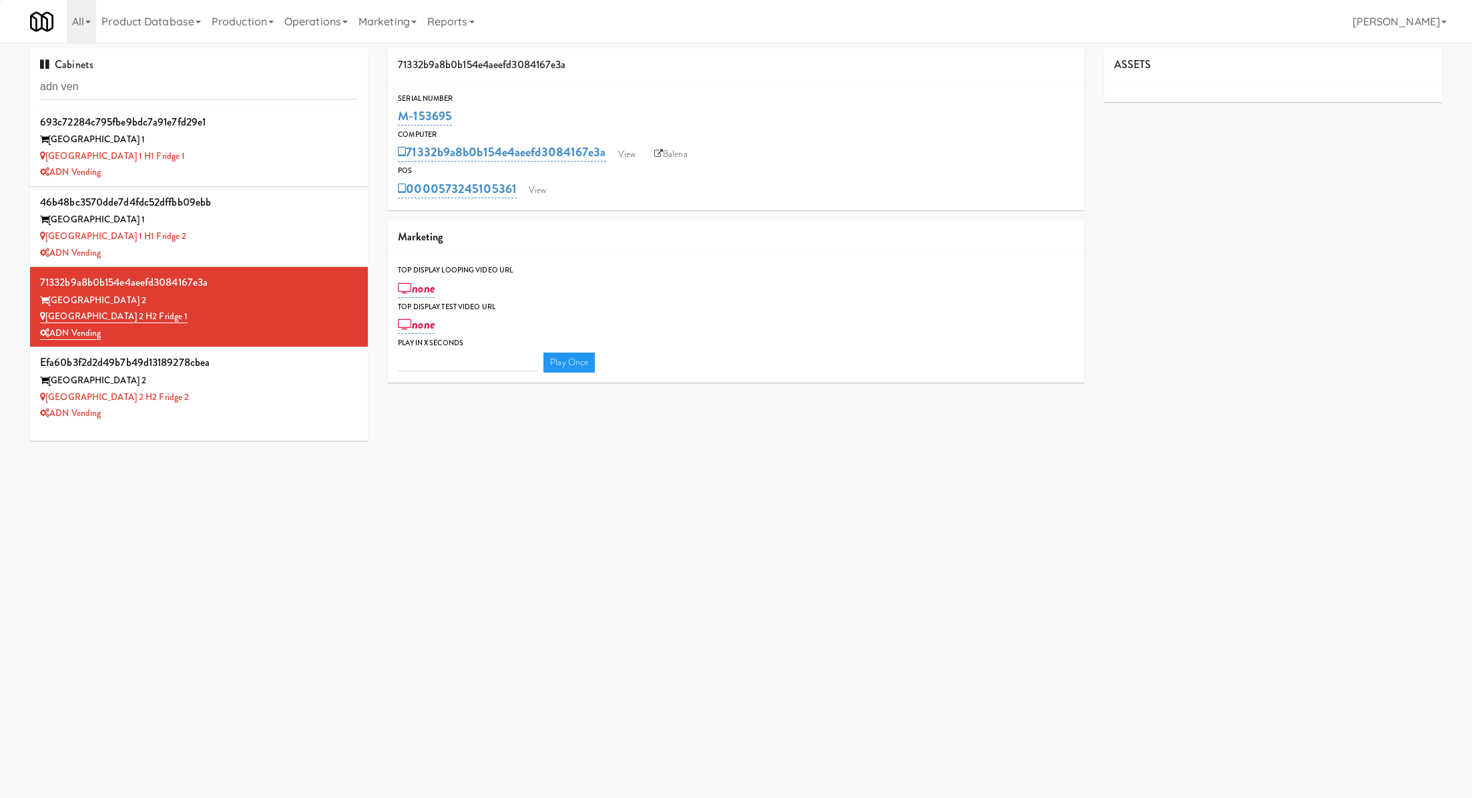
type input "3"
click at [533, 198] on link "View" at bounding box center [537, 190] width 31 height 20
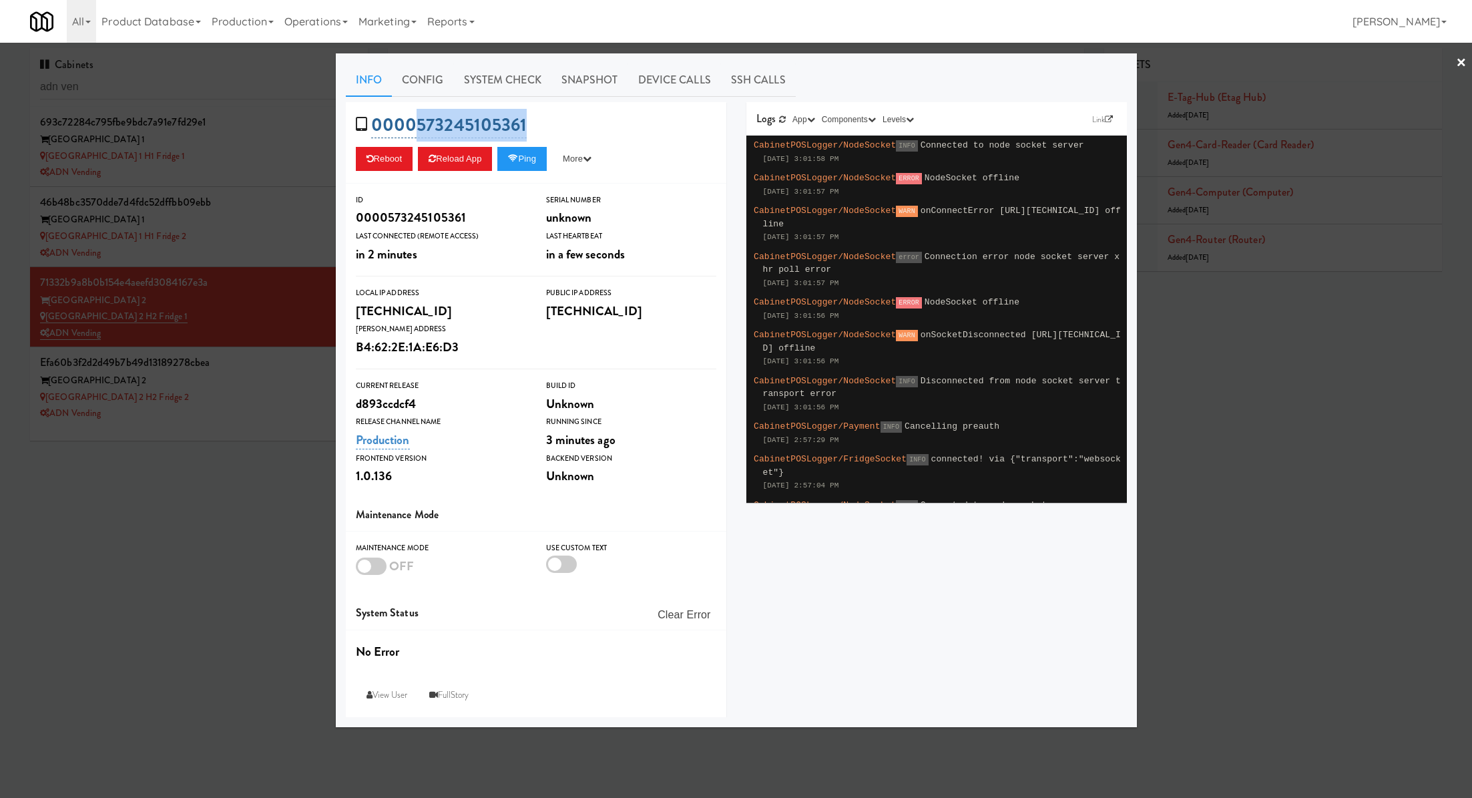
drag, startPoint x: 548, startPoint y: 124, endPoint x: 417, endPoint y: 125, distance: 131.6
click at [417, 125] on div "0000573245105361 Reboot Reload App Ping More Ping Server Restart Server Force R…" at bounding box center [536, 142] width 381 height 81
copy link "573245105361"
click at [327, 149] on div at bounding box center [736, 399] width 1472 height 798
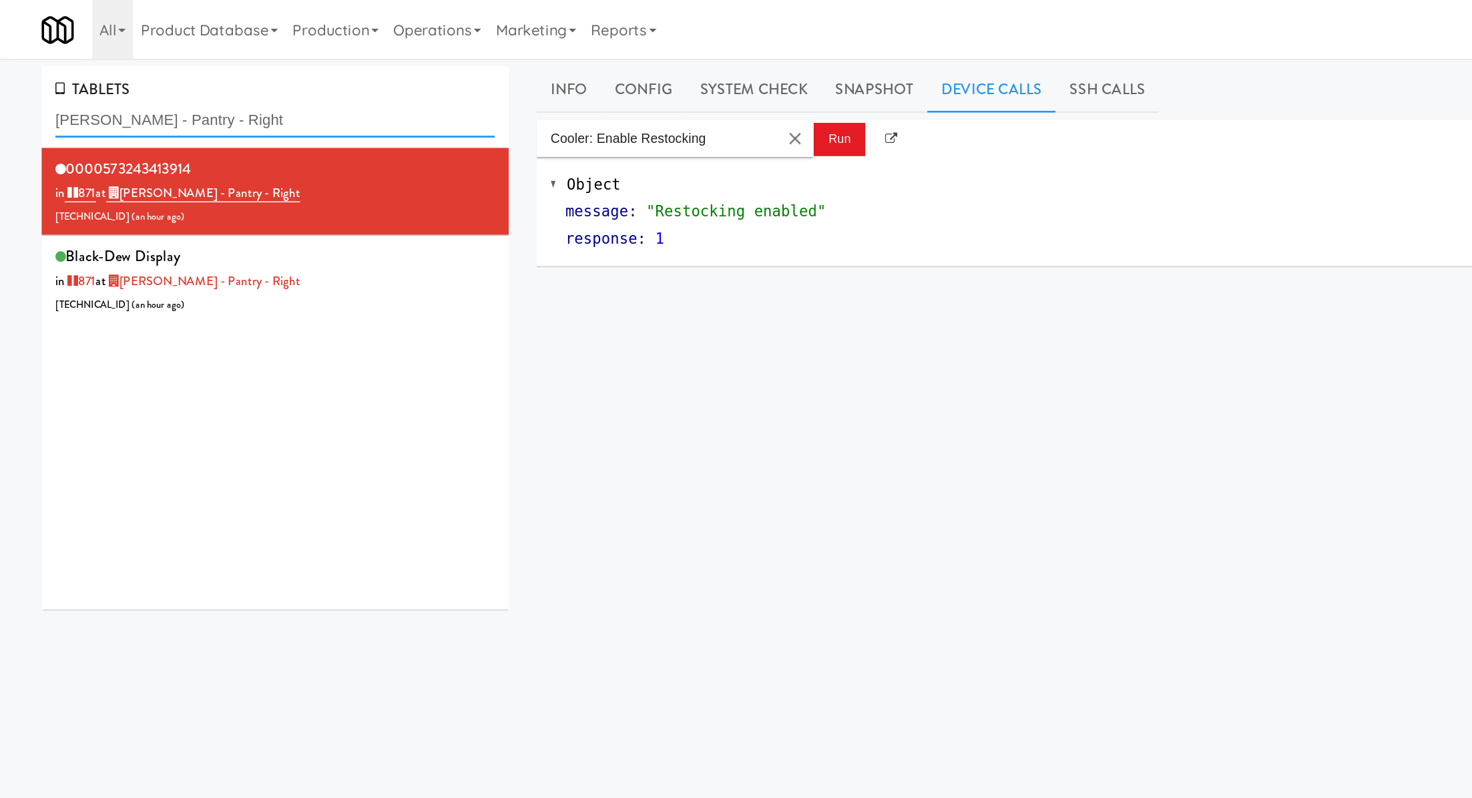
click at [94, 83] on input "[PERSON_NAME] - Pantry - Right" at bounding box center [199, 87] width 318 height 25
paste input "[GEOGRAPHIC_DATA] 1 H1 Fridge 1"
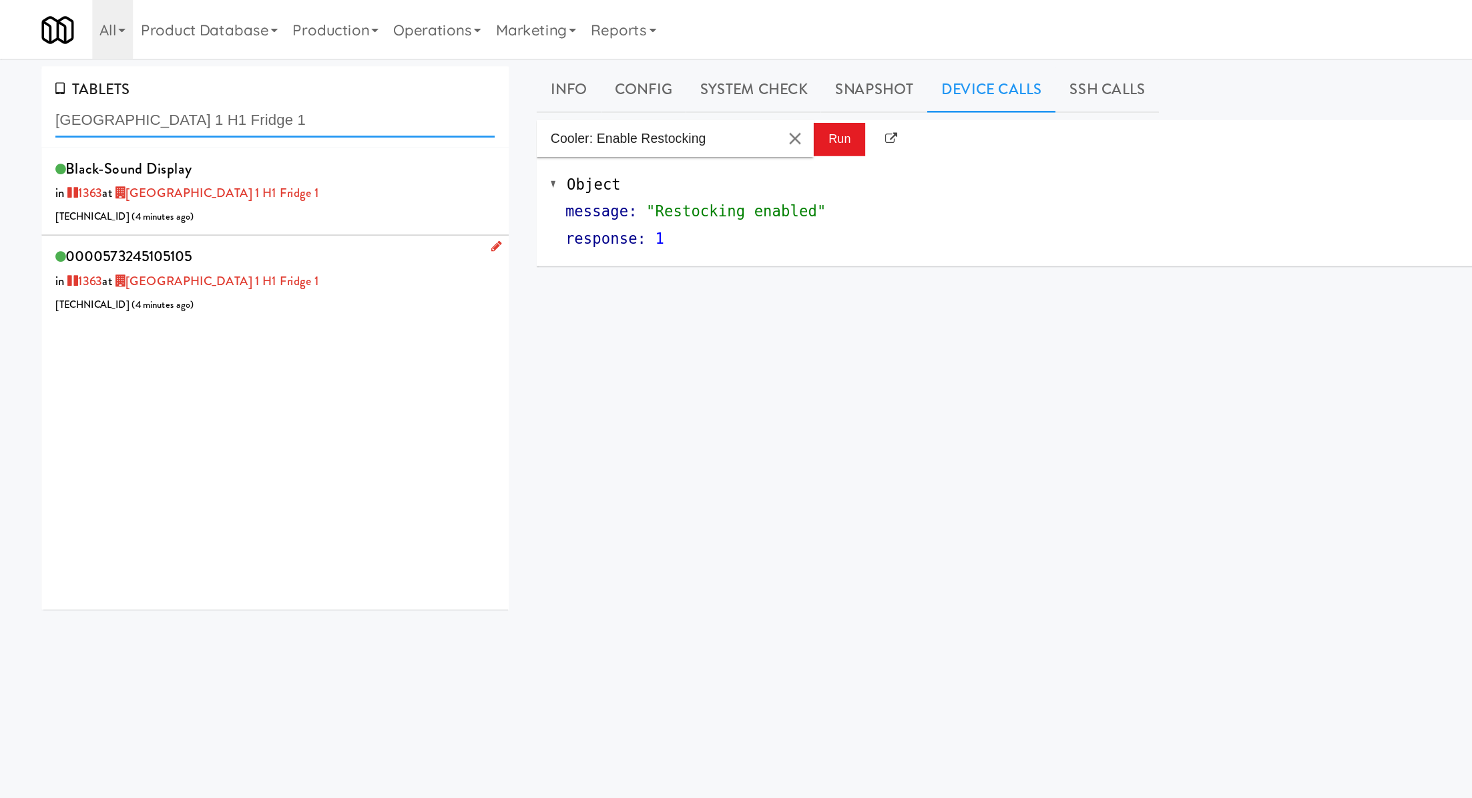
type input "[GEOGRAPHIC_DATA] 1 H1 Fridge 1"
click at [264, 190] on div "0000573245105105 in [DATE] at [GEOGRAPHIC_DATA] 1 H1 Fridge 1 [TECHNICAL_ID] ( …" at bounding box center [199, 202] width 318 height 53
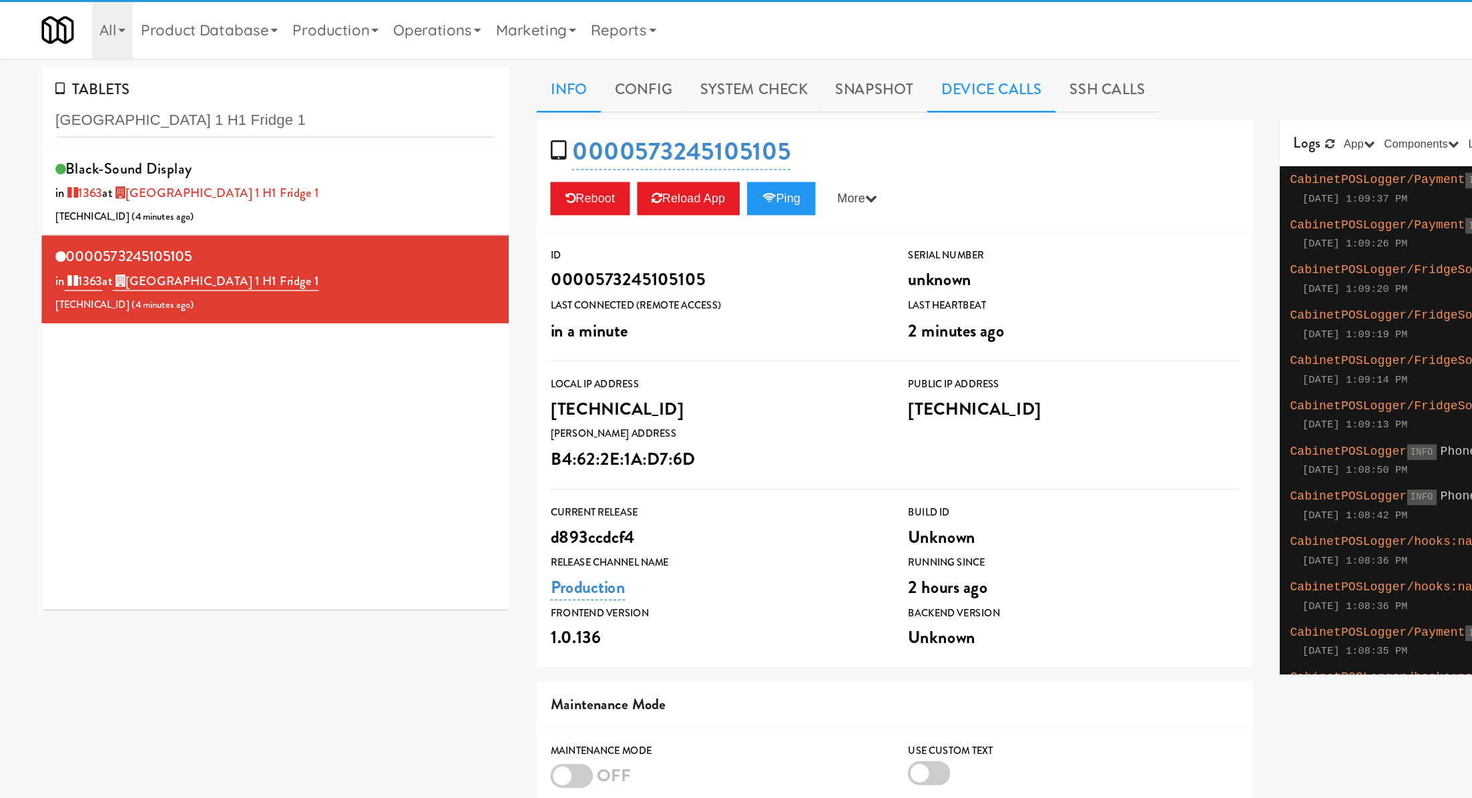
click at [710, 69] on link "Device Calls" at bounding box center [716, 64] width 93 height 33
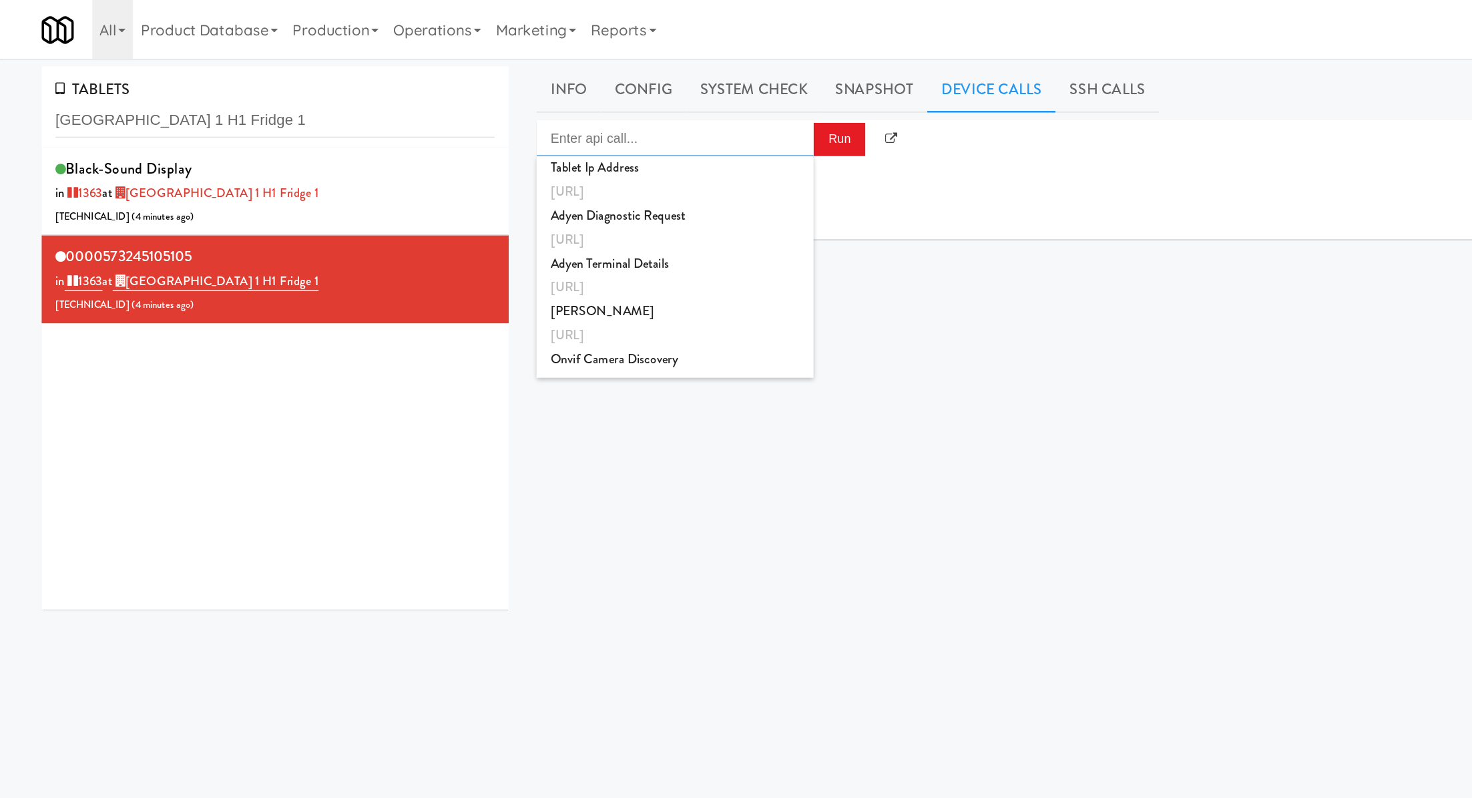
click at [570, 99] on input "Enter api call..." at bounding box center [488, 100] width 200 height 27
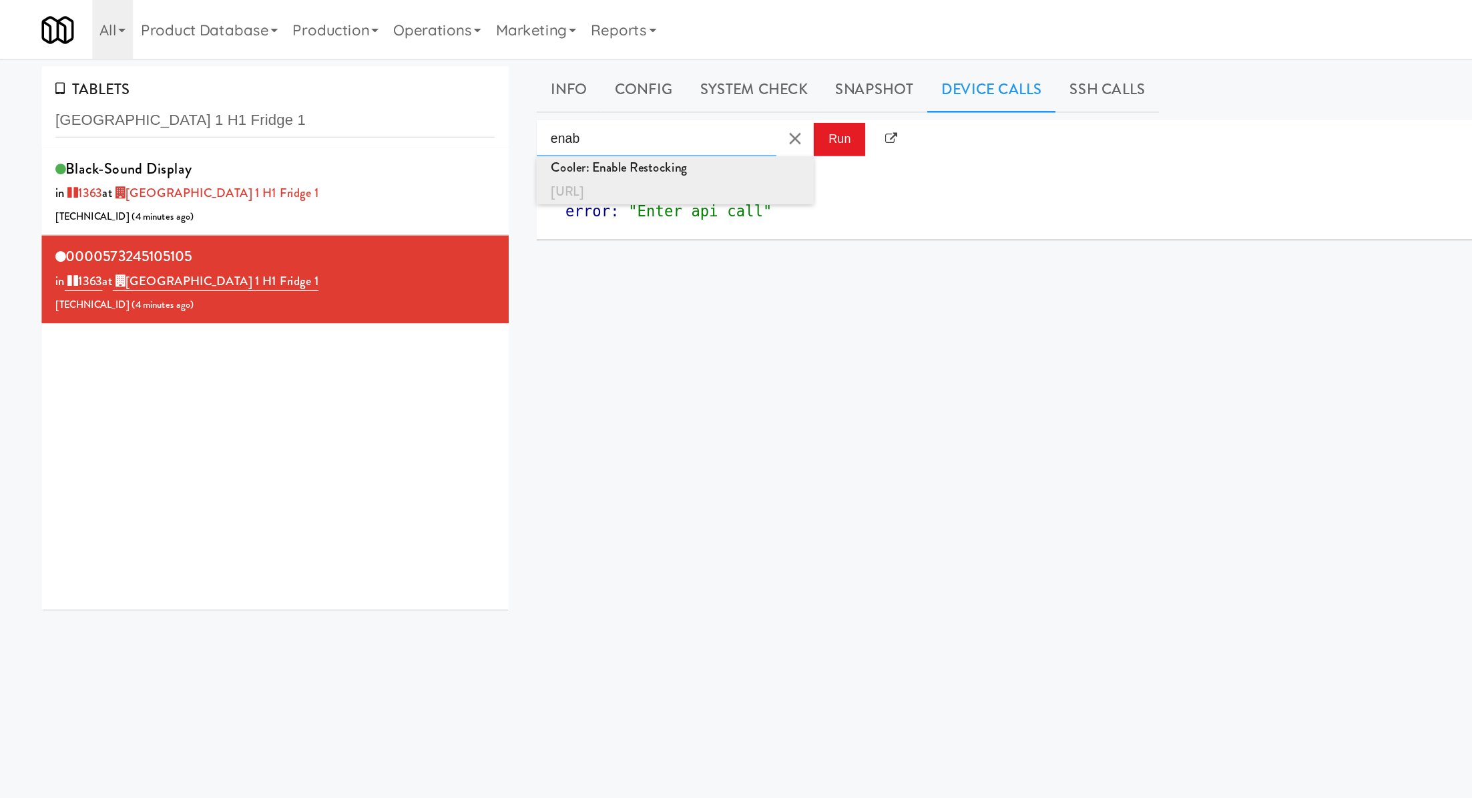
click at [569, 126] on div "Cooler: Enable Restocking" at bounding box center [488, 121] width 180 height 17
type input "Cooler: Enable Restocking"
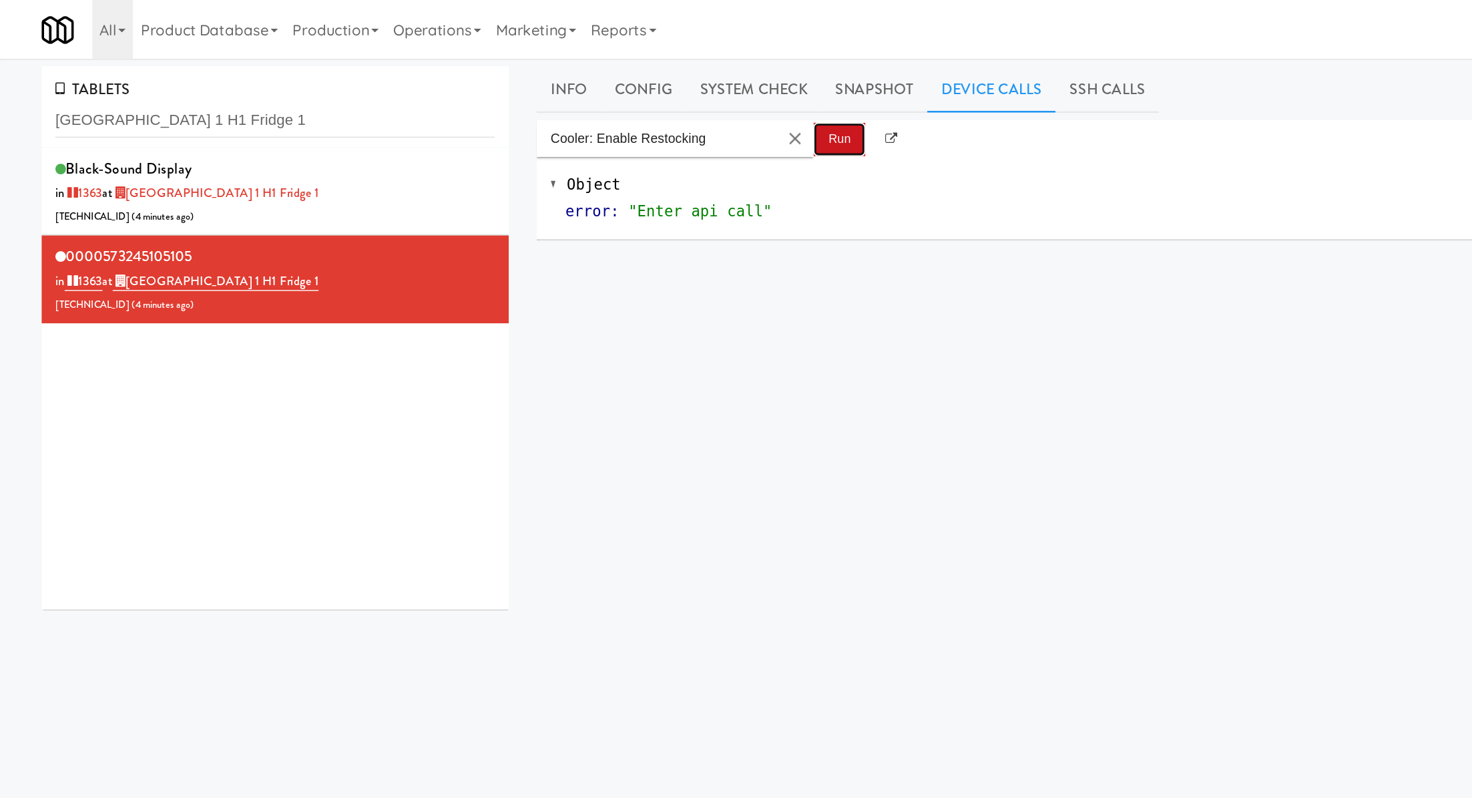
click at [598, 110] on button "Run" at bounding box center [606, 101] width 37 height 24
